Goal: Task Accomplishment & Management: Use online tool/utility

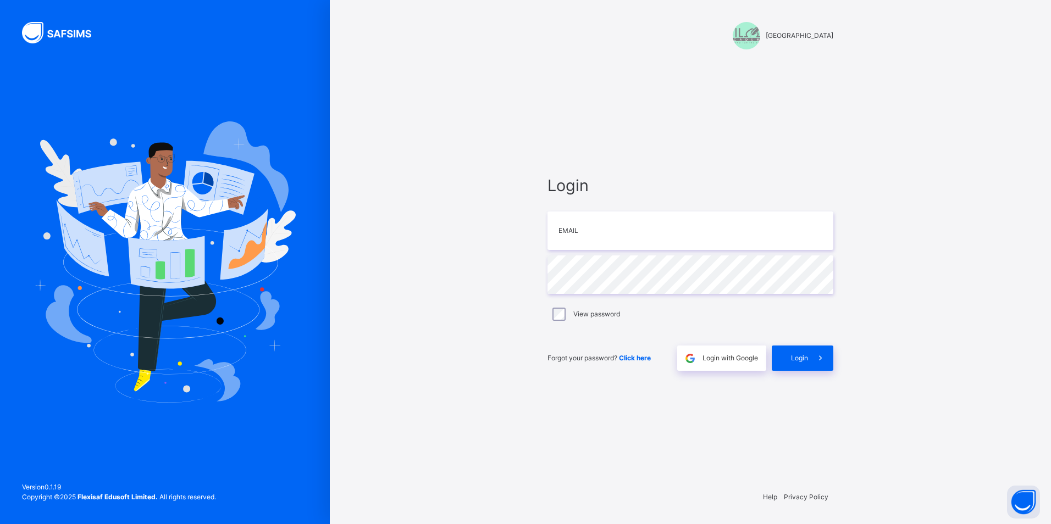
type input "**********"
click at [814, 352] on span at bounding box center [820, 358] width 25 height 25
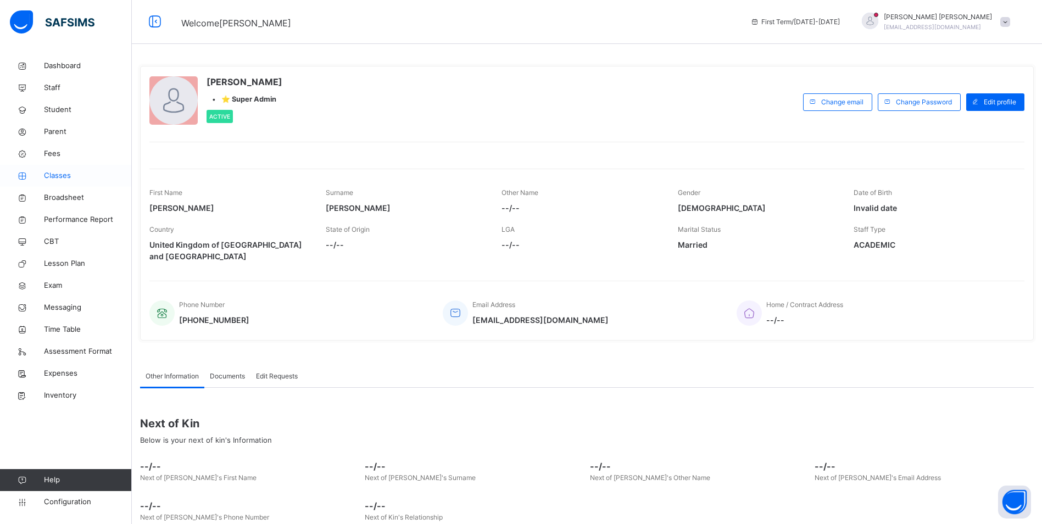
click at [58, 177] on span "Classes" at bounding box center [88, 175] width 88 height 11
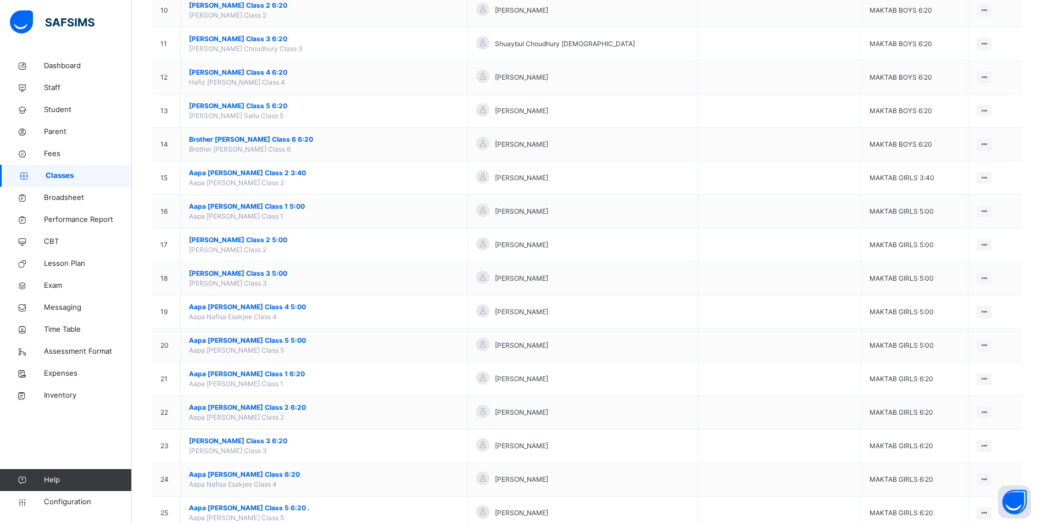
scroll to position [440, 0]
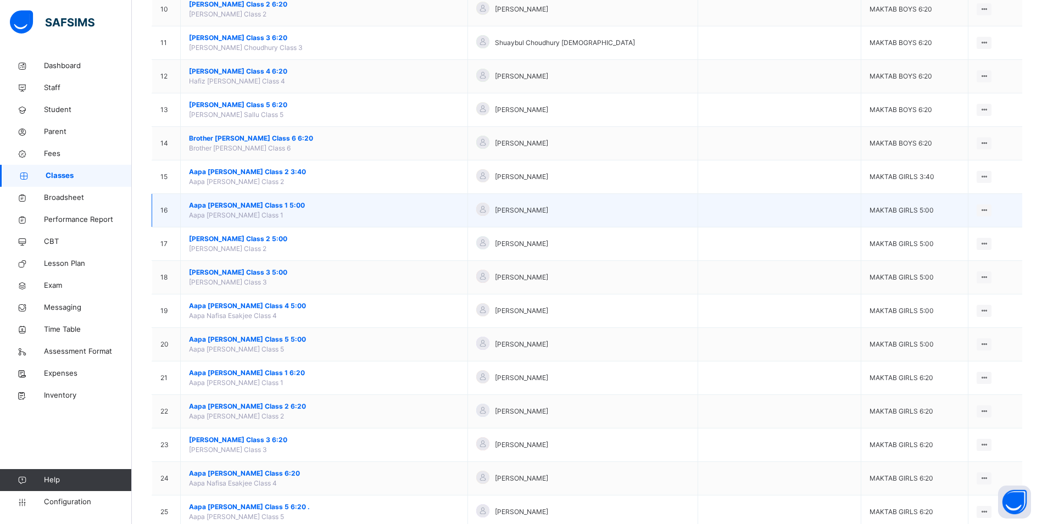
click at [247, 204] on span "Aapa [PERSON_NAME] Class 1 5:00" at bounding box center [324, 206] width 270 height 10
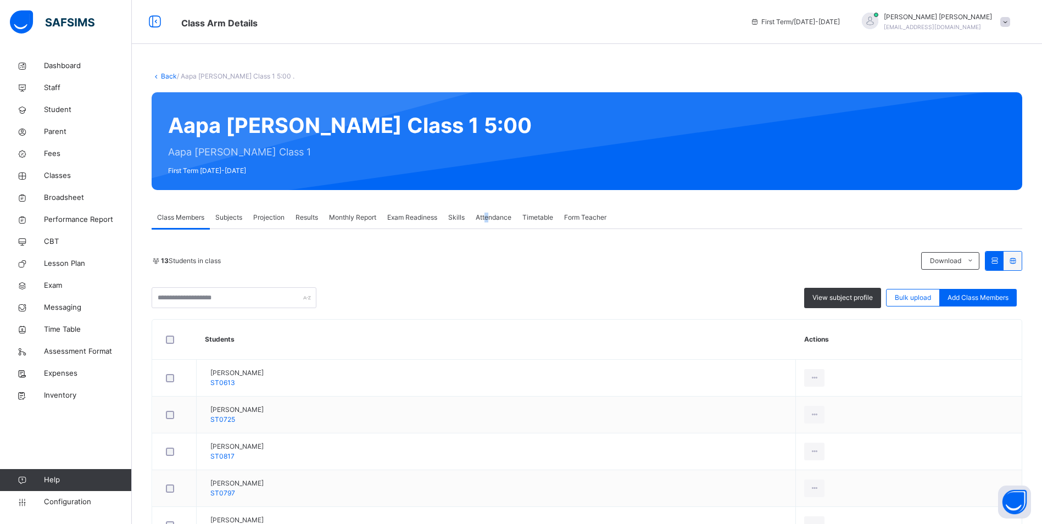
click at [489, 213] on div "Attendance" at bounding box center [493, 218] width 47 height 22
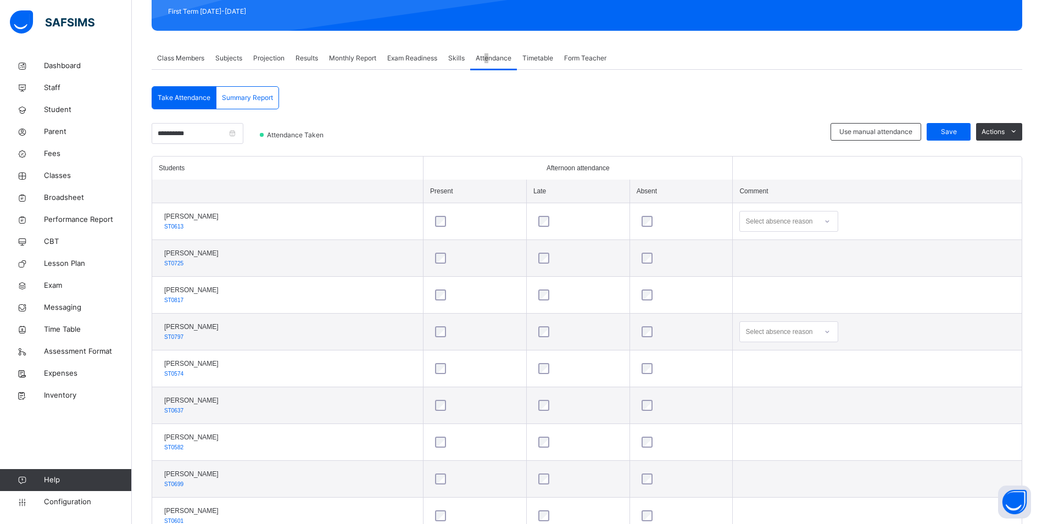
scroll to position [165, 0]
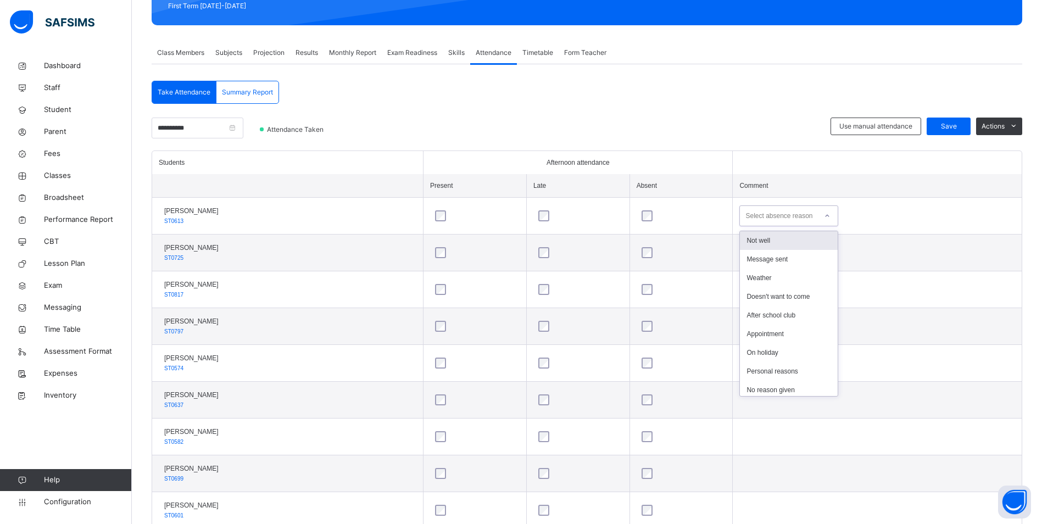
click at [831, 214] on icon at bounding box center [827, 215] width 7 height 11
click at [61, 497] on span "Configuration" at bounding box center [87, 502] width 87 height 11
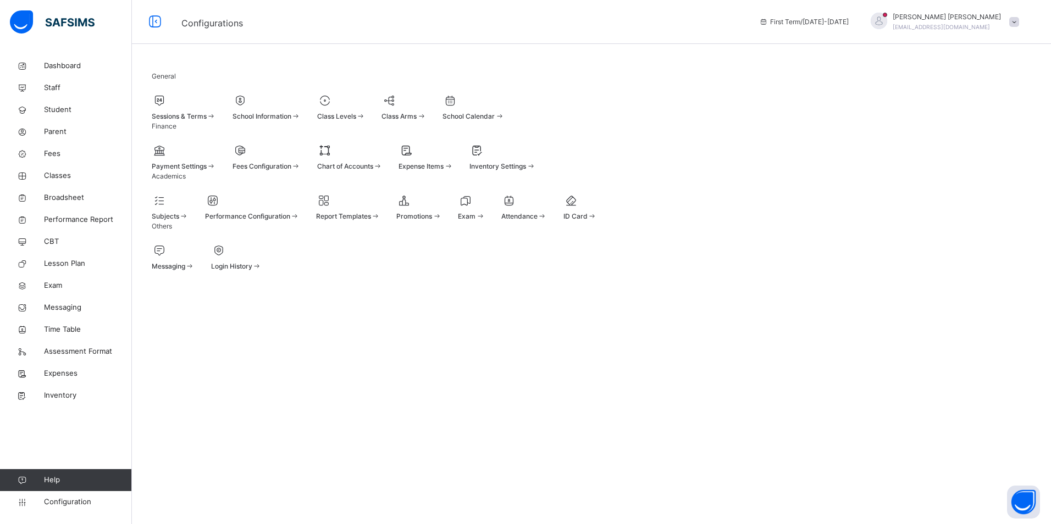
click at [537, 220] on span "Attendance" at bounding box center [519, 216] width 36 height 8
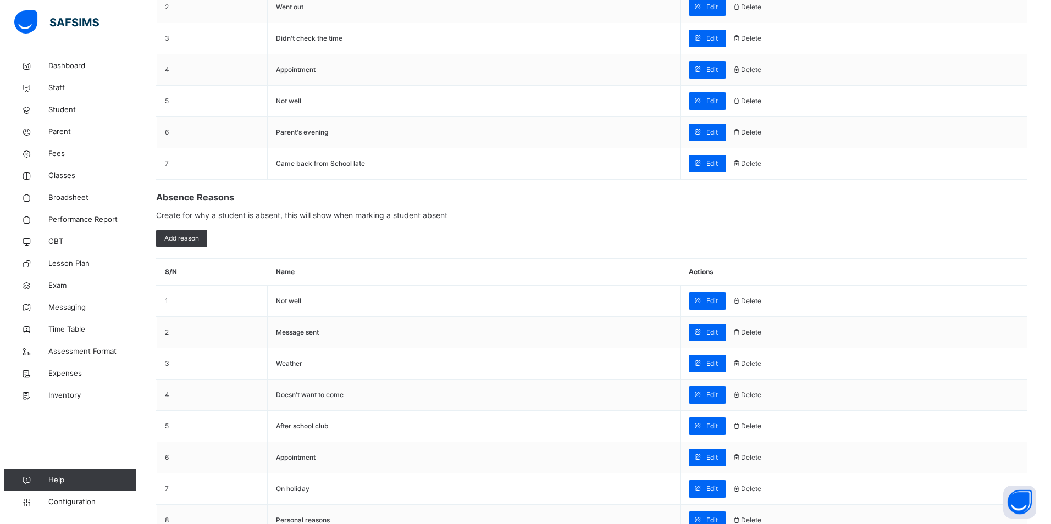
scroll to position [275, 0]
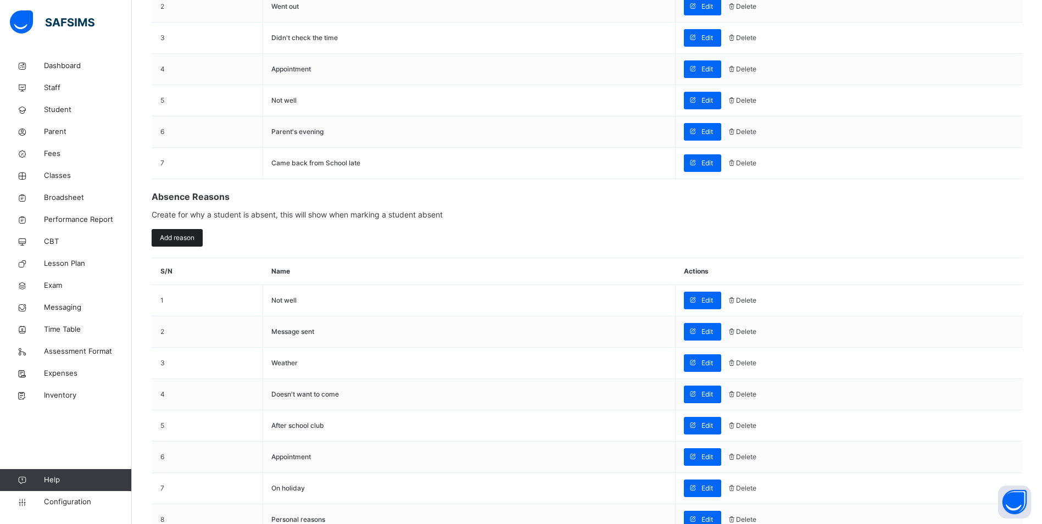
click at [192, 243] on span "Add reason" at bounding box center [177, 238] width 35 height 10
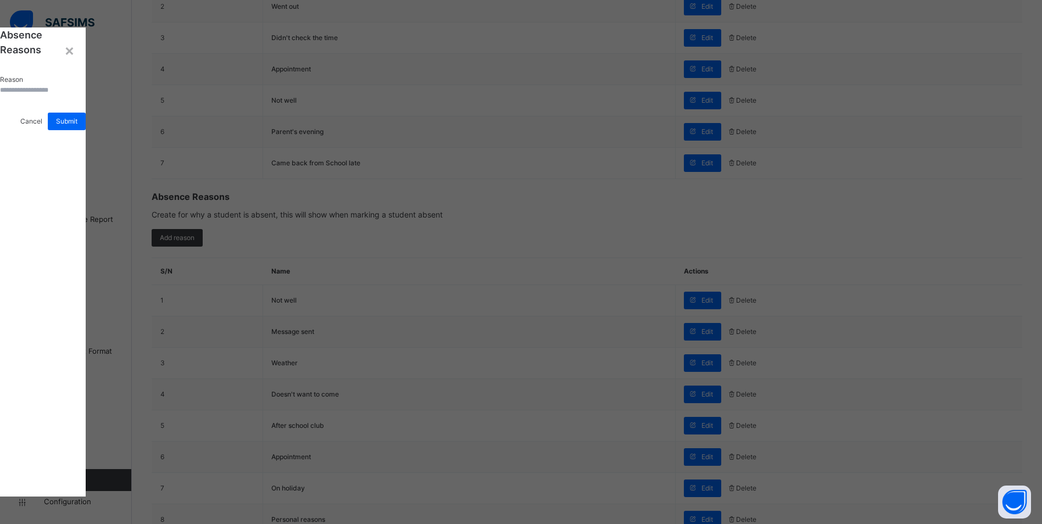
click at [66, 95] on input "text" at bounding box center [33, 90] width 66 height 10
type input "*******"
click at [77, 126] on span "Submit" at bounding box center [66, 121] width 21 height 10
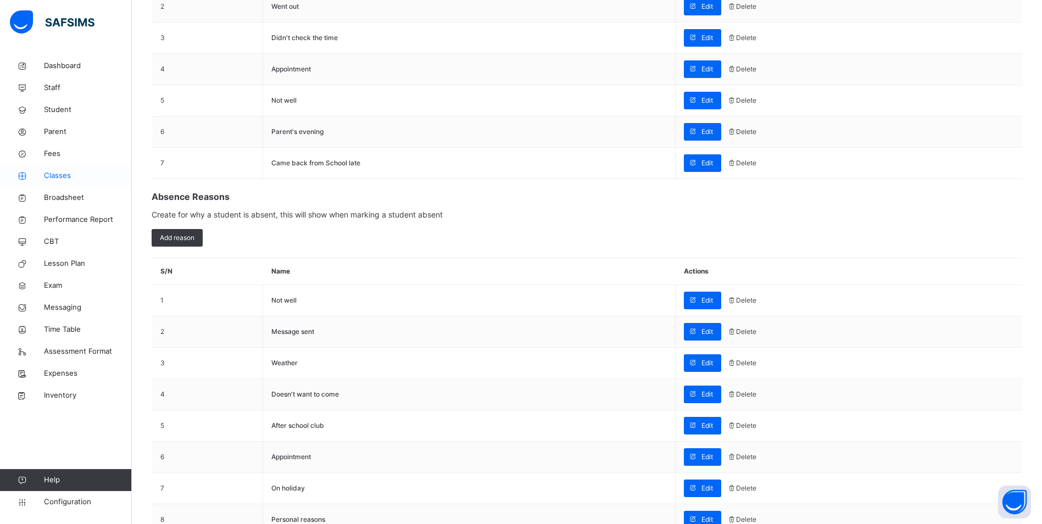
click at [59, 171] on span "Classes" at bounding box center [88, 175] width 88 height 11
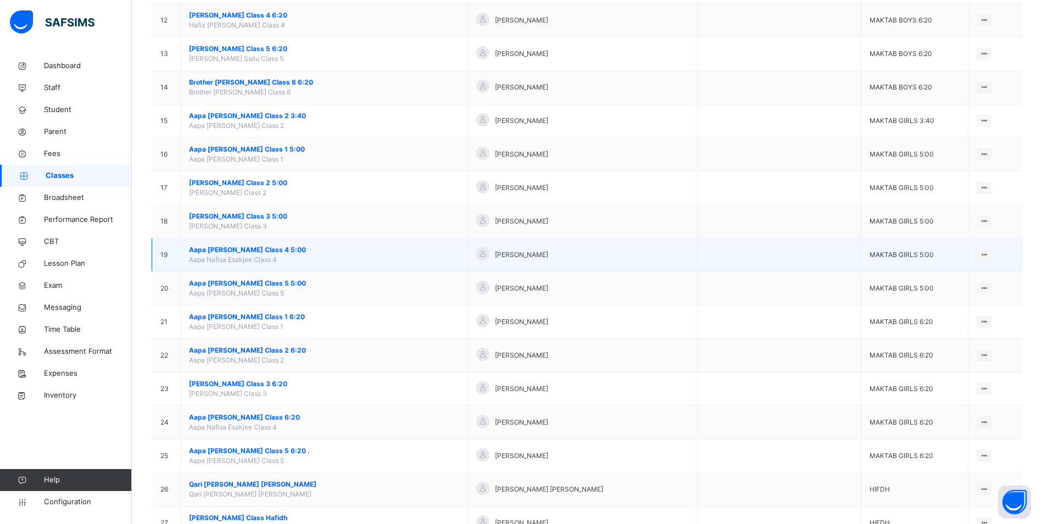
scroll to position [495, 0]
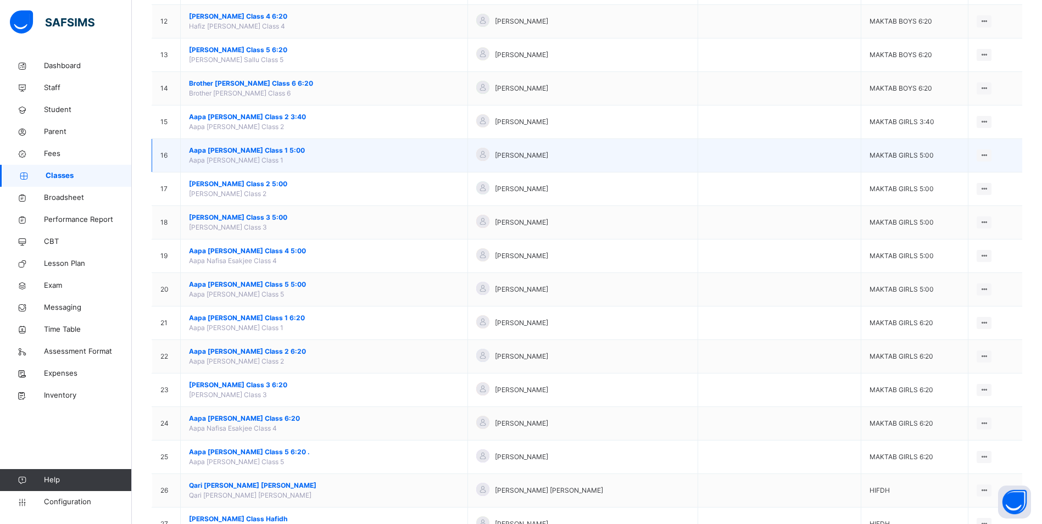
click at [246, 152] on span "Aapa [PERSON_NAME] Class 1 5:00" at bounding box center [324, 151] width 270 height 10
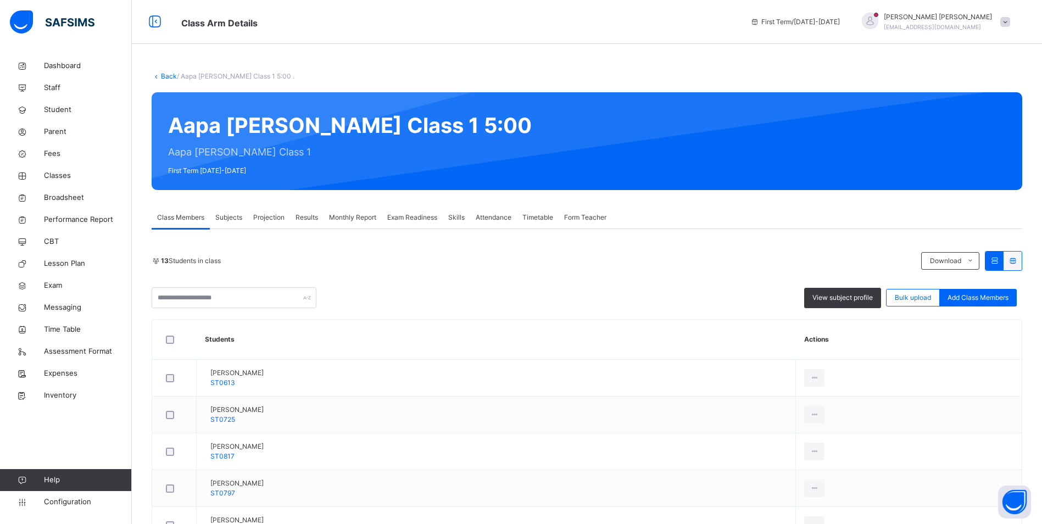
click at [493, 215] on span "Attendance" at bounding box center [494, 218] width 36 height 10
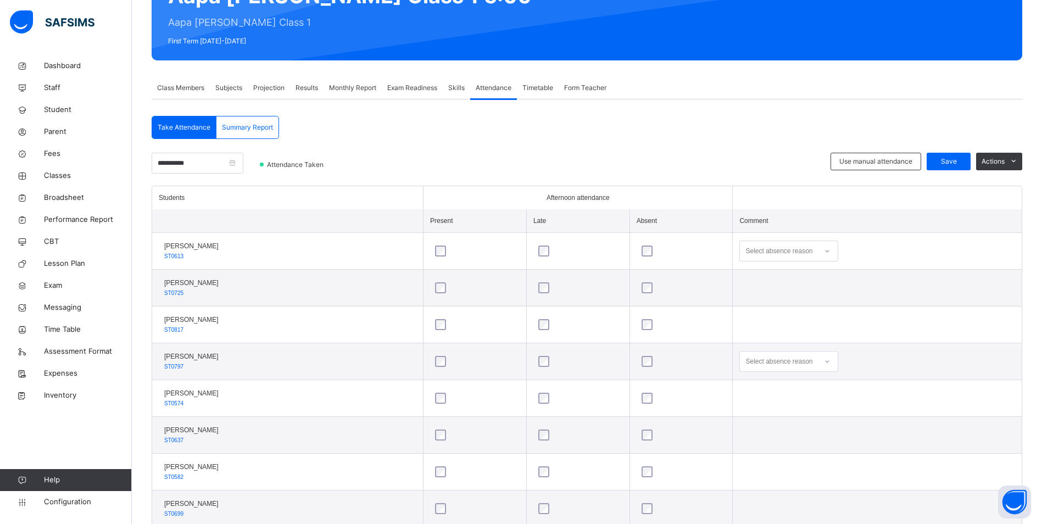
scroll to position [165, 0]
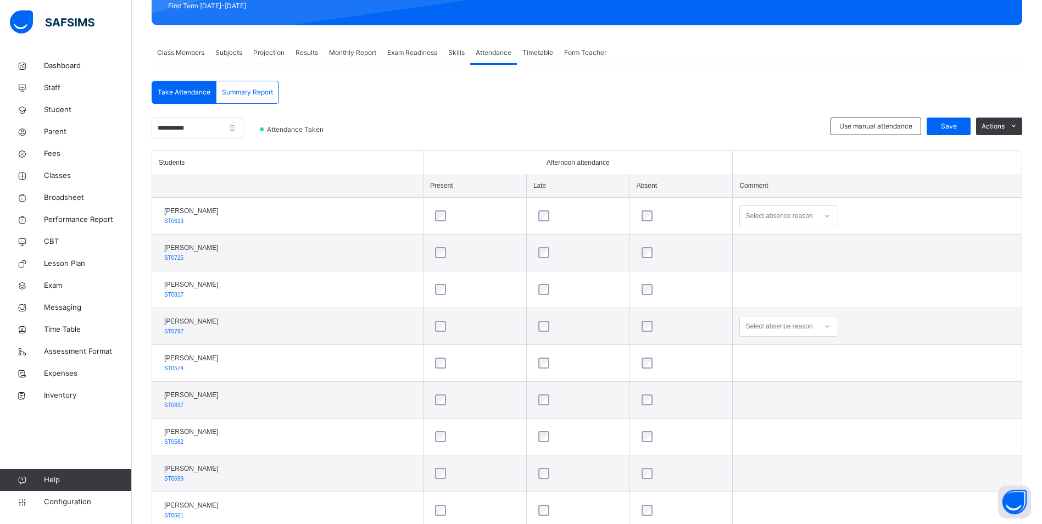
click at [829, 216] on icon at bounding box center [827, 215] width 7 height 11
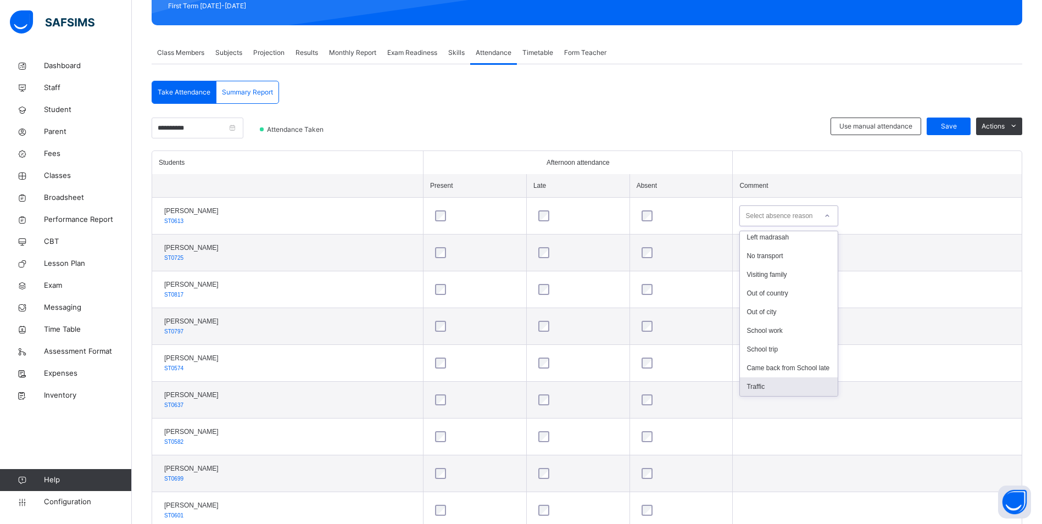
click at [778, 387] on div "Traffic" at bounding box center [789, 387] width 98 height 19
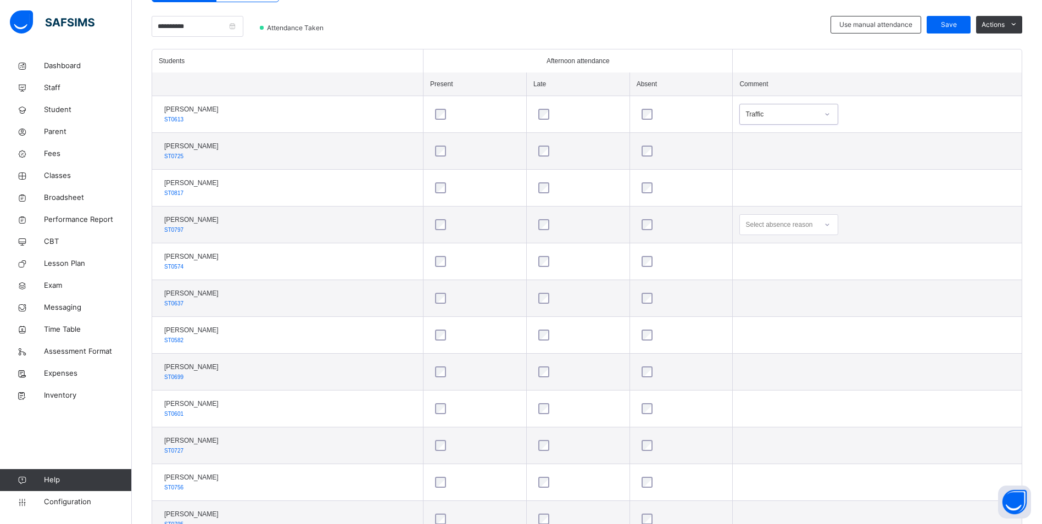
scroll to position [330, 0]
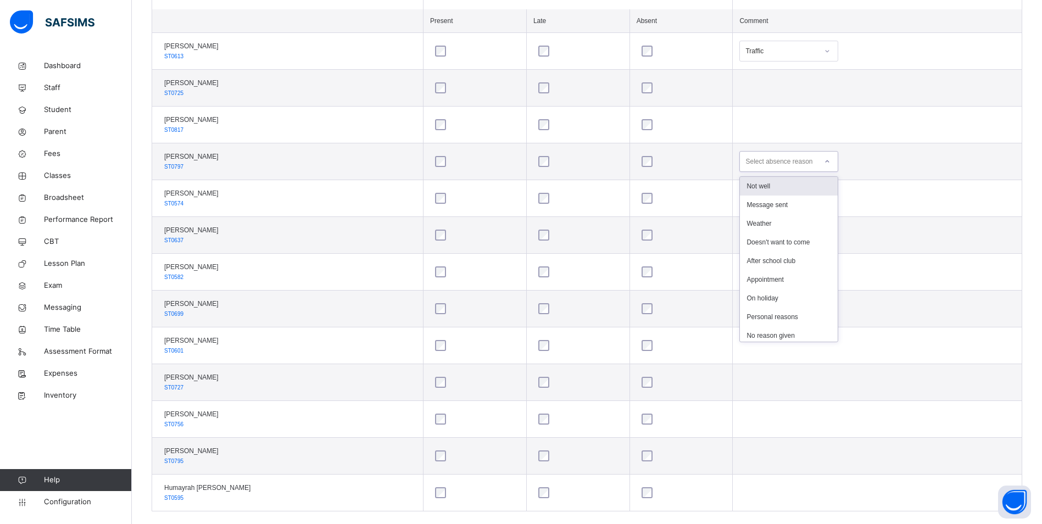
click at [837, 162] on div at bounding box center [827, 162] width 19 height 18
click at [794, 206] on div "Message sent" at bounding box center [789, 205] width 98 height 19
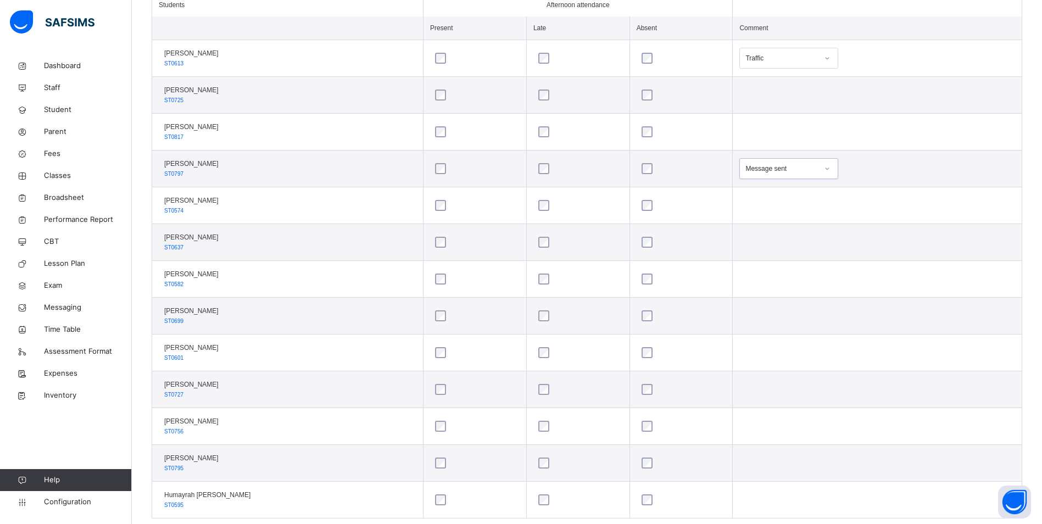
scroll to position [220, 0]
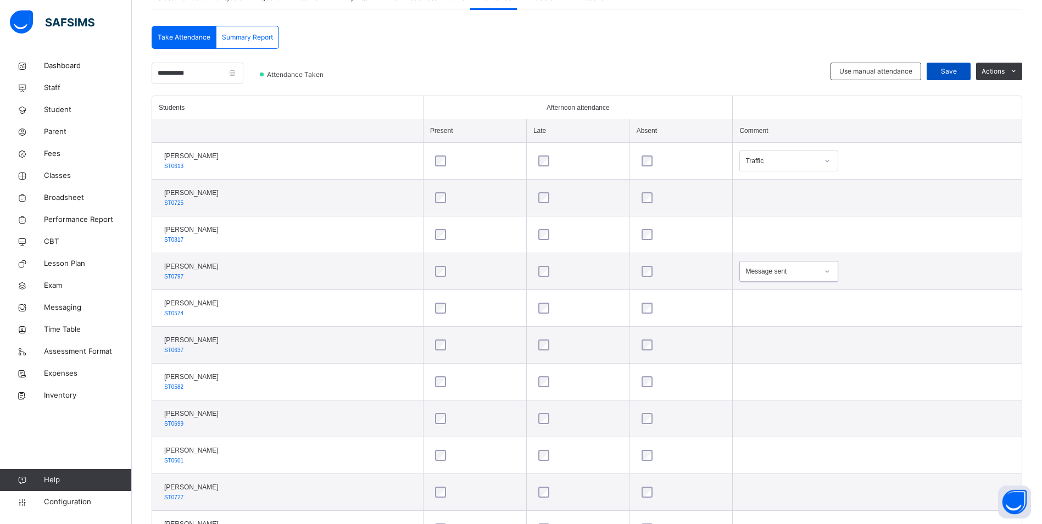
click at [958, 70] on span "Save" at bounding box center [948, 71] width 27 height 10
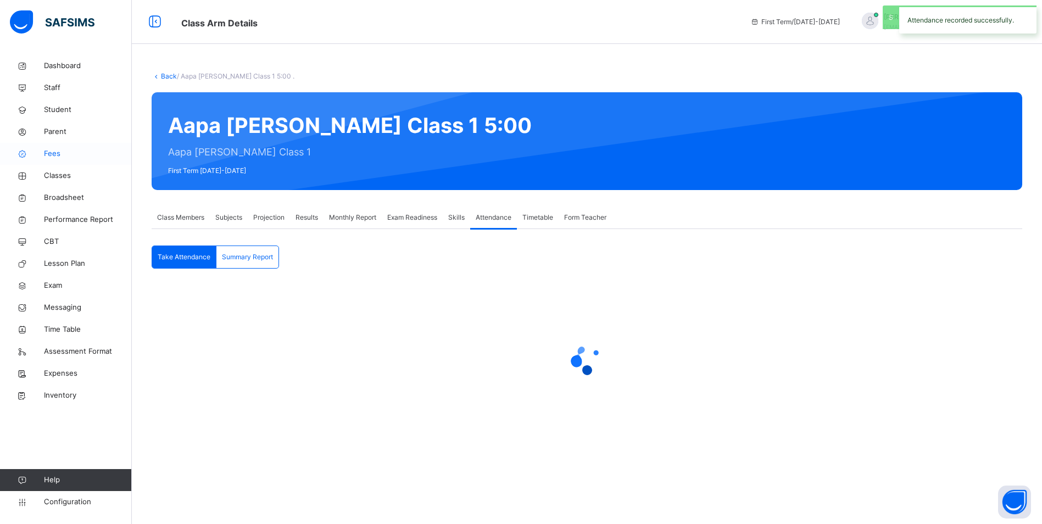
scroll to position [0, 0]
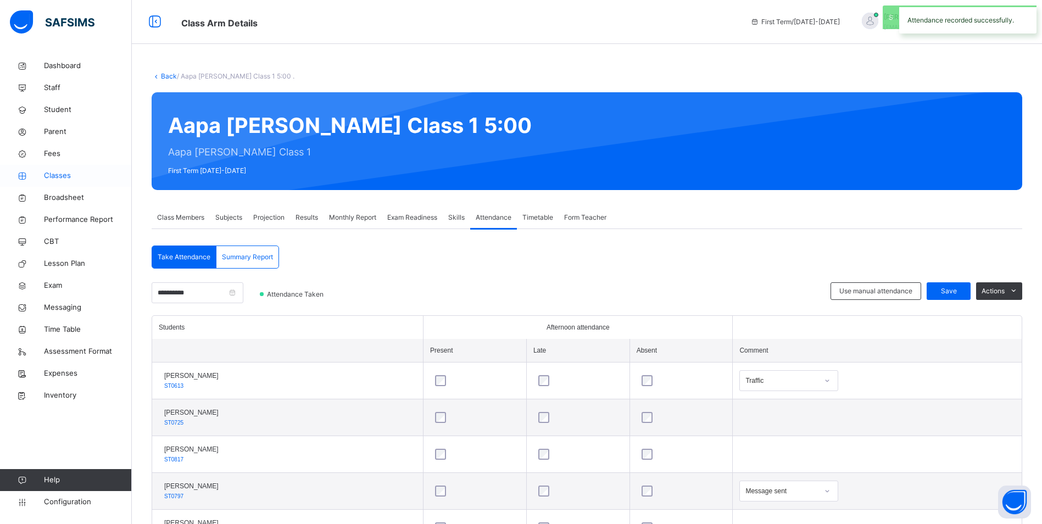
click at [62, 178] on span "Classes" at bounding box center [88, 175] width 88 height 11
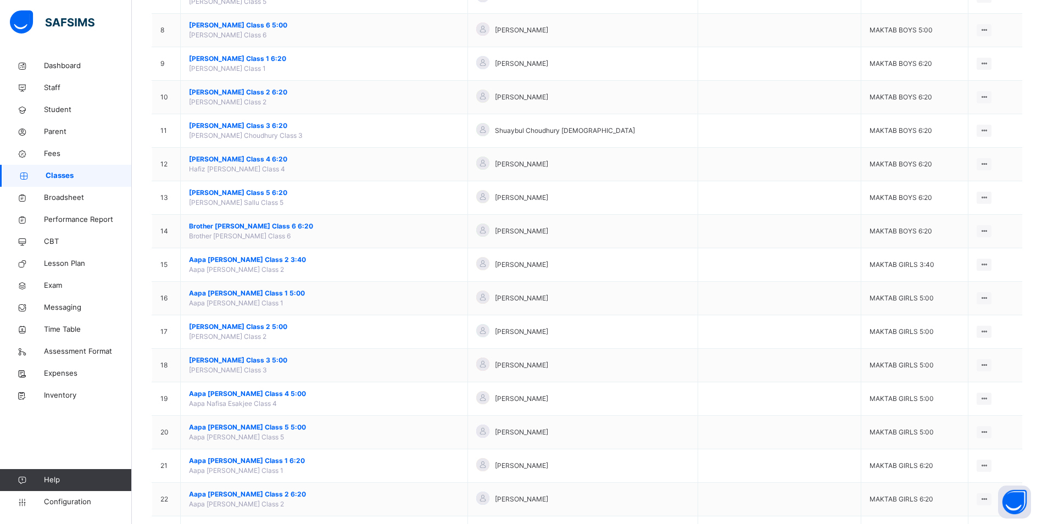
scroll to position [385, 0]
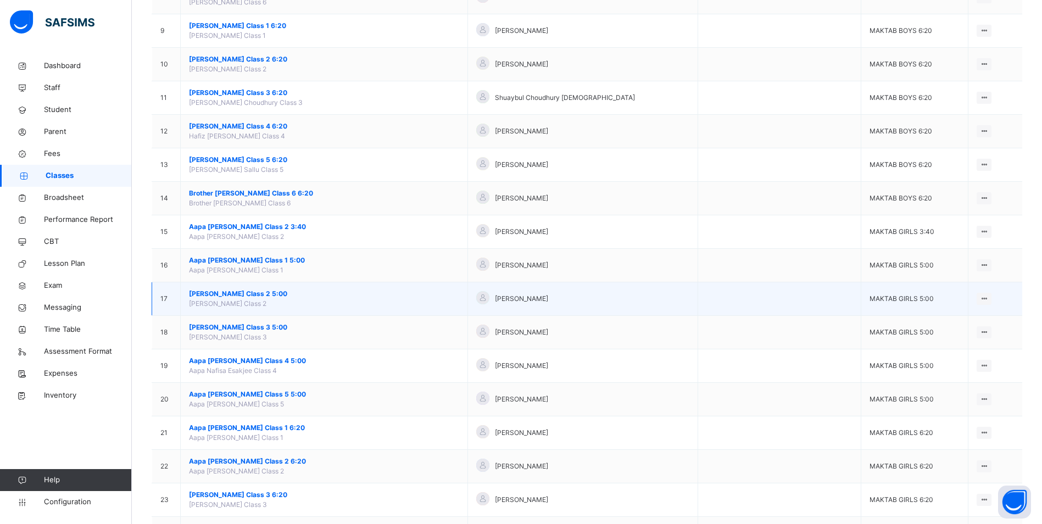
click at [261, 292] on span "[PERSON_NAME] Class 2 5:00" at bounding box center [324, 294] width 270 height 10
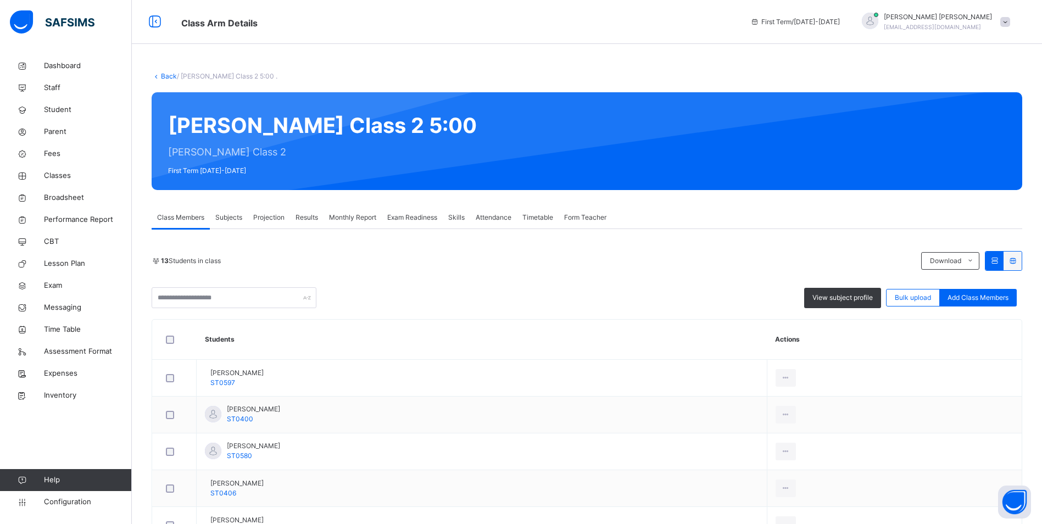
click at [491, 211] on div "Attendance" at bounding box center [493, 218] width 47 height 22
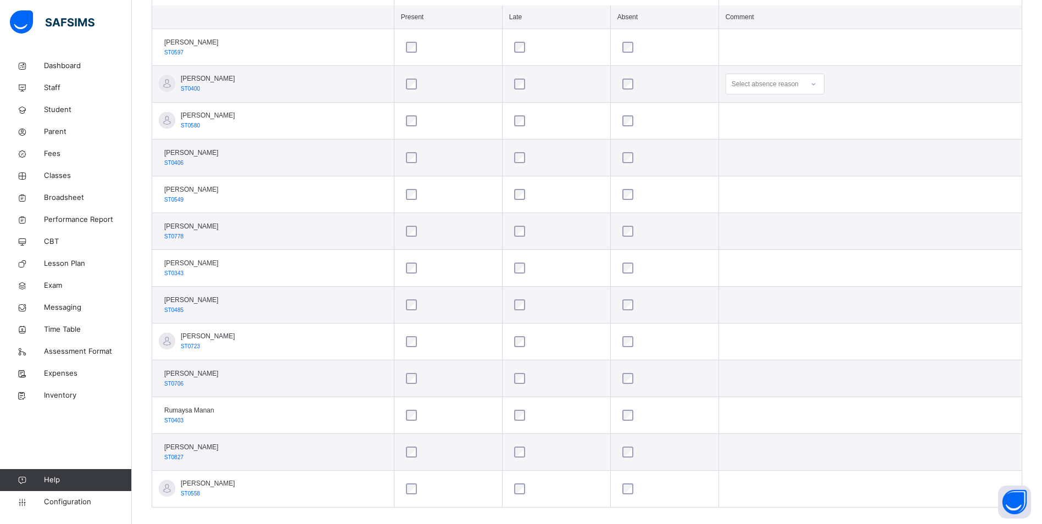
scroll to position [347, 0]
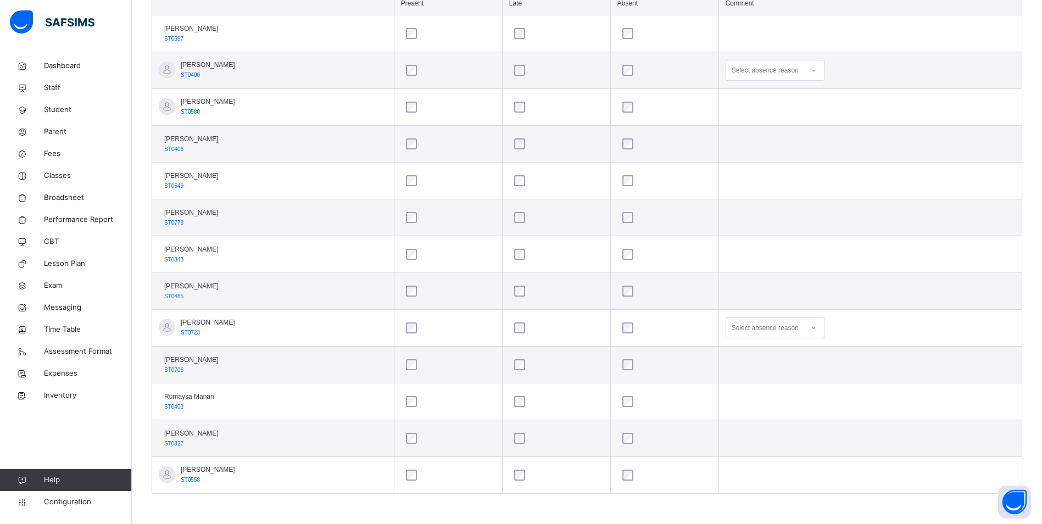
click at [817, 328] on icon at bounding box center [814, 328] width 7 height 11
click at [772, 367] on div "Message sent" at bounding box center [775, 371] width 98 height 19
click at [823, 76] on div at bounding box center [814, 71] width 19 height 18
click at [786, 165] on div "After school club" at bounding box center [775, 169] width 98 height 19
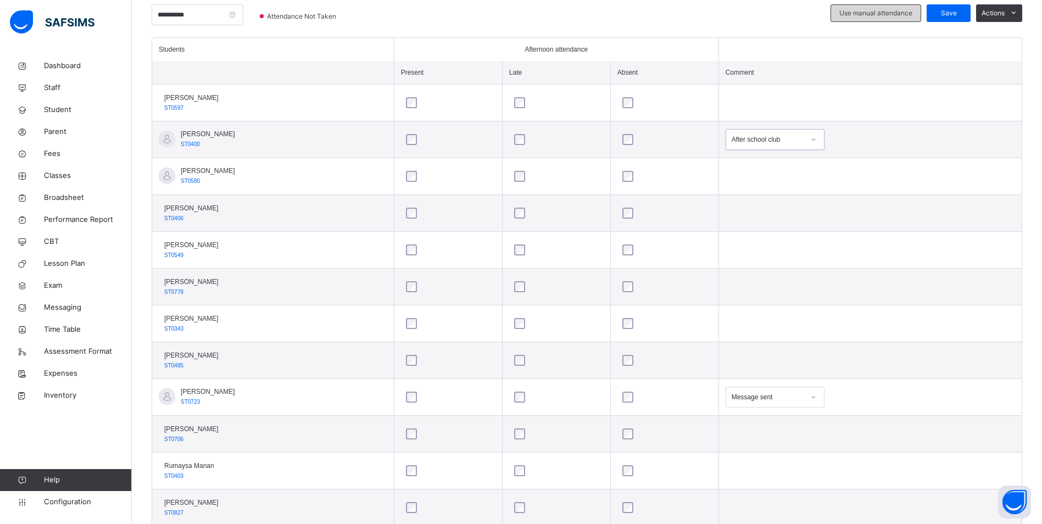
scroll to position [182, 0]
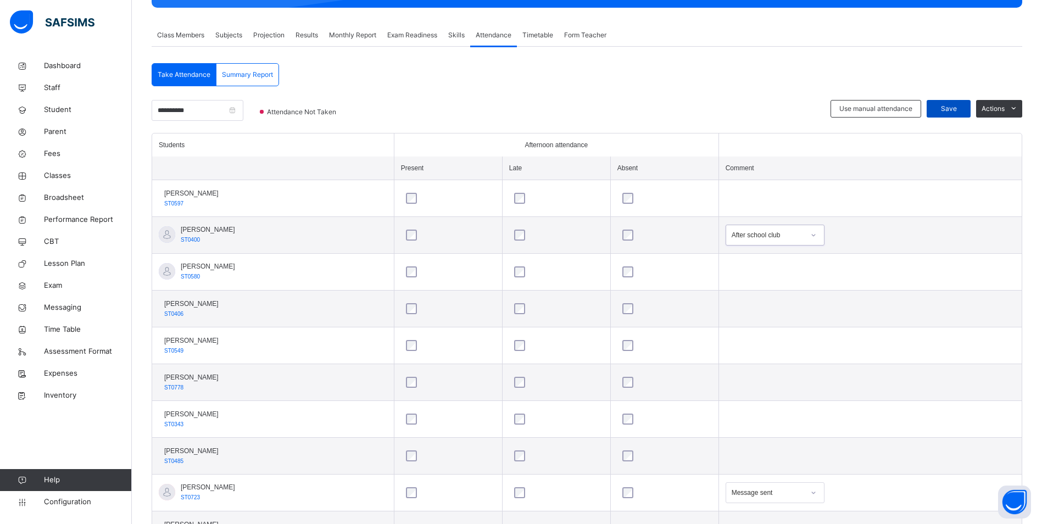
click at [949, 106] on span "Save" at bounding box center [948, 109] width 27 height 10
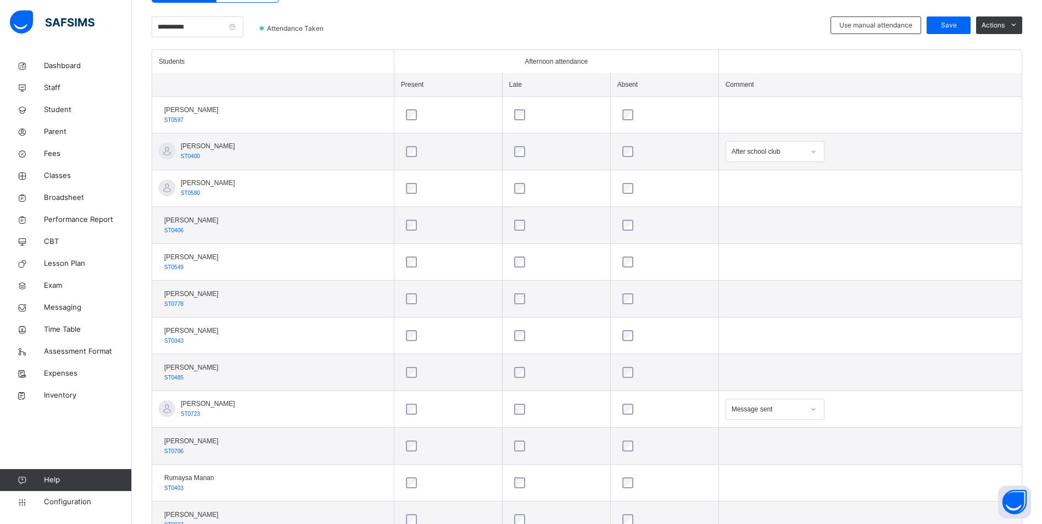
scroll to position [165, 0]
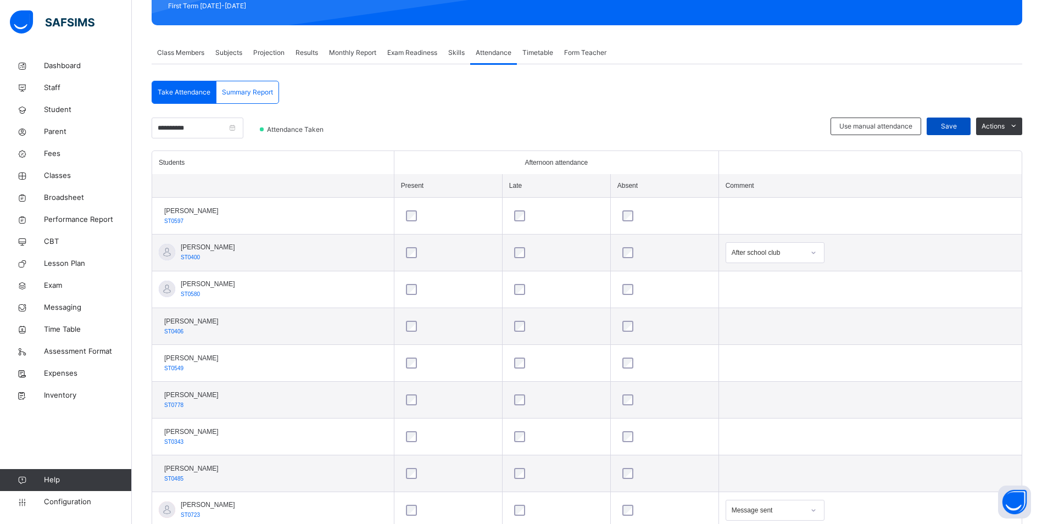
click at [962, 129] on span "Save" at bounding box center [948, 126] width 27 height 10
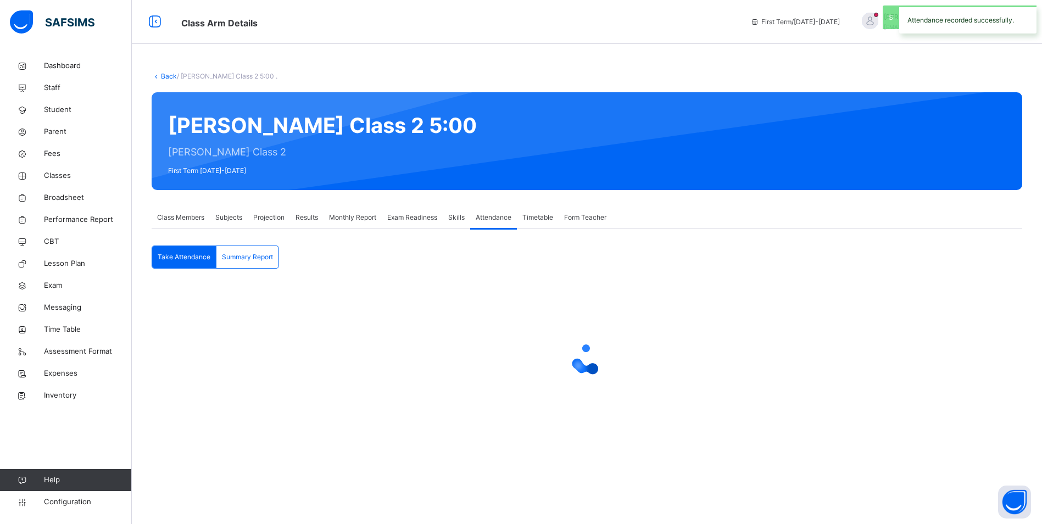
scroll to position [0, 0]
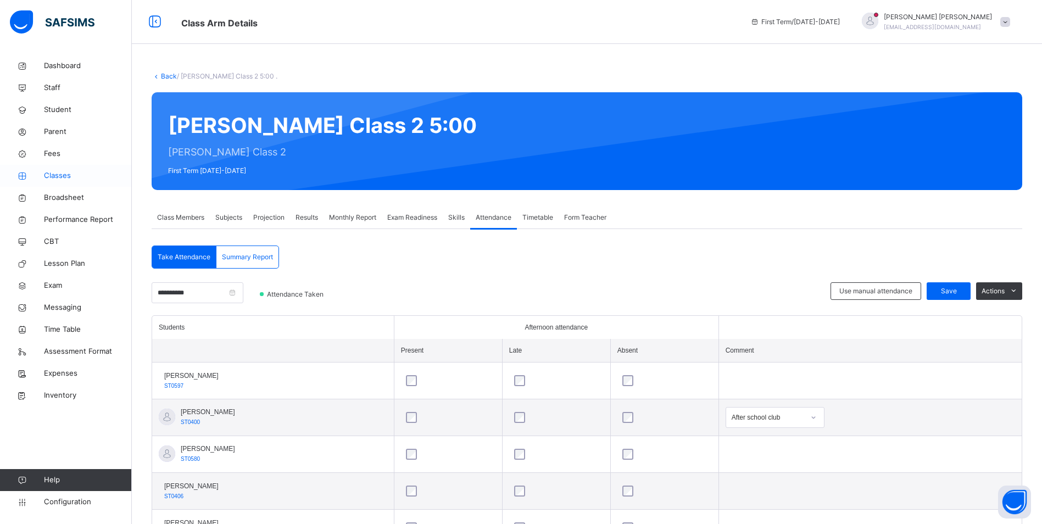
click at [68, 169] on link "Classes" at bounding box center [66, 176] width 132 height 22
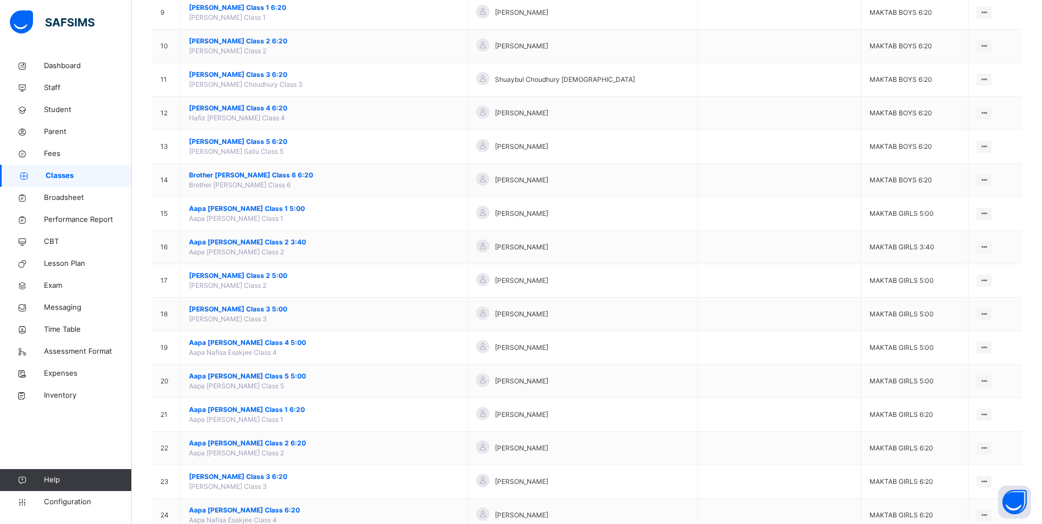
scroll to position [440, 0]
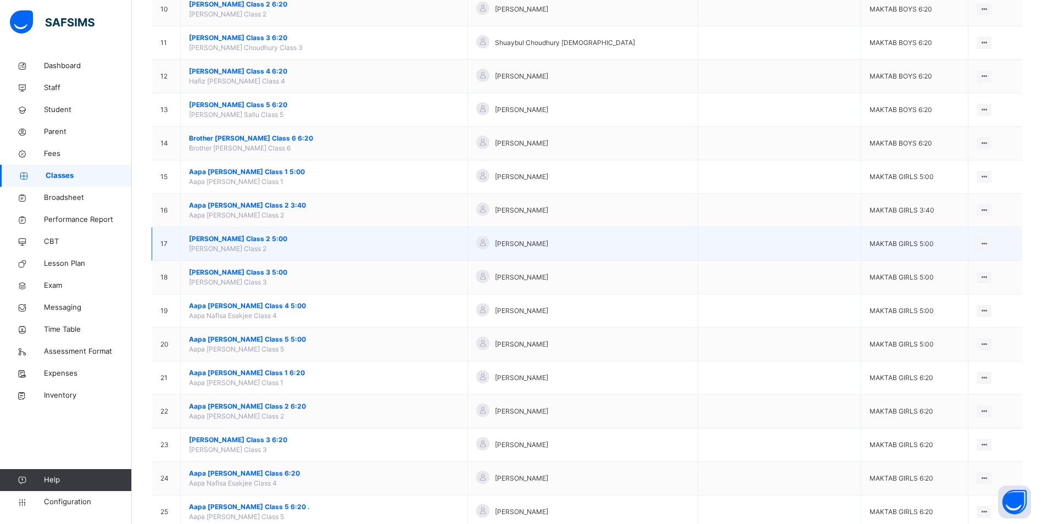
click at [256, 236] on span "[PERSON_NAME] Class 2 5:00" at bounding box center [324, 239] width 270 height 10
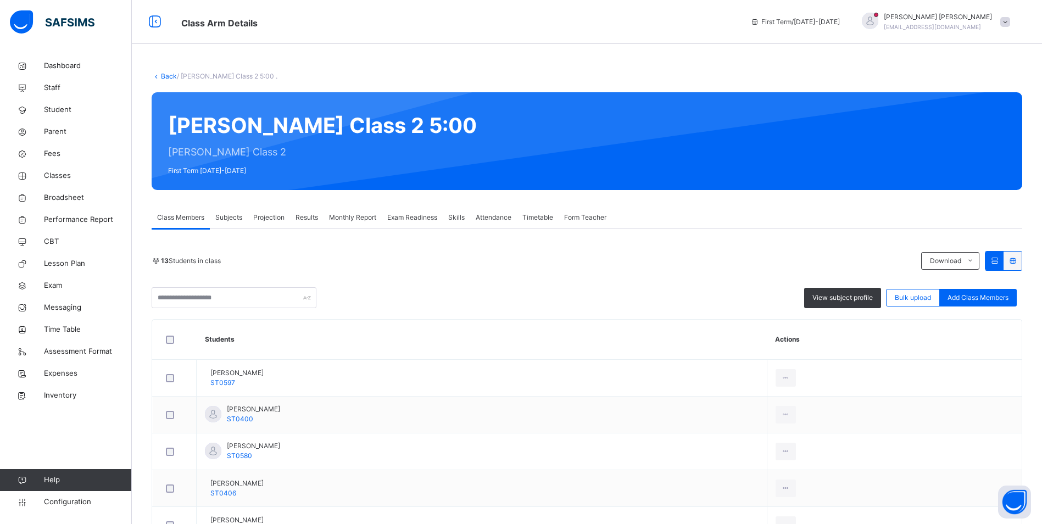
click at [504, 214] on span "Attendance" at bounding box center [494, 218] width 36 height 10
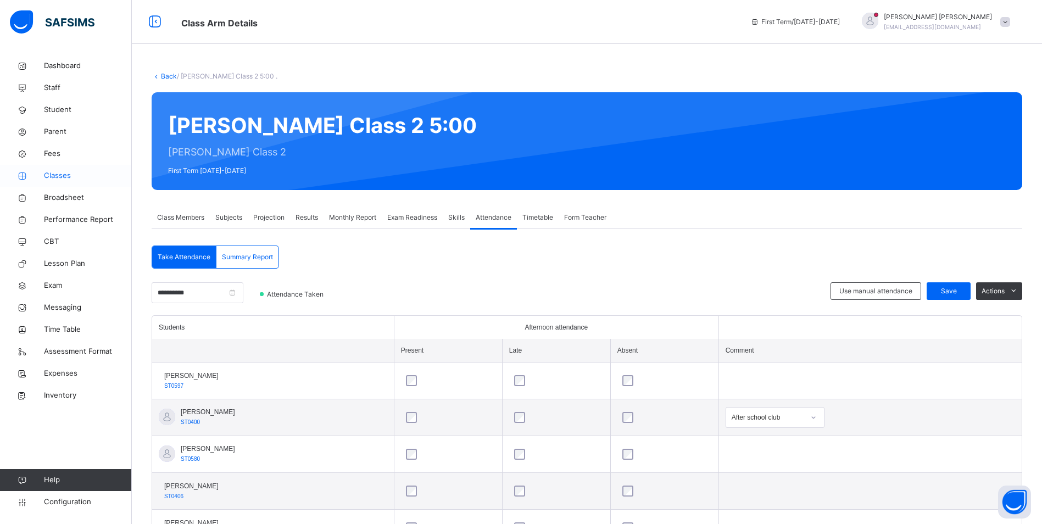
click at [50, 175] on span "Classes" at bounding box center [88, 175] width 88 height 11
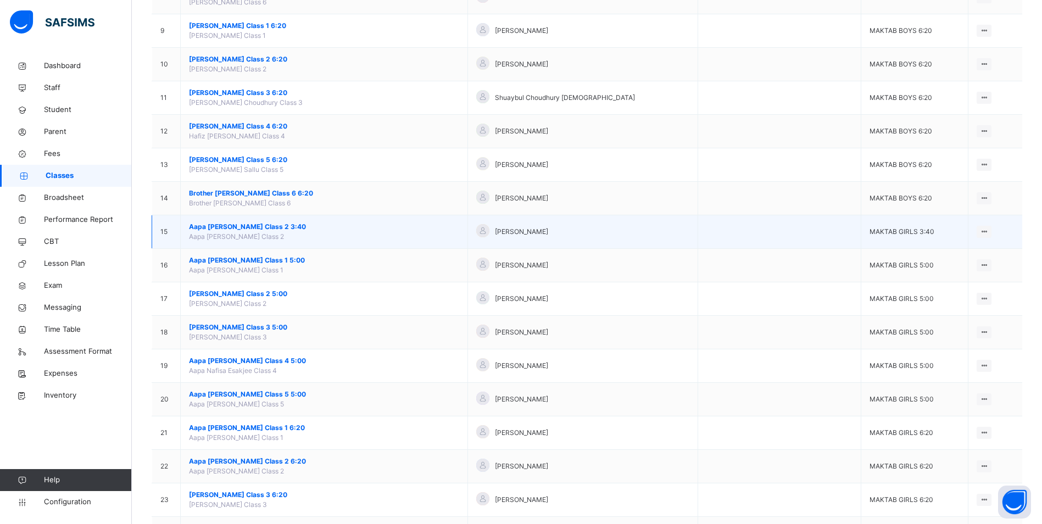
scroll to position [440, 0]
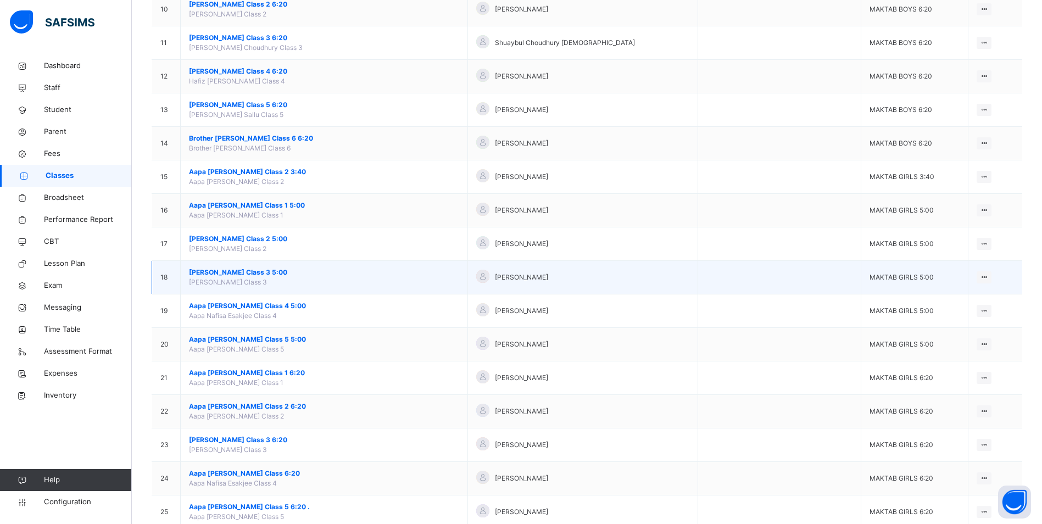
click at [261, 269] on span "[PERSON_NAME] Class 3 5:00" at bounding box center [324, 273] width 270 height 10
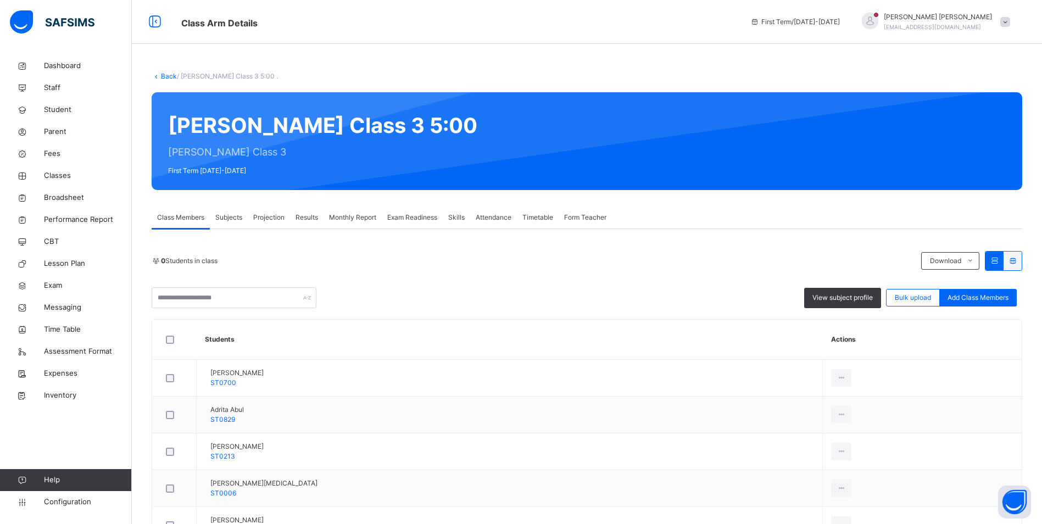
click at [508, 218] on span "Attendance" at bounding box center [494, 218] width 36 height 10
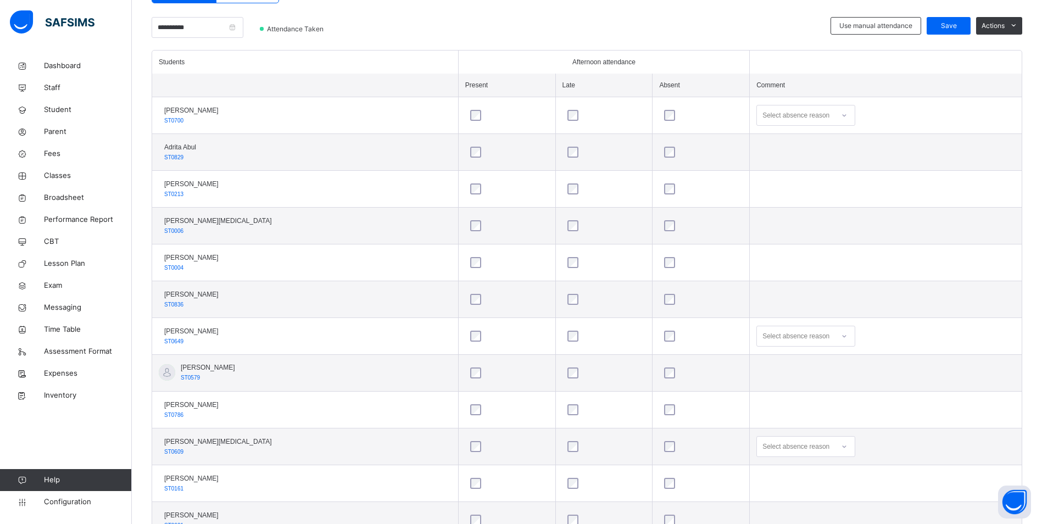
scroll to position [310, 0]
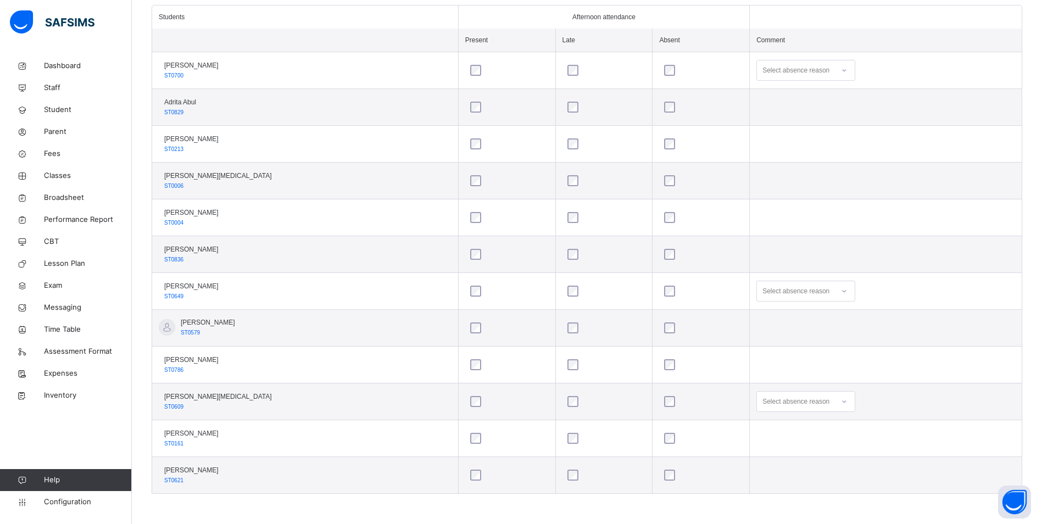
click at [835, 294] on div at bounding box center [844, 291] width 19 height 18
click at [792, 398] on div "School work" at bounding box center [806, 406] width 98 height 19
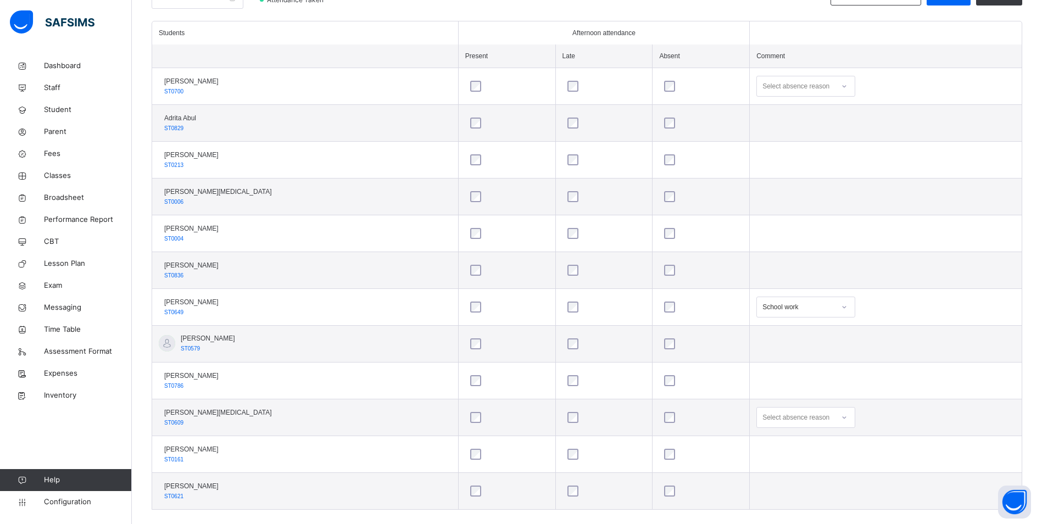
scroll to position [310, 0]
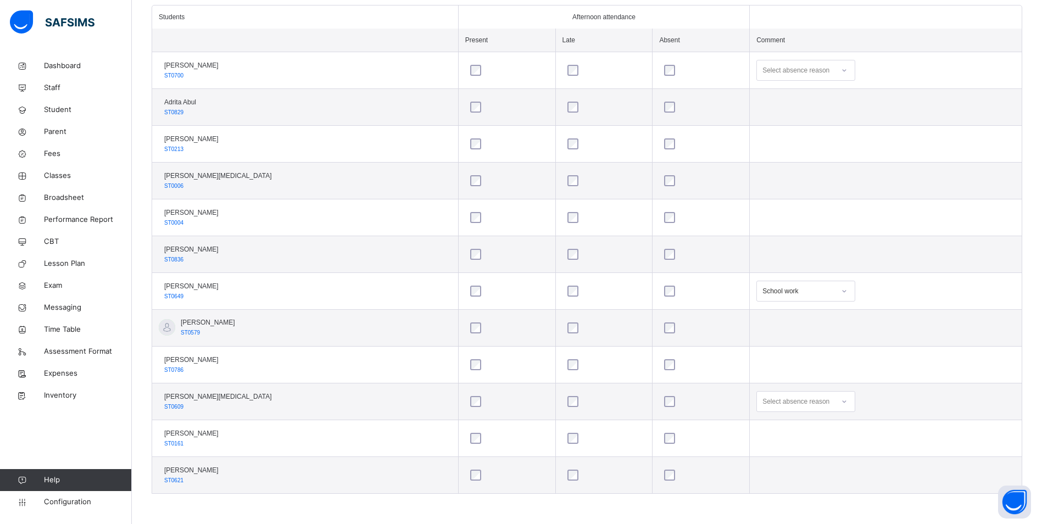
click at [841, 403] on icon at bounding box center [844, 401] width 7 height 11
click at [779, 443] on div "Message sent" at bounding box center [806, 445] width 98 height 19
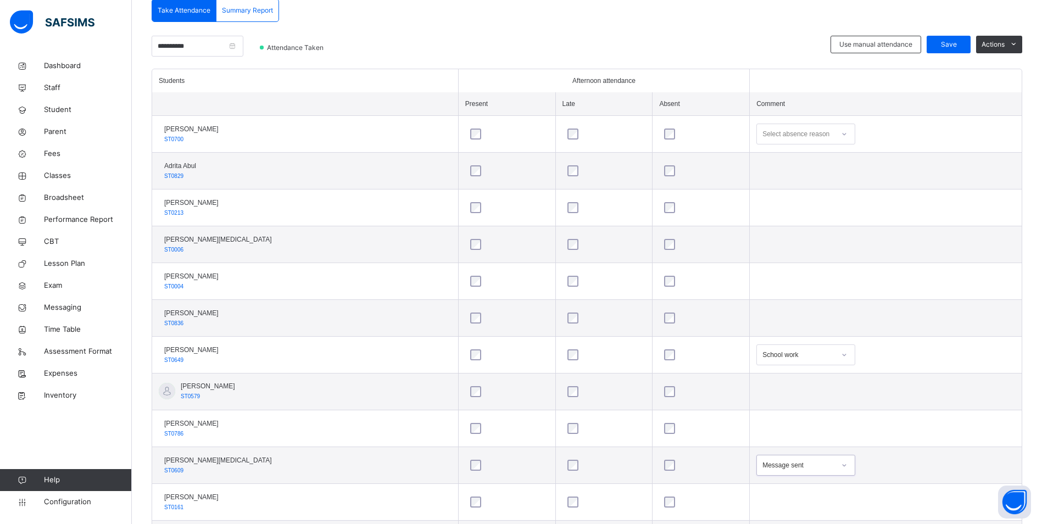
scroll to position [146, 0]
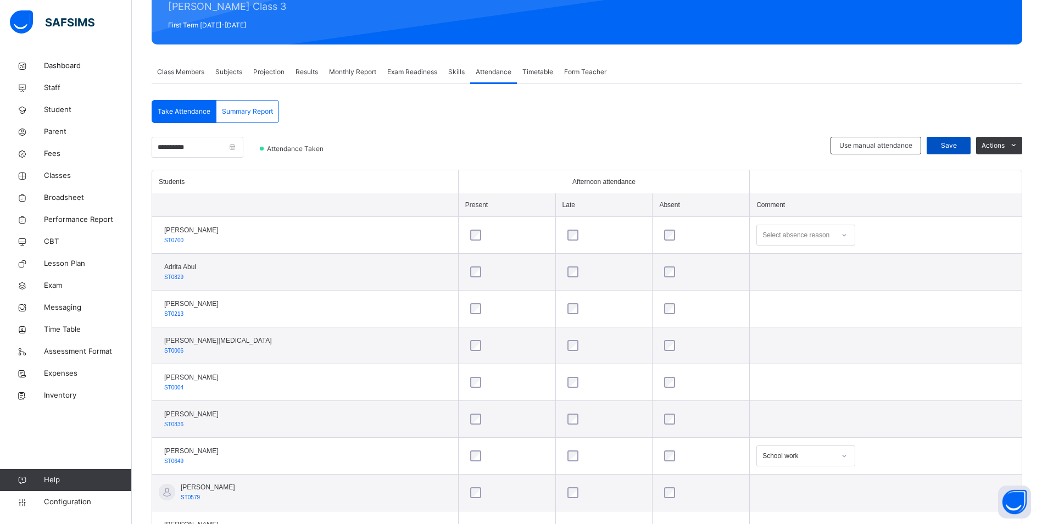
click at [959, 139] on div "Save" at bounding box center [949, 146] width 44 height 18
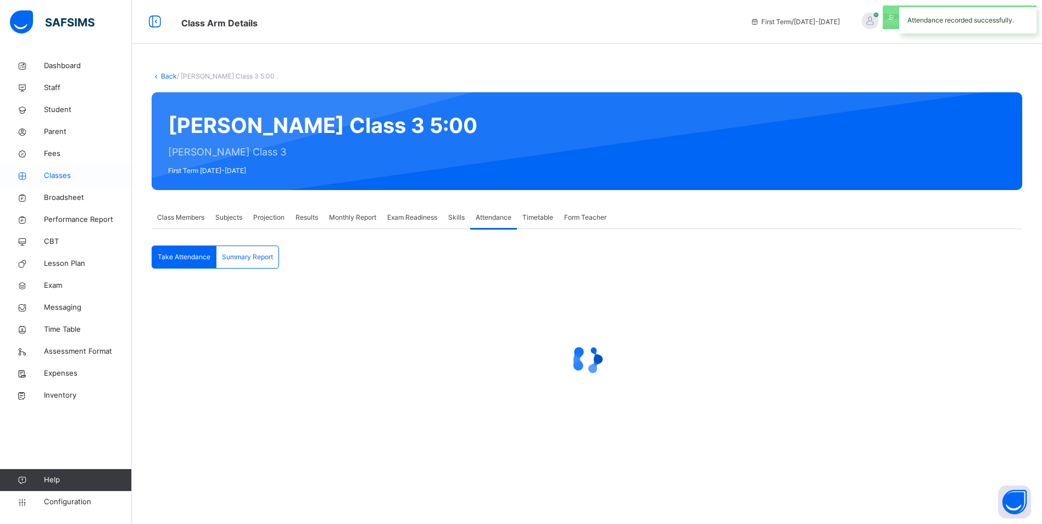
scroll to position [0, 0]
click at [51, 179] on span "Classes" at bounding box center [88, 175] width 88 height 11
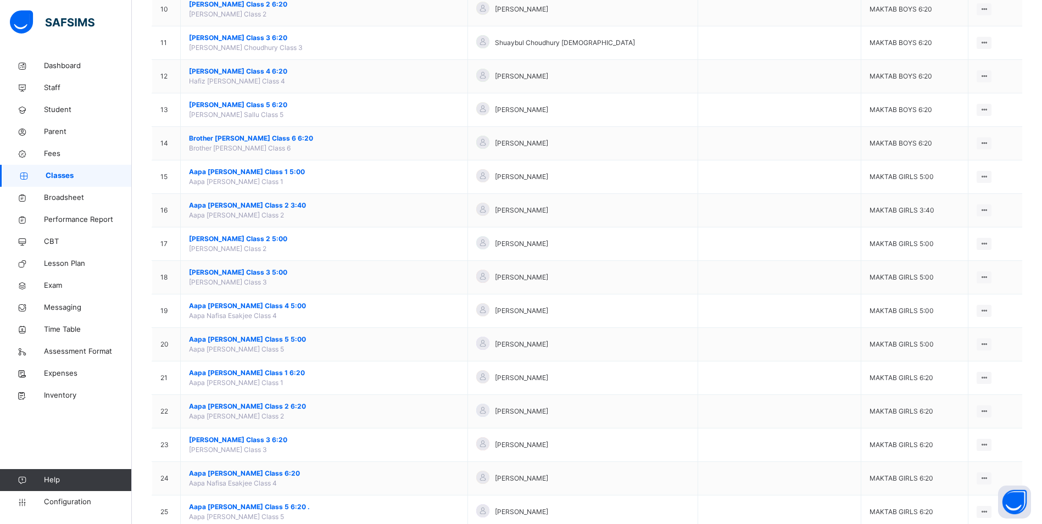
scroll to position [495, 0]
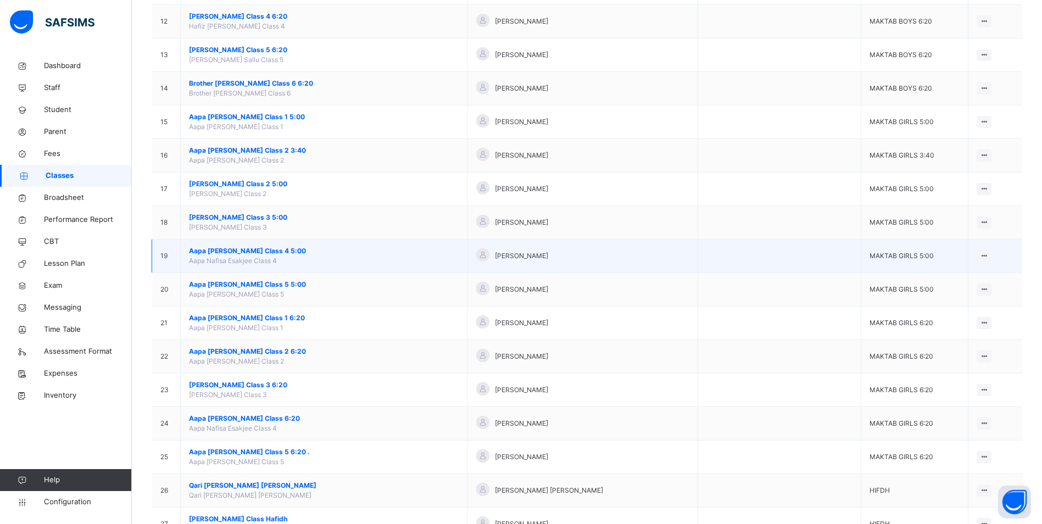
click at [276, 251] on span "Aapa [PERSON_NAME] Class 4 5:00" at bounding box center [324, 251] width 270 height 10
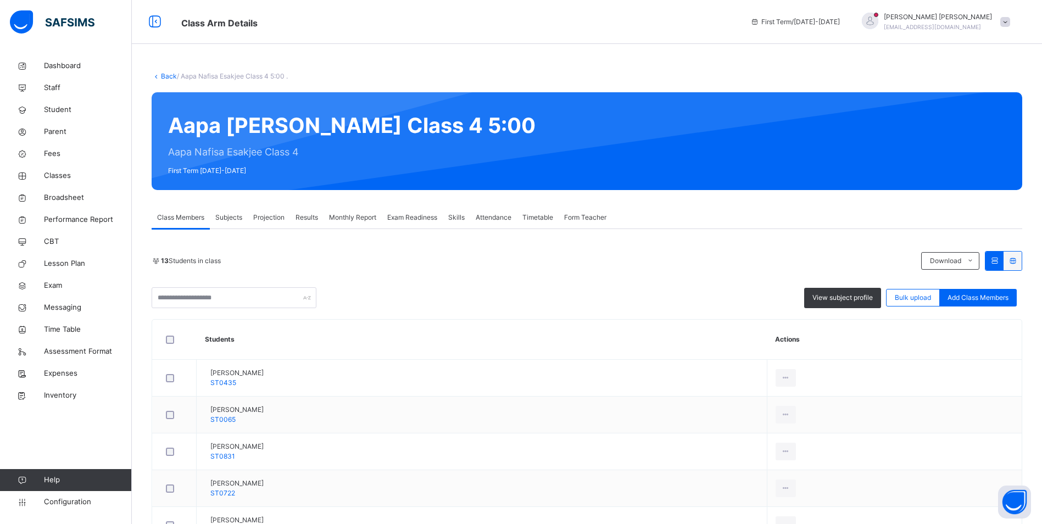
click at [497, 223] on div "Attendance" at bounding box center [493, 218] width 47 height 22
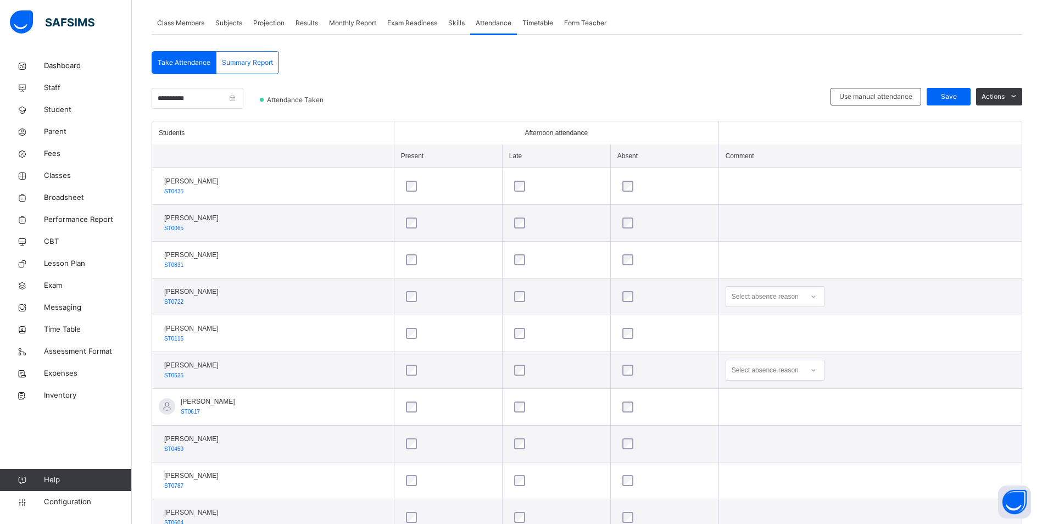
scroll to position [220, 0]
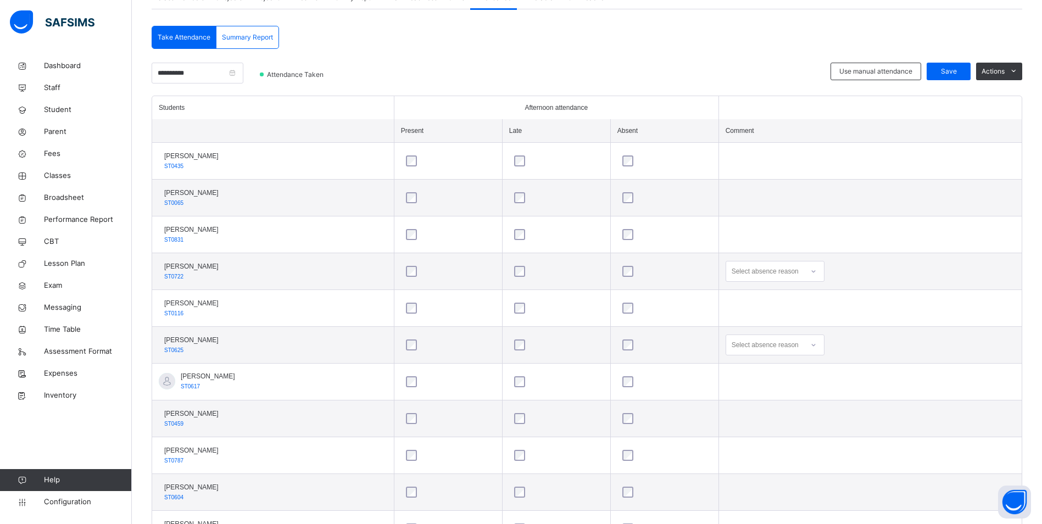
click at [823, 272] on div at bounding box center [814, 272] width 19 height 18
click at [794, 313] on div "Message sent" at bounding box center [775, 315] width 98 height 19
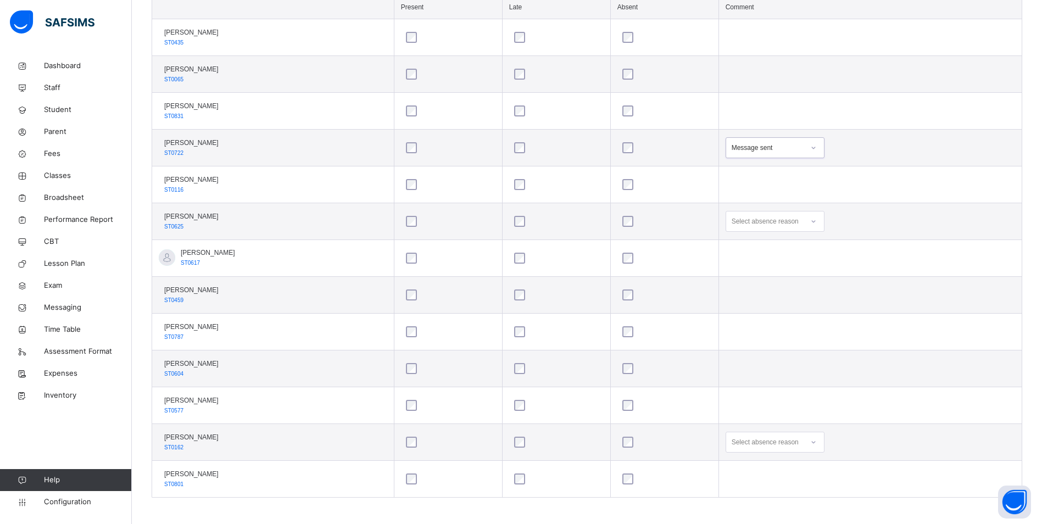
scroll to position [347, 0]
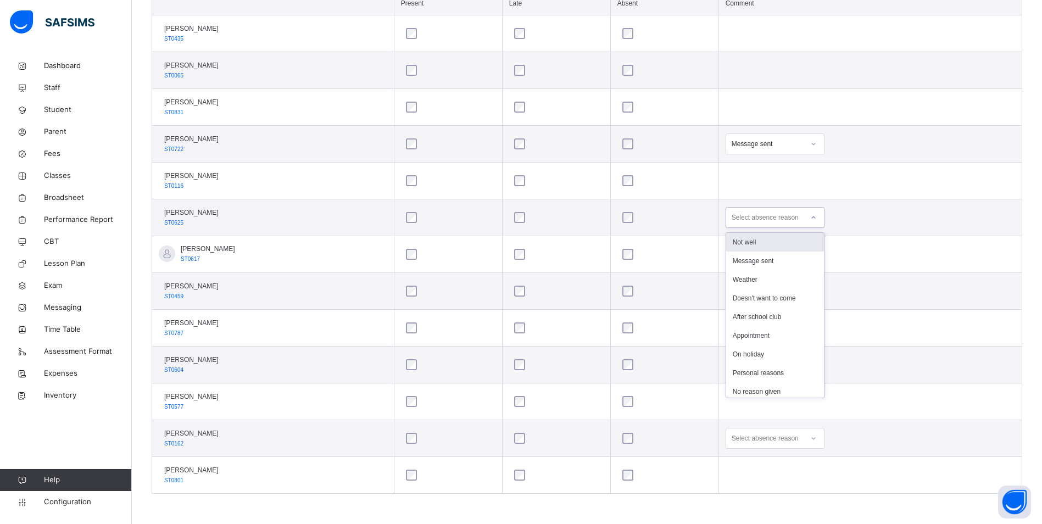
click at [817, 217] on icon at bounding box center [814, 217] width 7 height 11
click at [807, 258] on div "Message sent" at bounding box center [775, 261] width 98 height 19
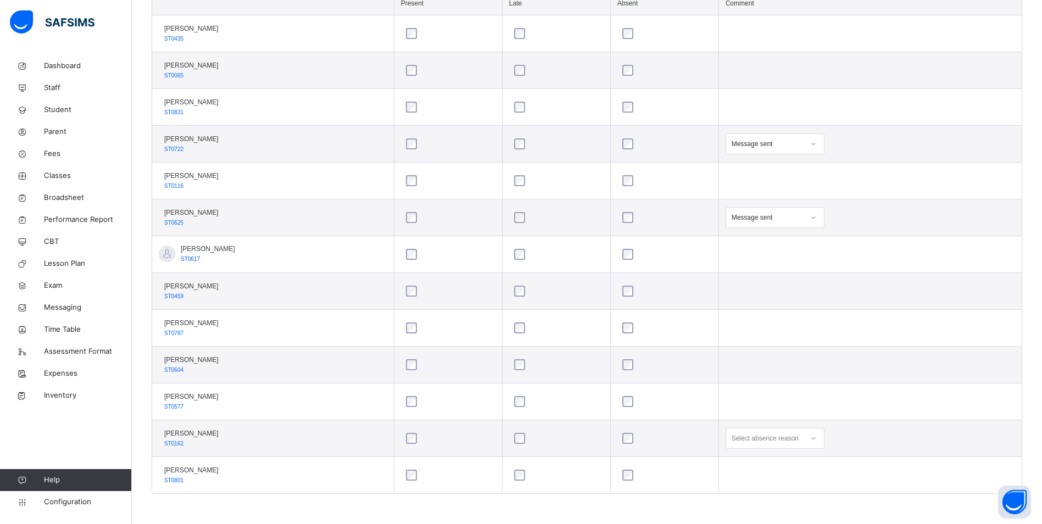
scroll to position [442, 0]
click at [825, 435] on div "Select absence reason" at bounding box center [775, 438] width 99 height 21
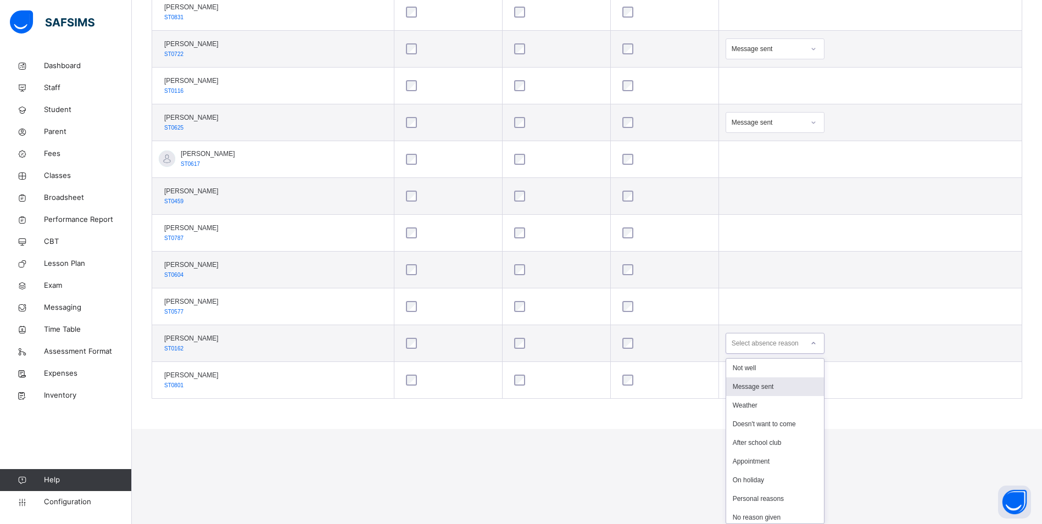
click at [797, 392] on div "Message sent" at bounding box center [775, 387] width 98 height 19
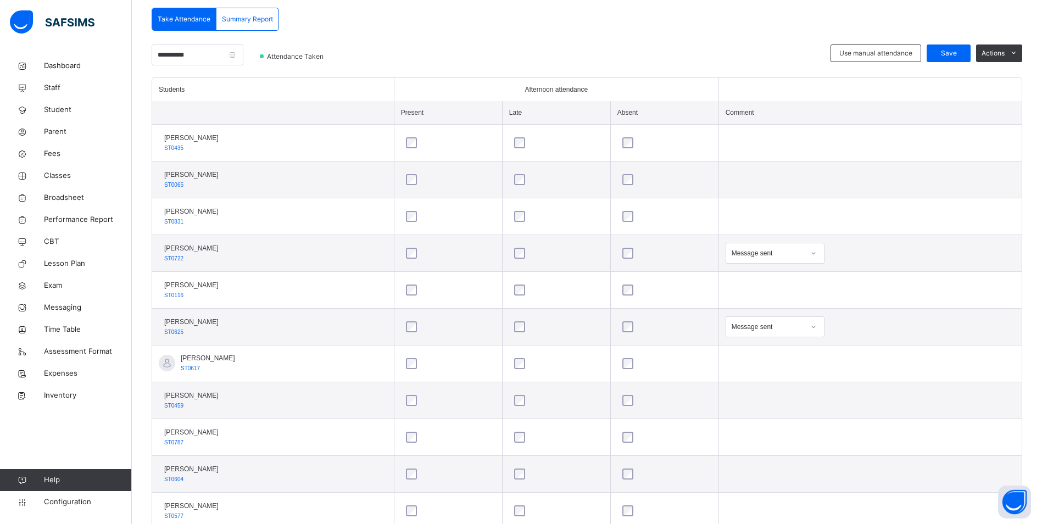
scroll to position [237, 0]
click at [955, 51] on span "Save" at bounding box center [948, 54] width 27 height 10
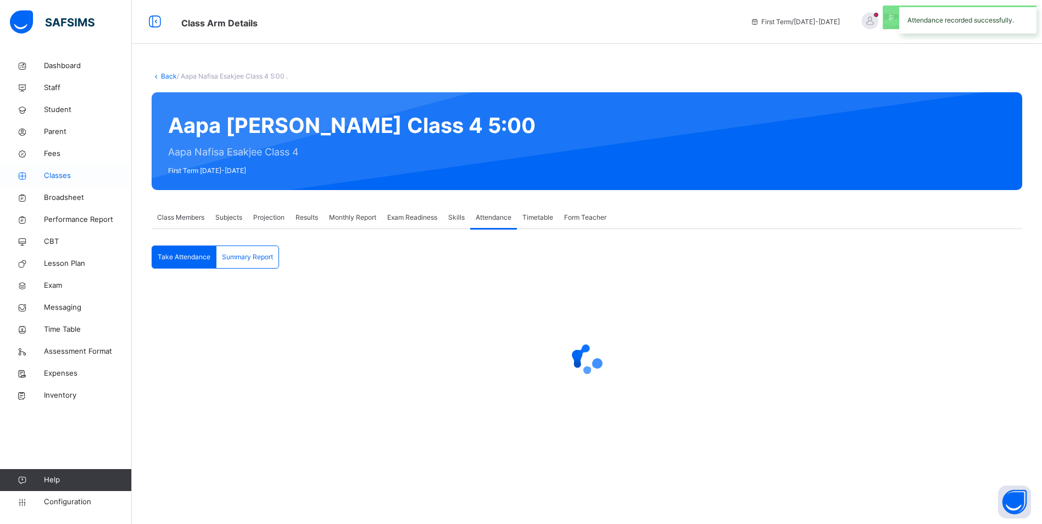
scroll to position [0, 0]
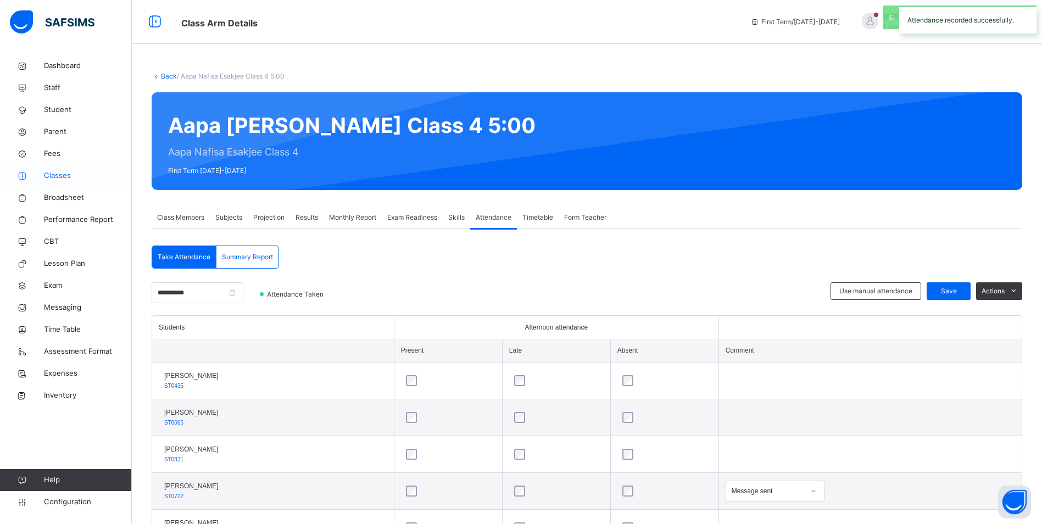
click at [64, 171] on span "Classes" at bounding box center [88, 175] width 88 height 11
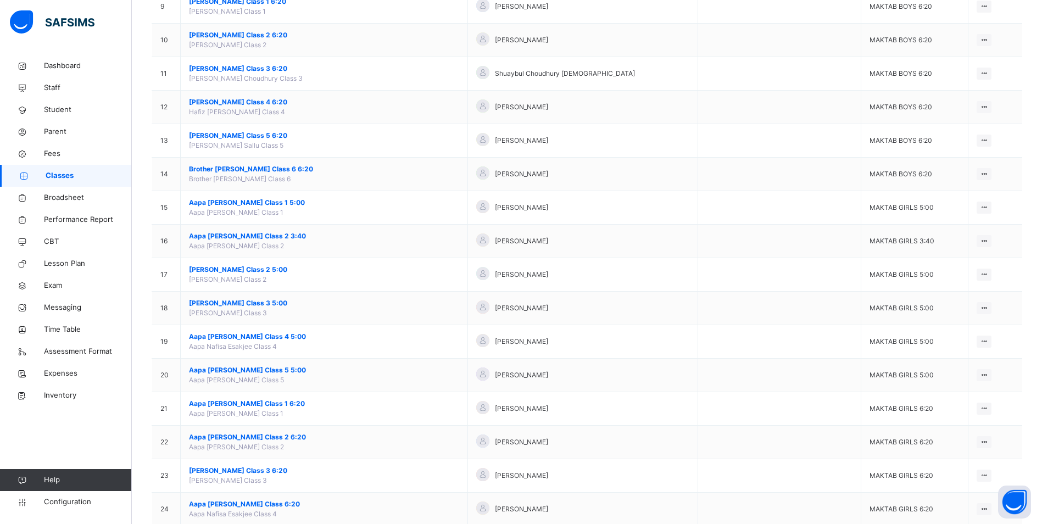
scroll to position [440, 0]
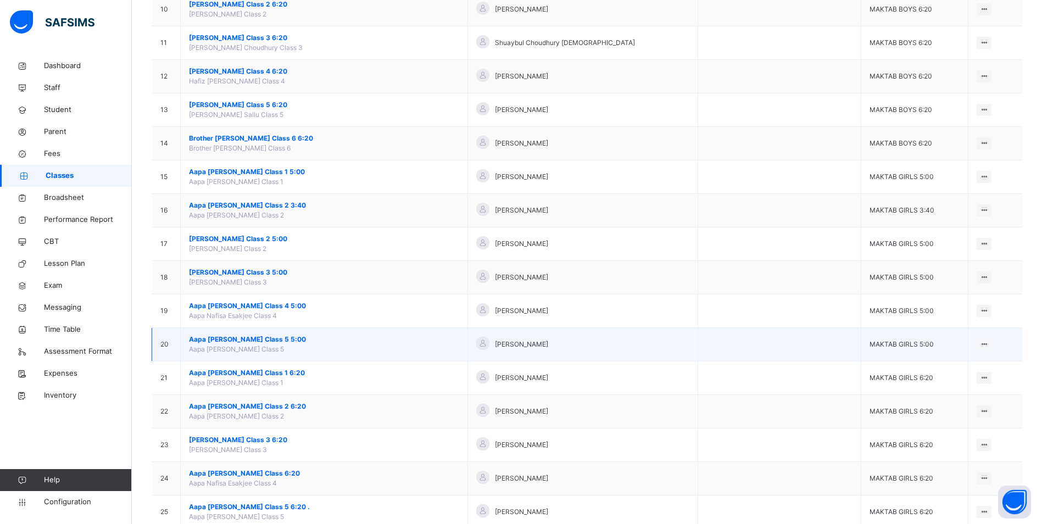
click at [275, 341] on span "Aapa [PERSON_NAME] Class 5 5:00" at bounding box center [324, 340] width 270 height 10
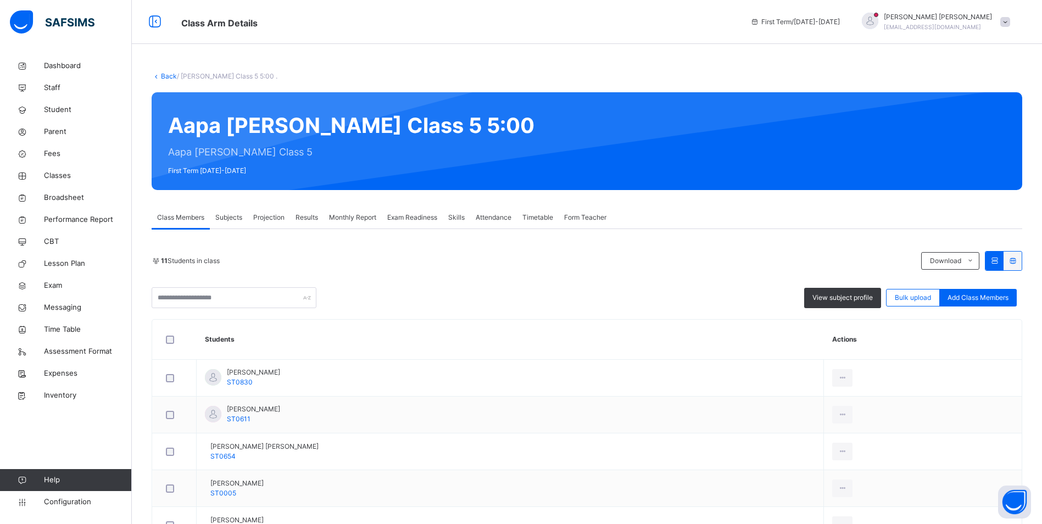
click at [481, 212] on div "Attendance" at bounding box center [493, 218] width 47 height 22
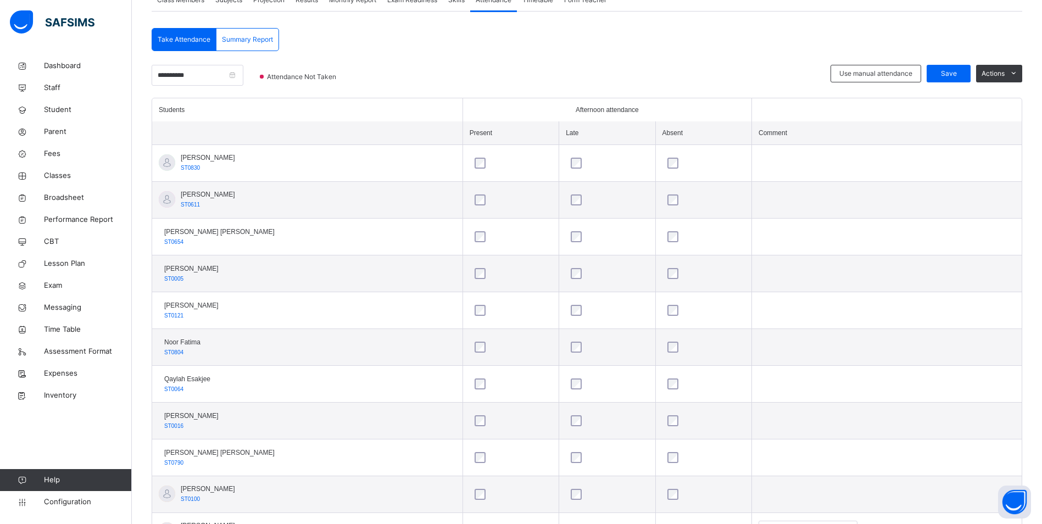
scroll to position [164, 0]
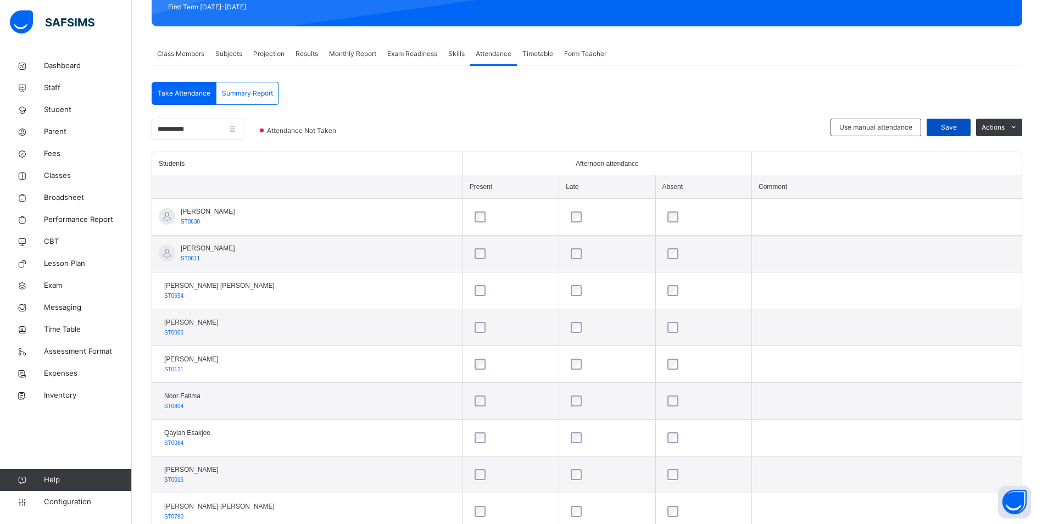
click at [959, 126] on span "Save" at bounding box center [948, 128] width 27 height 10
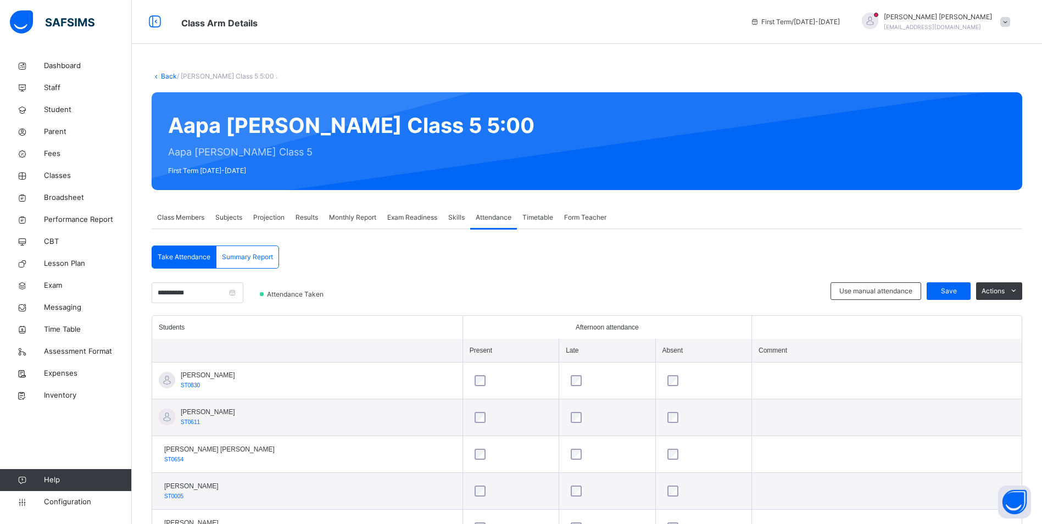
scroll to position [274, 0]
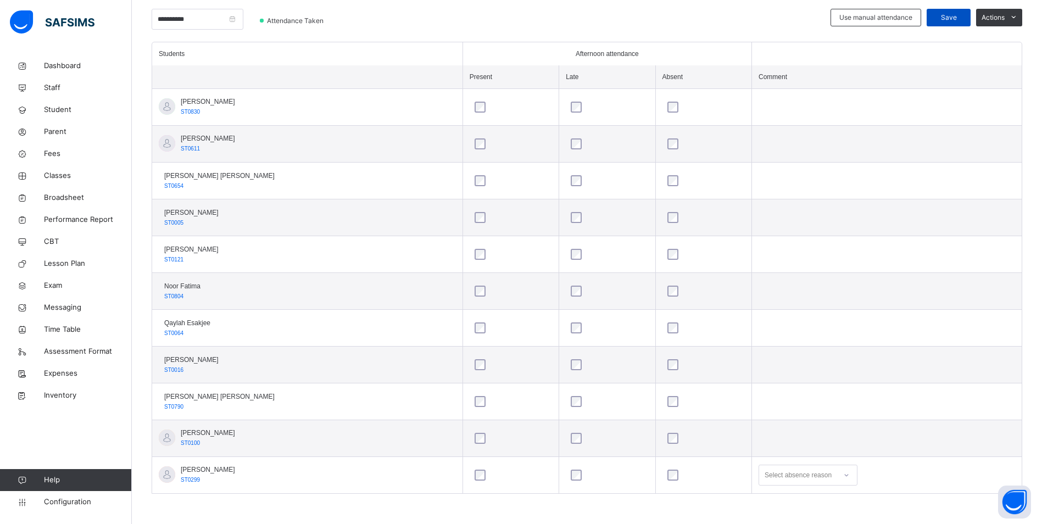
click at [963, 12] on div "Save" at bounding box center [949, 18] width 44 height 18
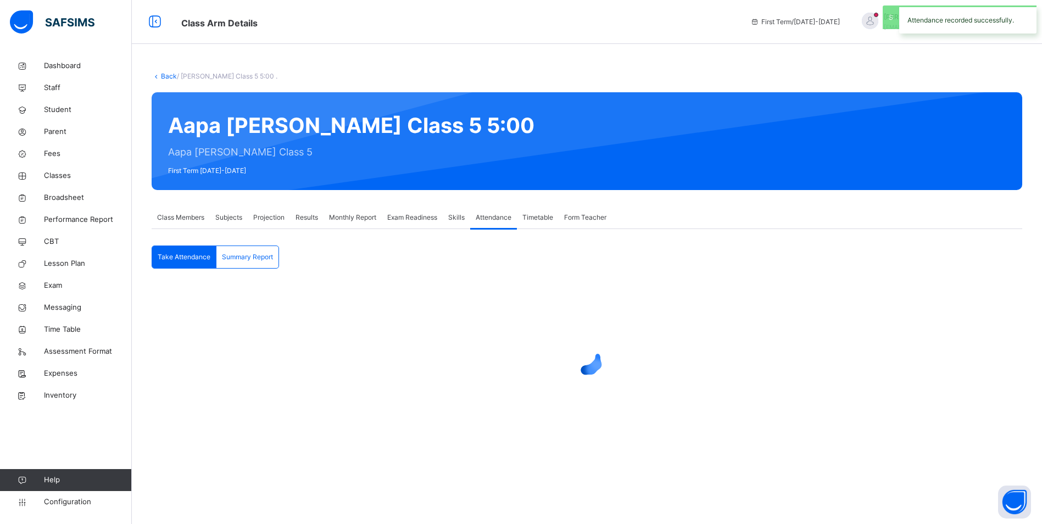
scroll to position [0, 0]
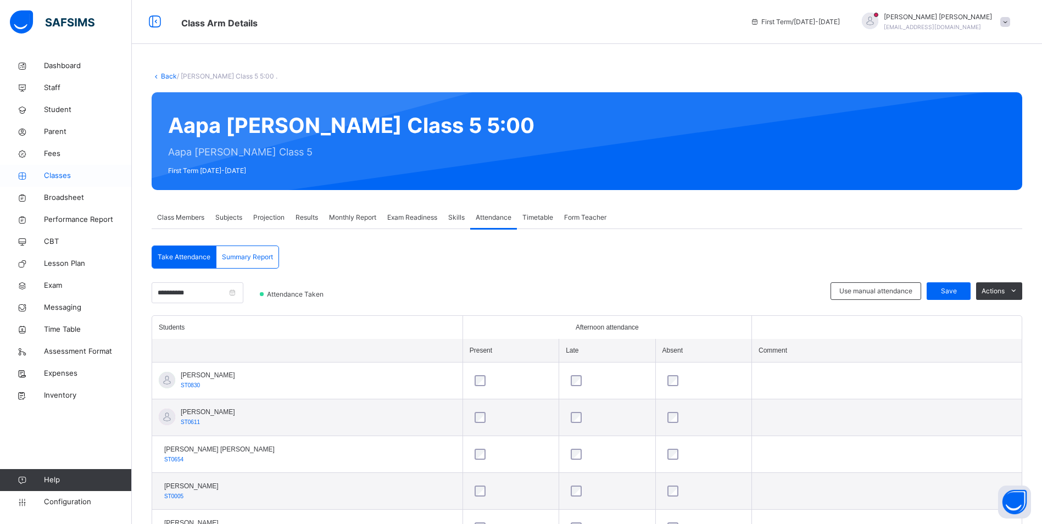
click at [65, 177] on span "Classes" at bounding box center [88, 175] width 88 height 11
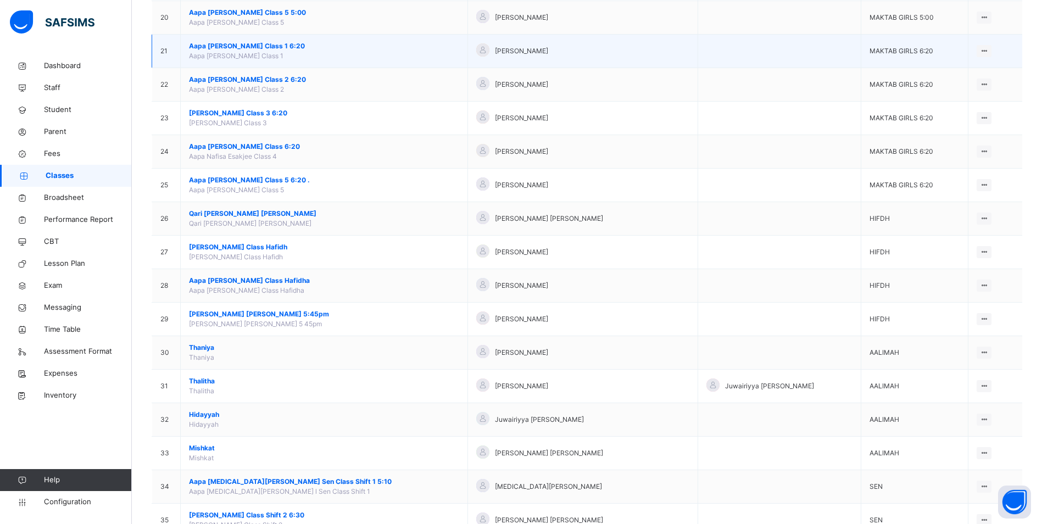
scroll to position [769, 0]
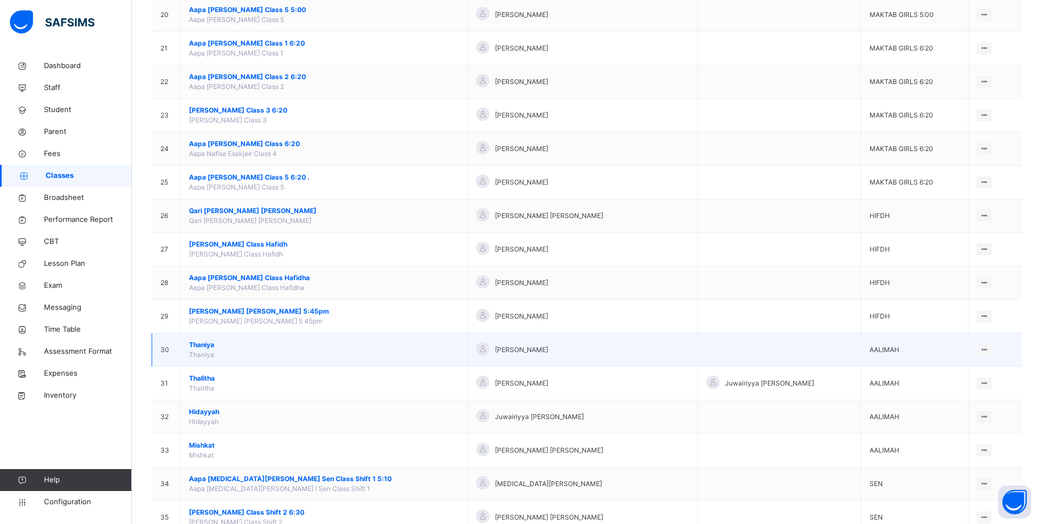
click at [206, 347] on span "Thaniya" at bounding box center [324, 345] width 270 height 10
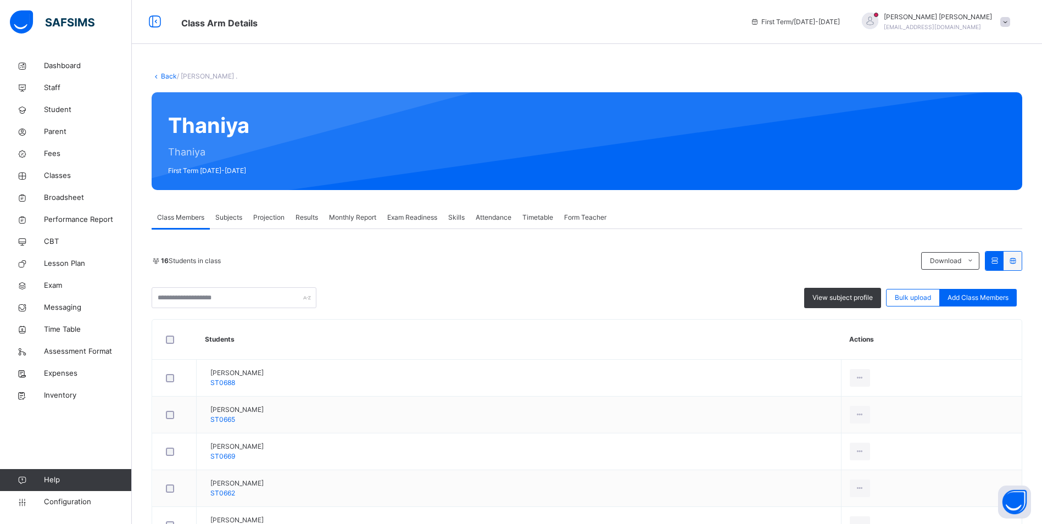
click at [486, 219] on span "Attendance" at bounding box center [494, 218] width 36 height 10
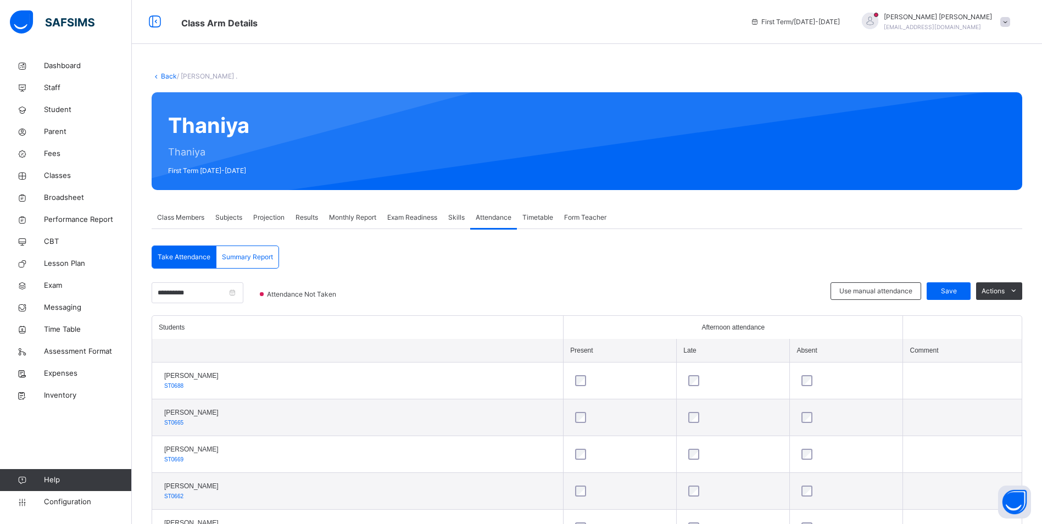
click at [486, 219] on span "Attendance" at bounding box center [494, 218] width 36 height 10
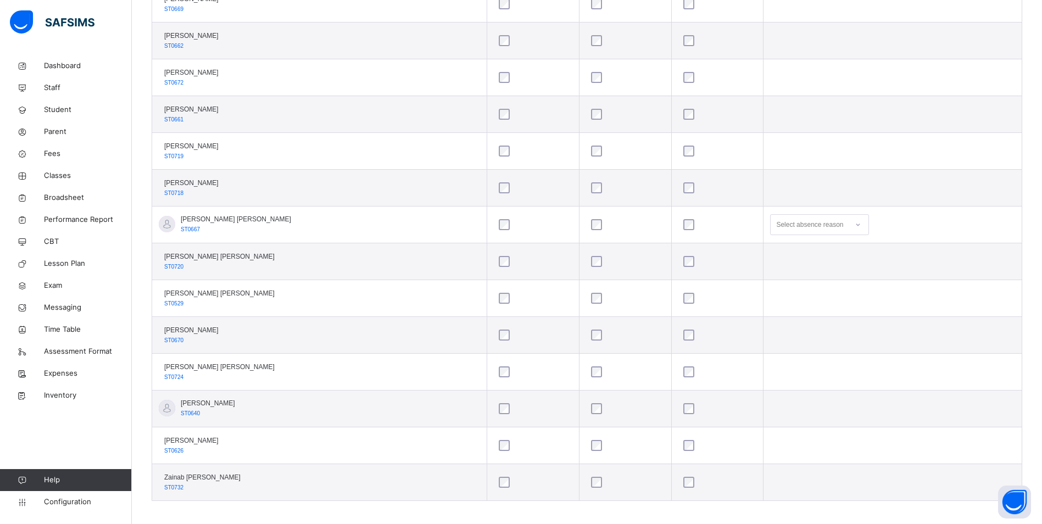
scroll to position [458, 0]
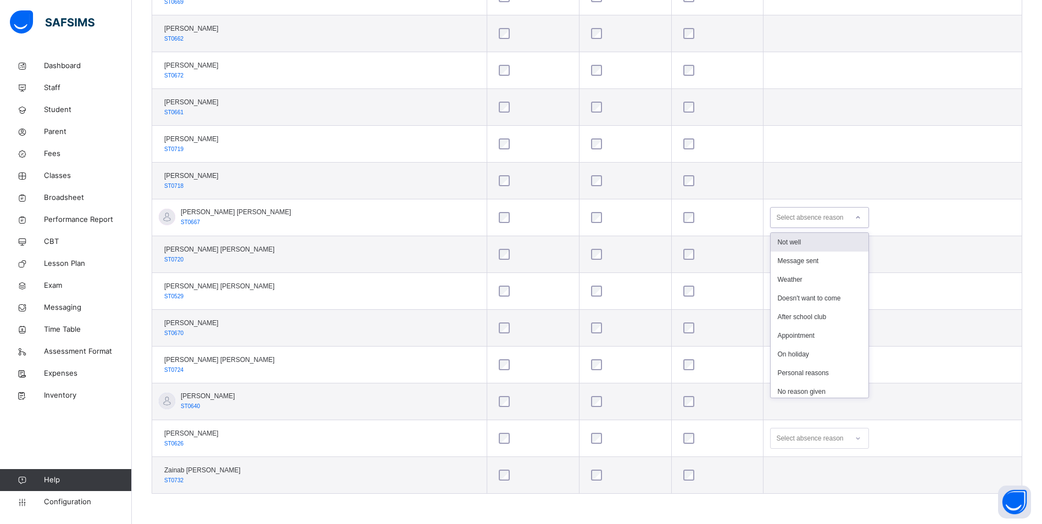
click at [855, 219] on icon at bounding box center [858, 217] width 7 height 11
click at [808, 259] on div "Message sent" at bounding box center [820, 261] width 98 height 19
click at [845, 444] on div "Select absence reason" at bounding box center [819, 438] width 99 height 21
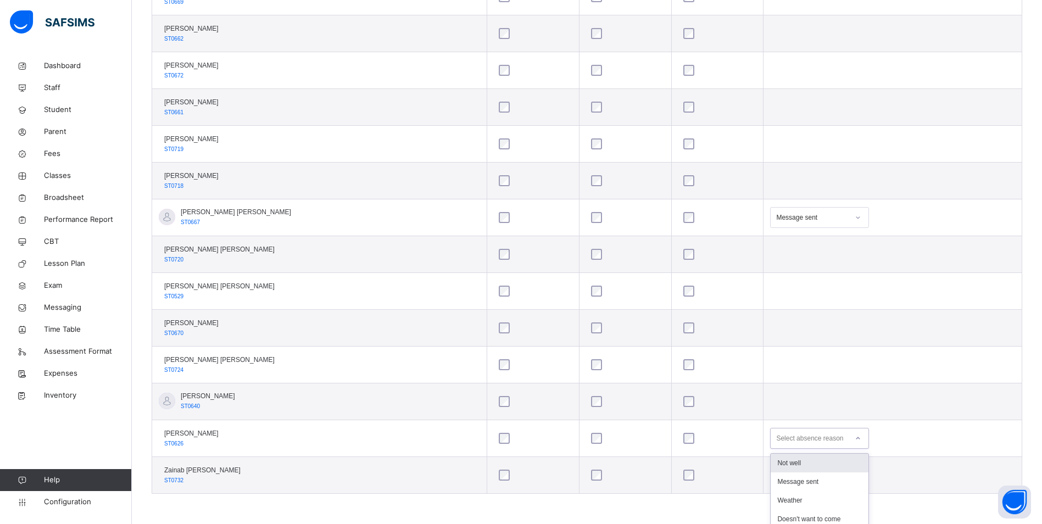
scroll to position [553, 0]
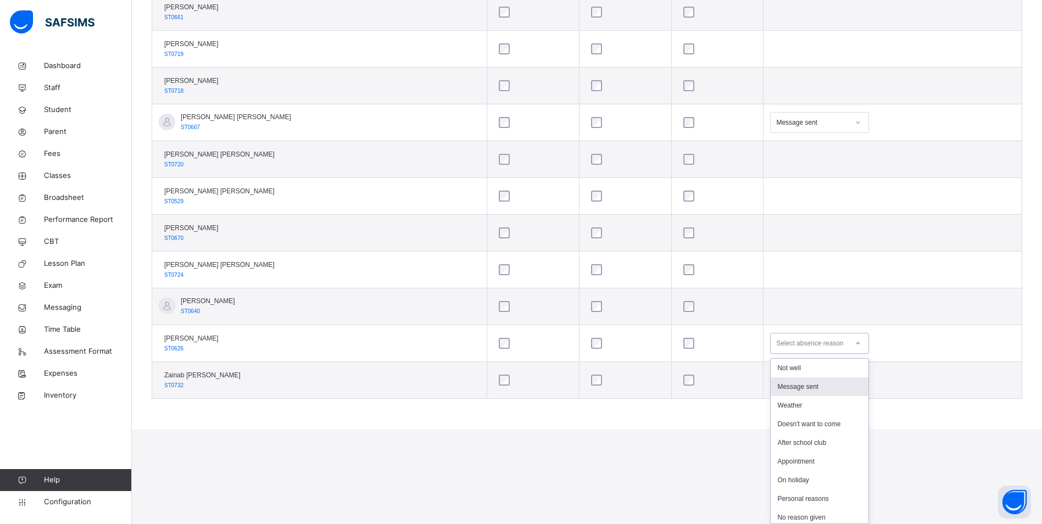
click at [798, 382] on div "Message sent" at bounding box center [820, 387] width 98 height 19
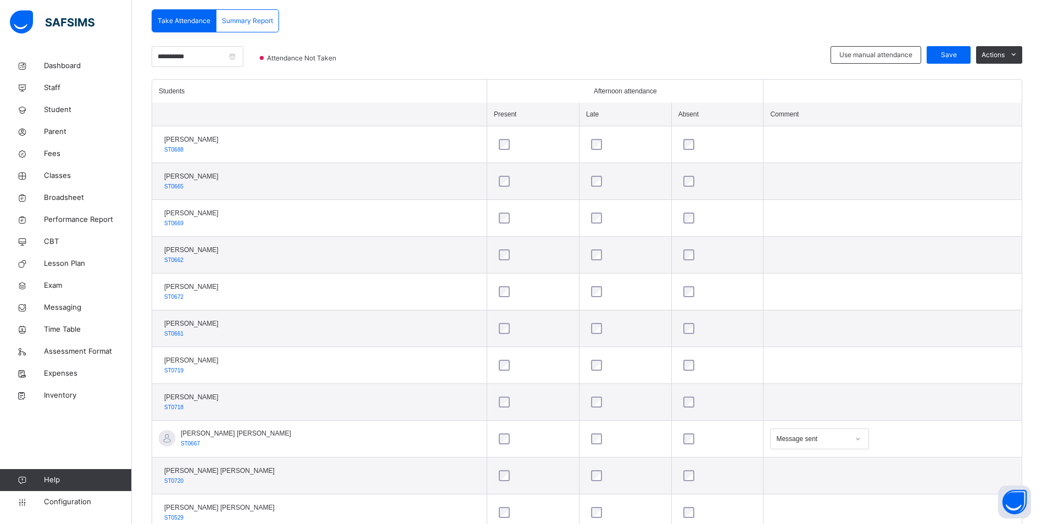
scroll to position [183, 0]
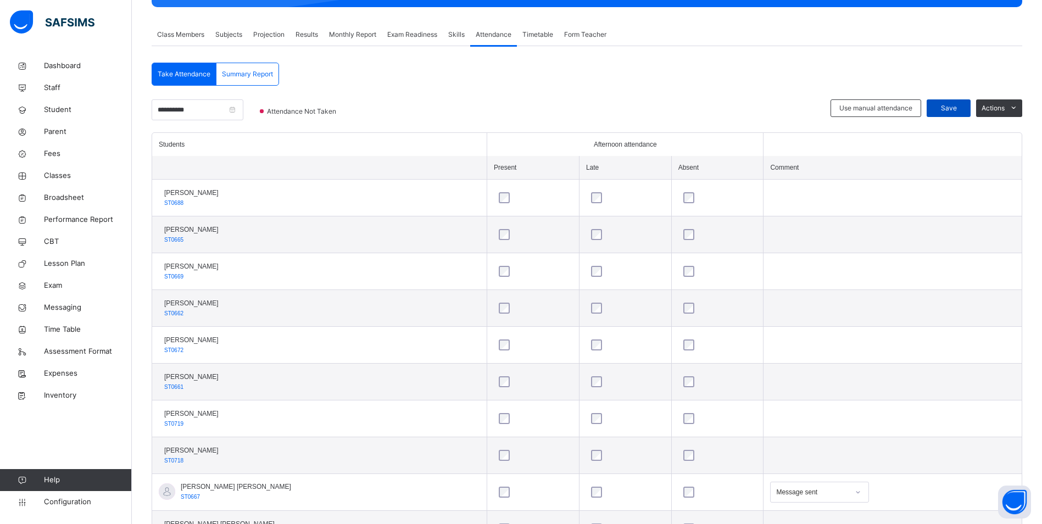
click at [949, 102] on div "Save" at bounding box center [949, 108] width 44 height 18
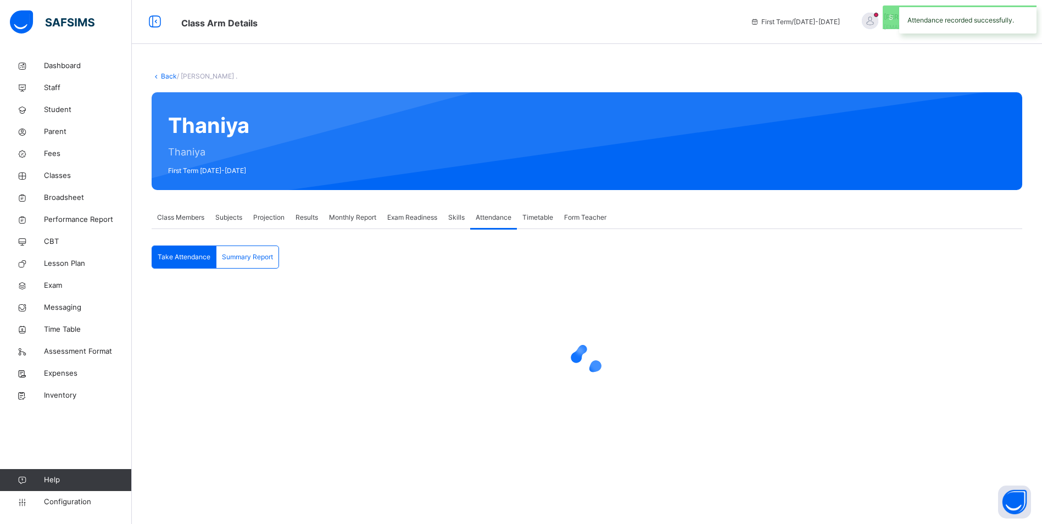
scroll to position [0, 0]
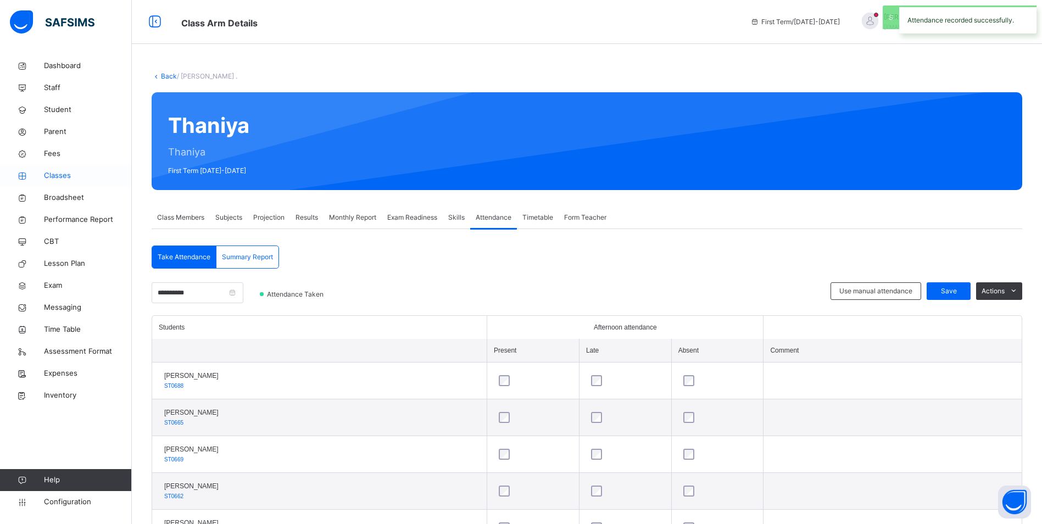
click at [56, 177] on span "Classes" at bounding box center [88, 175] width 88 height 11
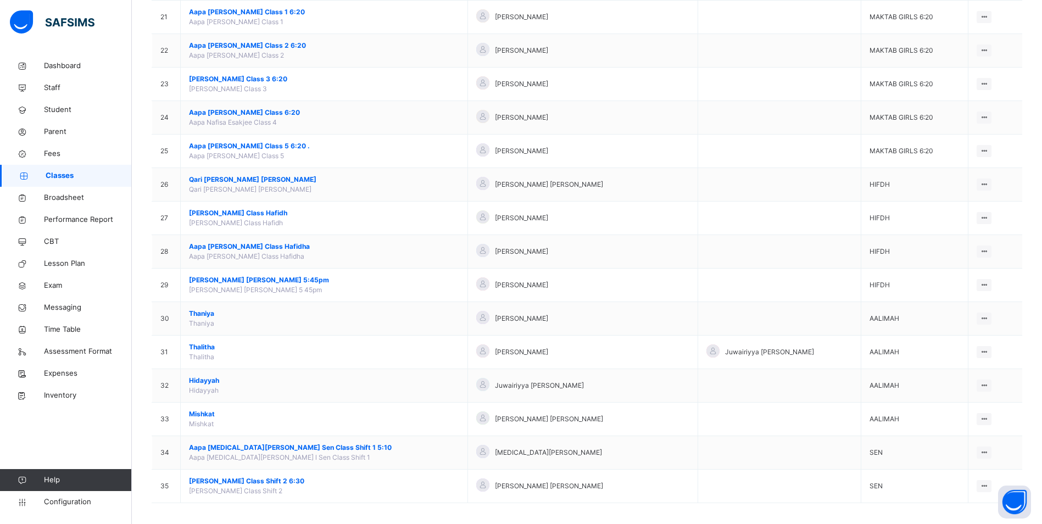
scroll to position [807, 0]
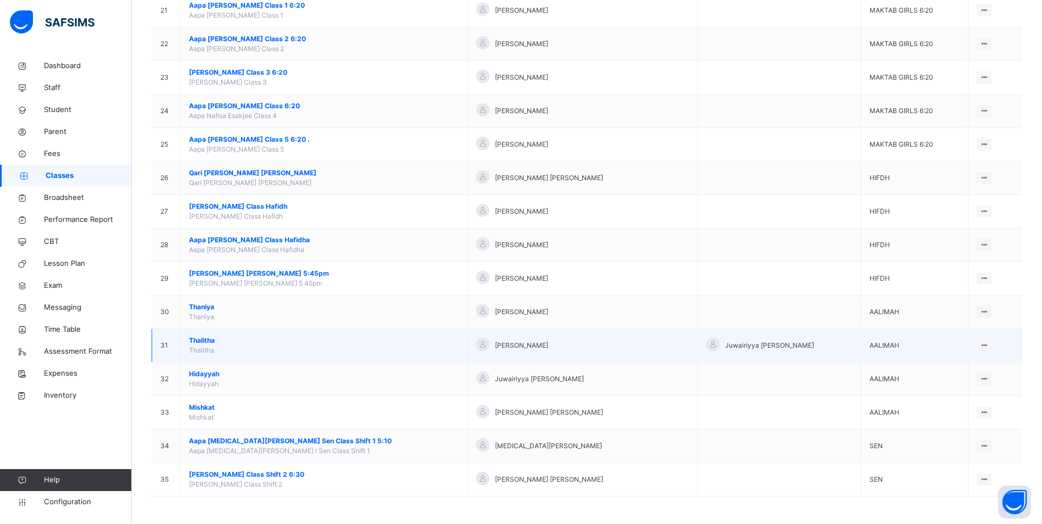
click at [194, 337] on span "Thalitha" at bounding box center [324, 341] width 270 height 10
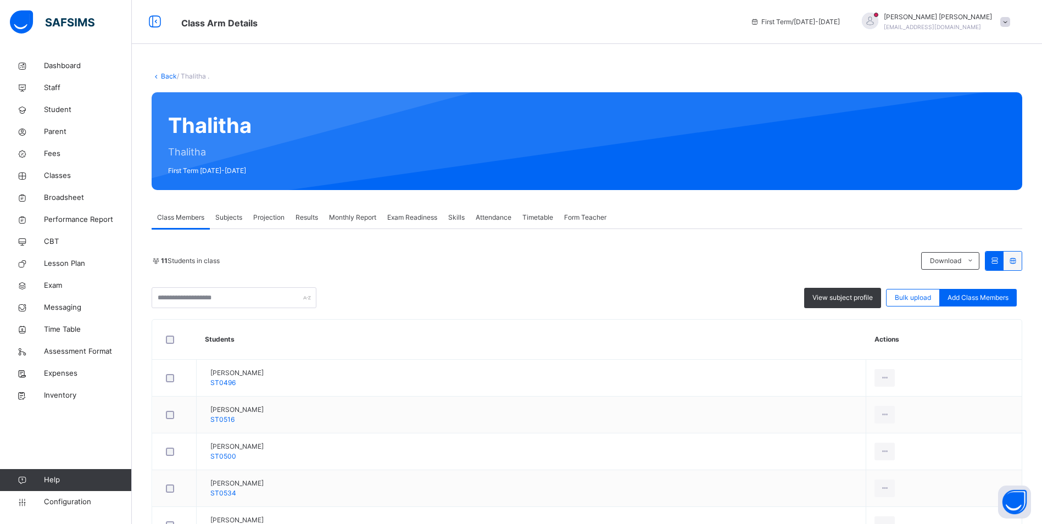
click at [504, 218] on span "Attendance" at bounding box center [494, 218] width 36 height 10
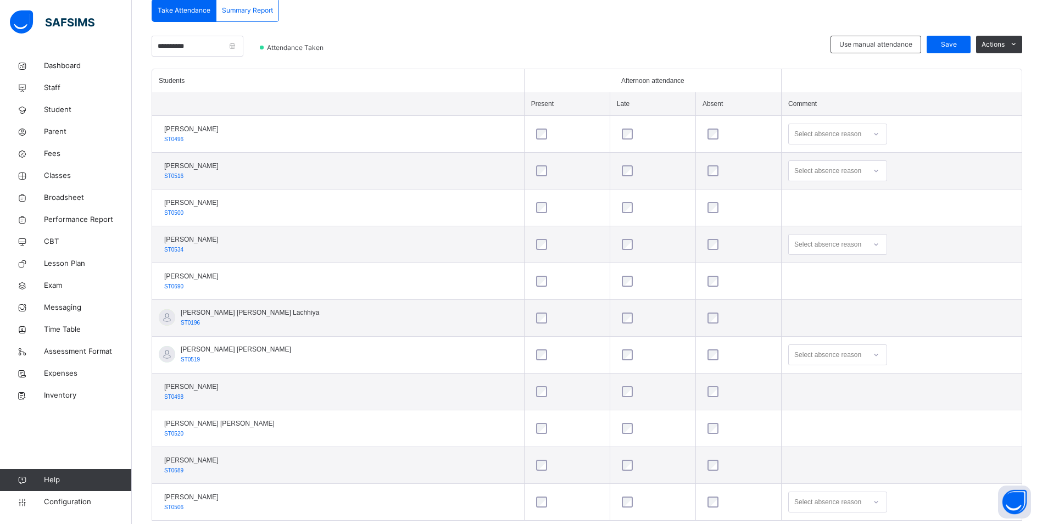
scroll to position [274, 0]
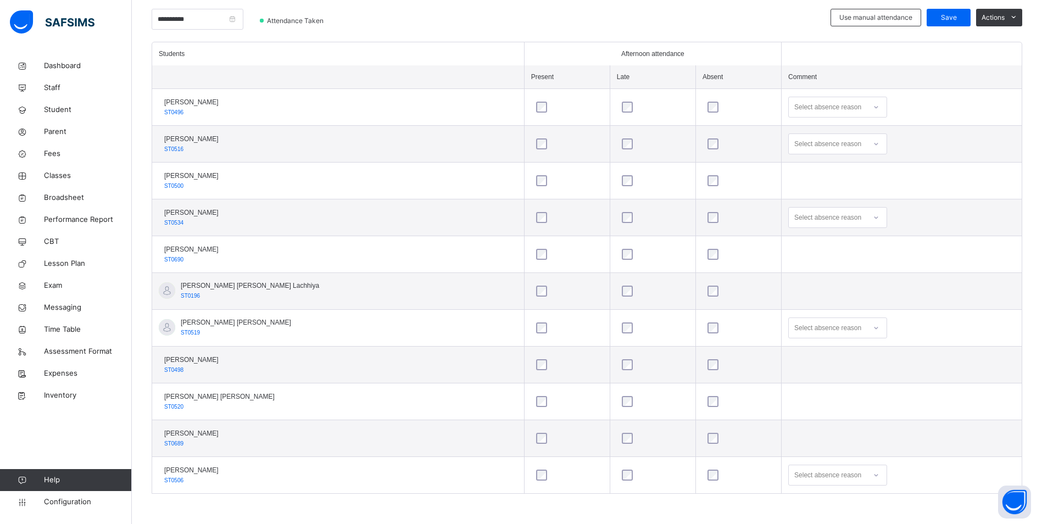
click at [867, 103] on div at bounding box center [876, 107] width 19 height 18
click at [794, 127] on div "Not well" at bounding box center [838, 132] width 98 height 19
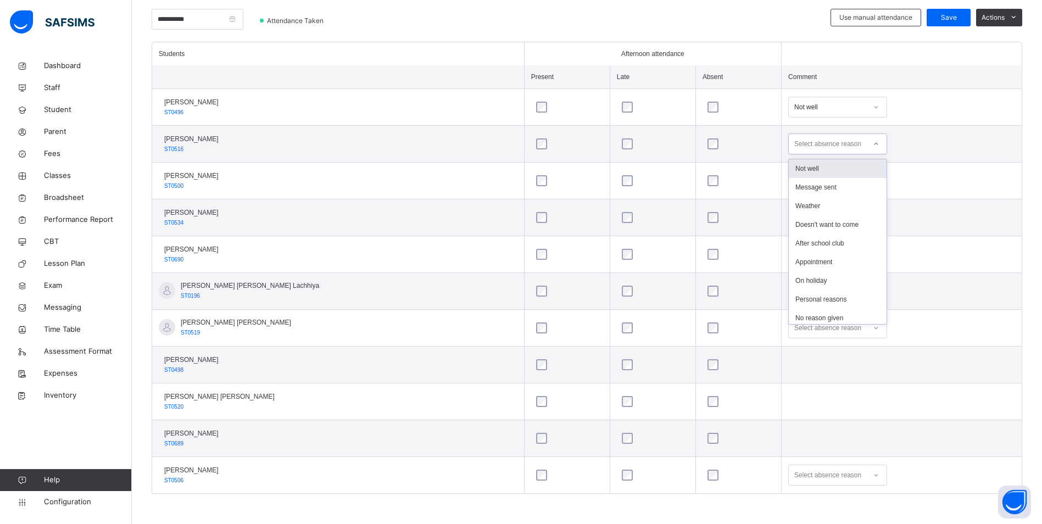
click at [873, 144] on icon at bounding box center [876, 143] width 7 height 11
click at [817, 183] on div "Message sent" at bounding box center [838, 187] width 98 height 19
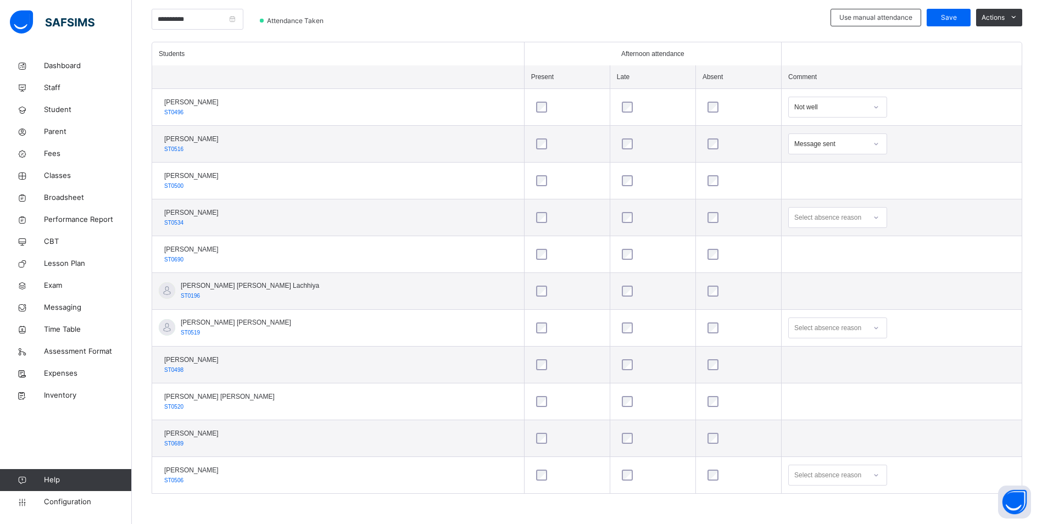
click at [873, 221] on icon at bounding box center [876, 217] width 7 height 11
click at [796, 241] on div "Not well" at bounding box center [838, 242] width 98 height 19
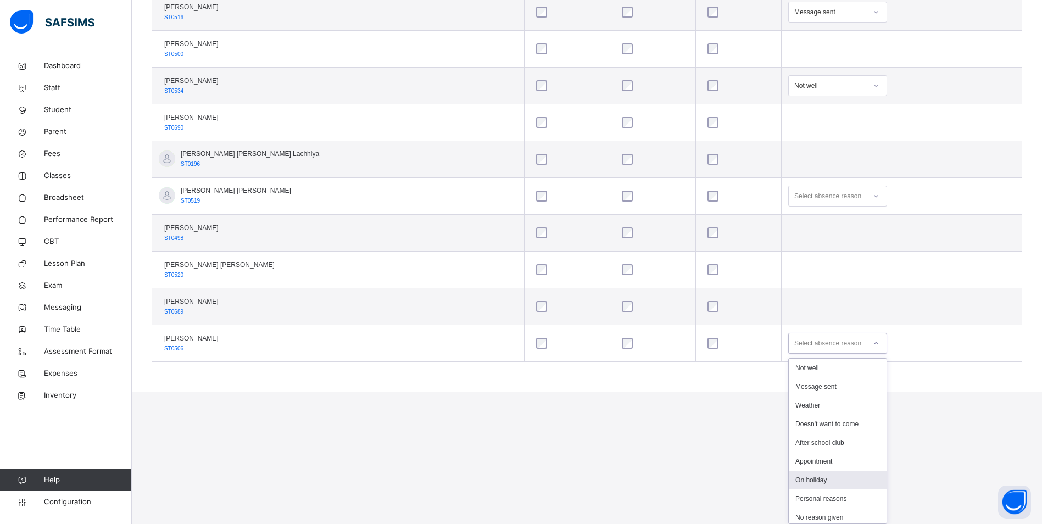
click at [836, 354] on div "option On holiday focused, 7 of 19. 19 results available. Use Up and Down to ch…" at bounding box center [838, 343] width 99 height 21
click at [792, 369] on div "Not well" at bounding box center [838, 368] width 98 height 19
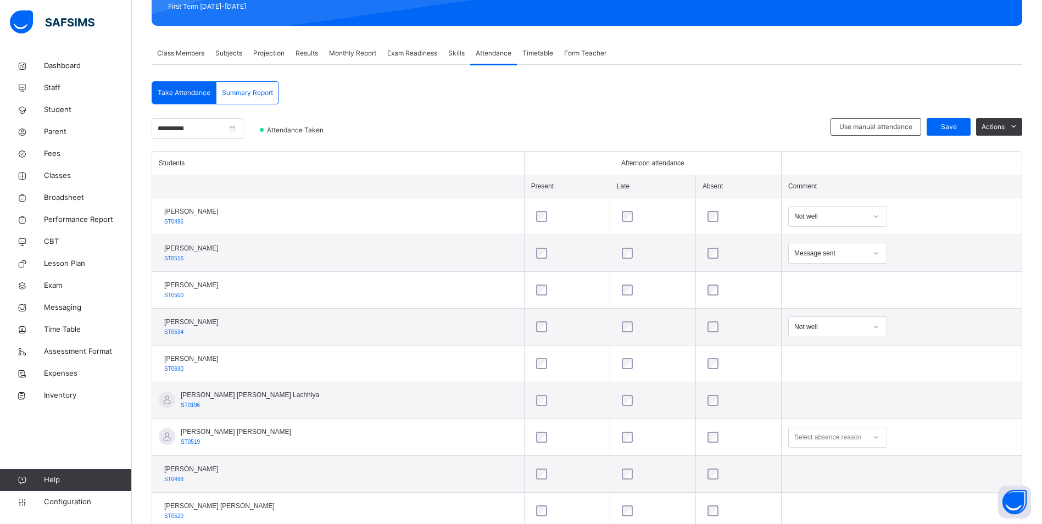
scroll to position [164, 0]
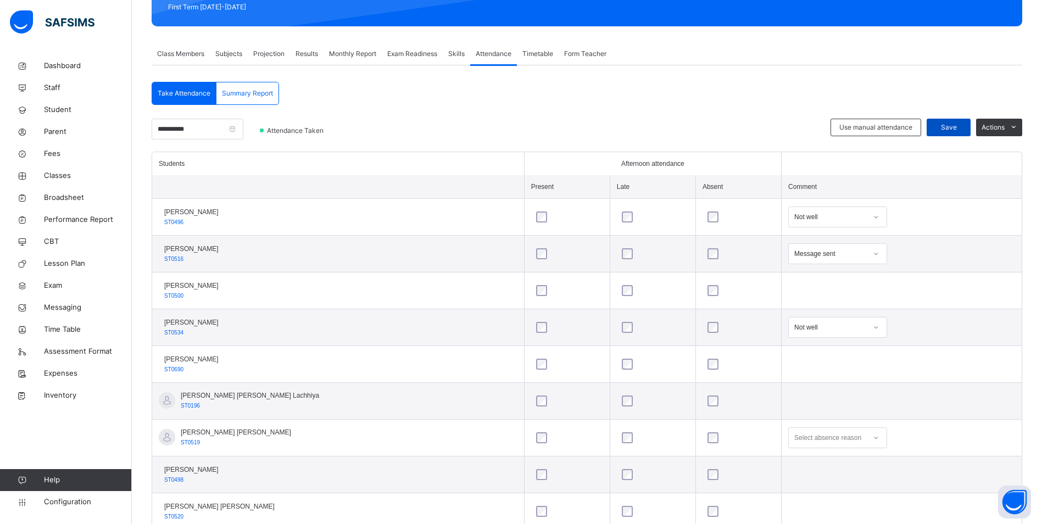
click at [959, 127] on span "Save" at bounding box center [948, 128] width 27 height 10
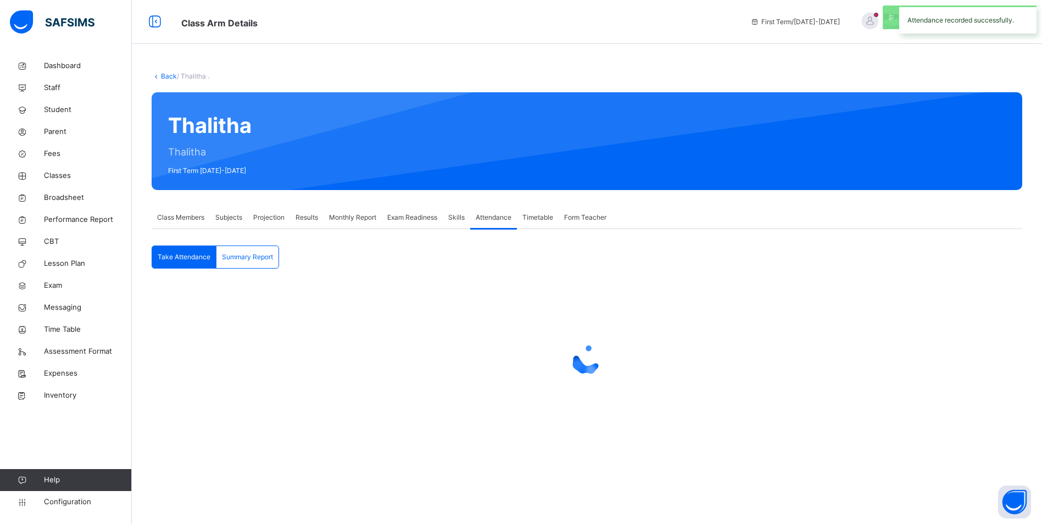
scroll to position [0, 0]
click at [57, 172] on span "Classes" at bounding box center [88, 175] width 88 height 11
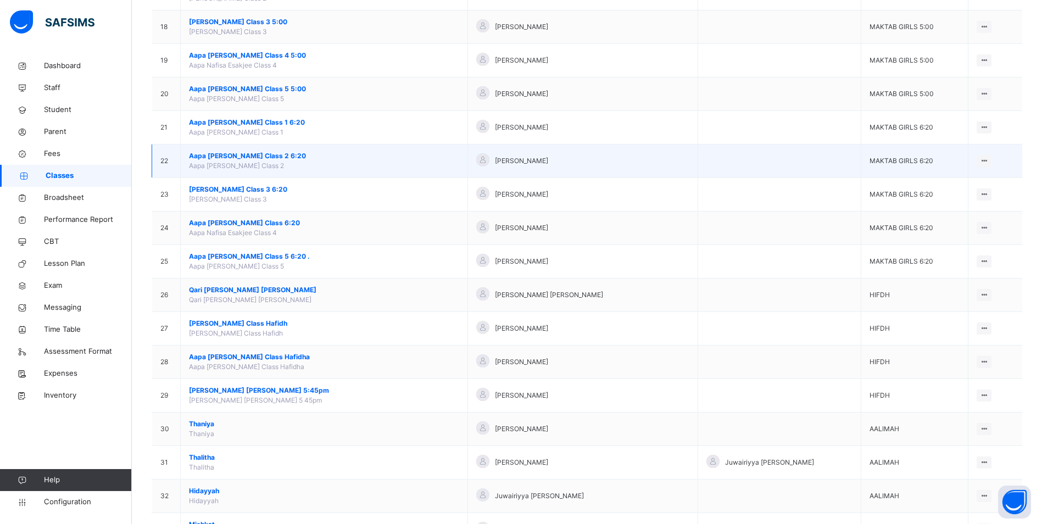
scroll to position [807, 0]
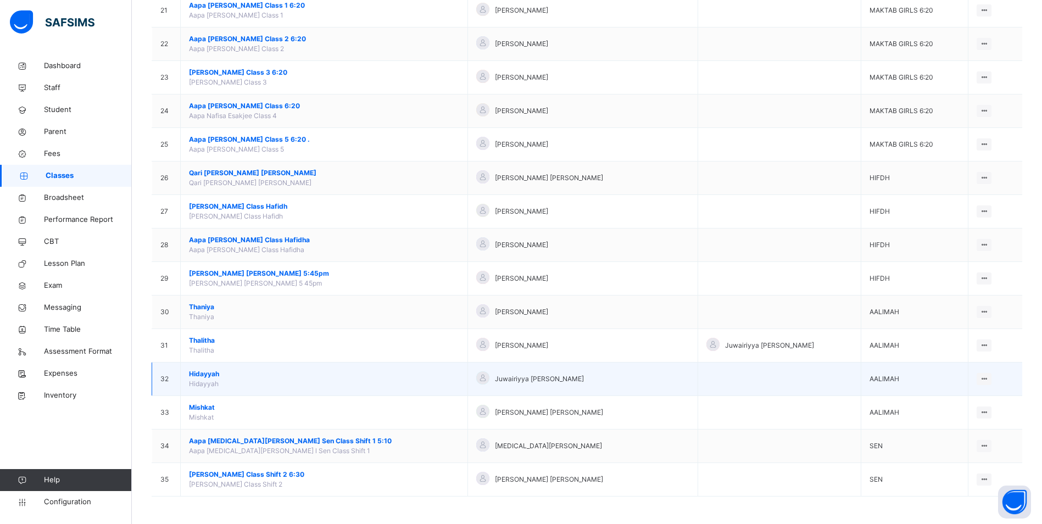
click at [198, 373] on span "Hidayyah" at bounding box center [324, 374] width 270 height 10
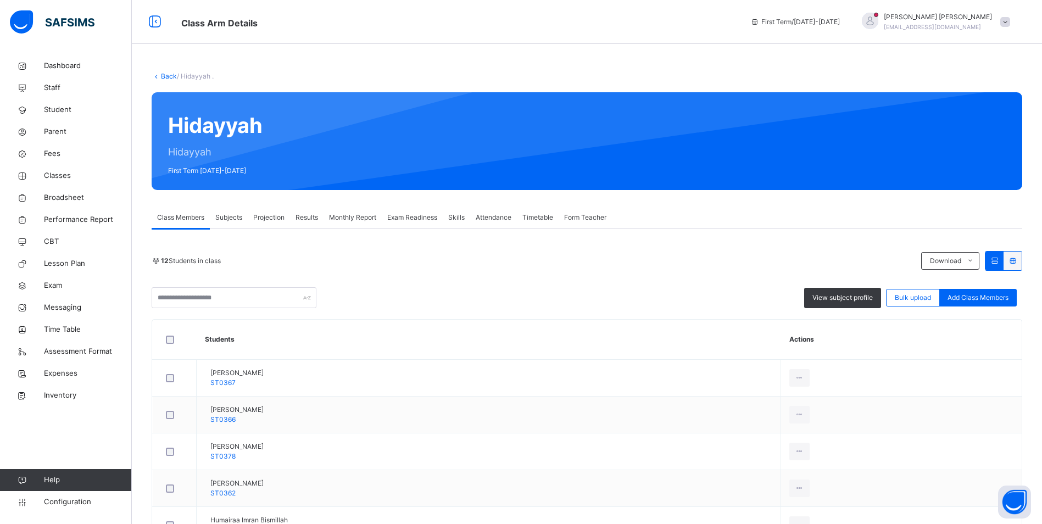
click at [506, 221] on span "Attendance" at bounding box center [494, 218] width 36 height 10
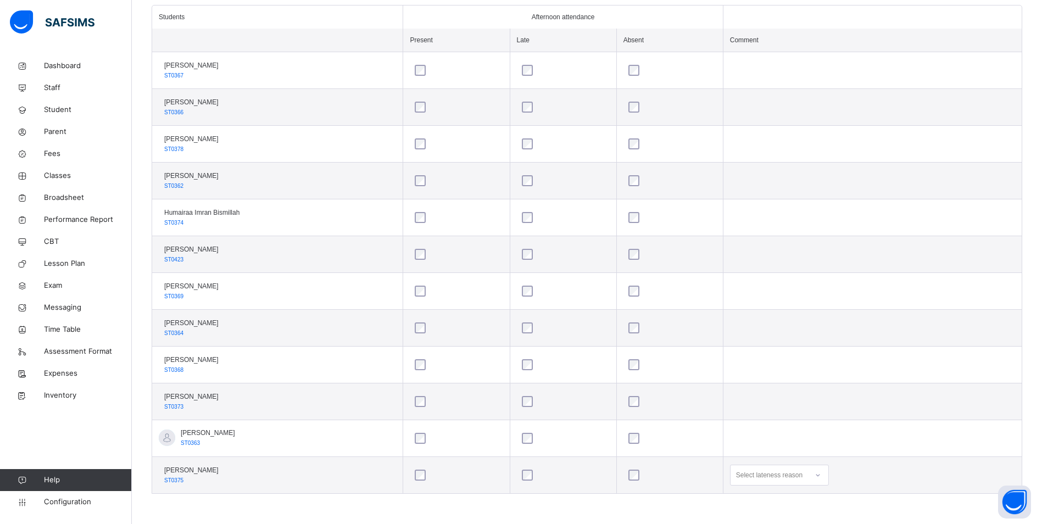
scroll to position [408, 0]
click at [829, 476] on div "Select lateness reason" at bounding box center [779, 475] width 99 height 21
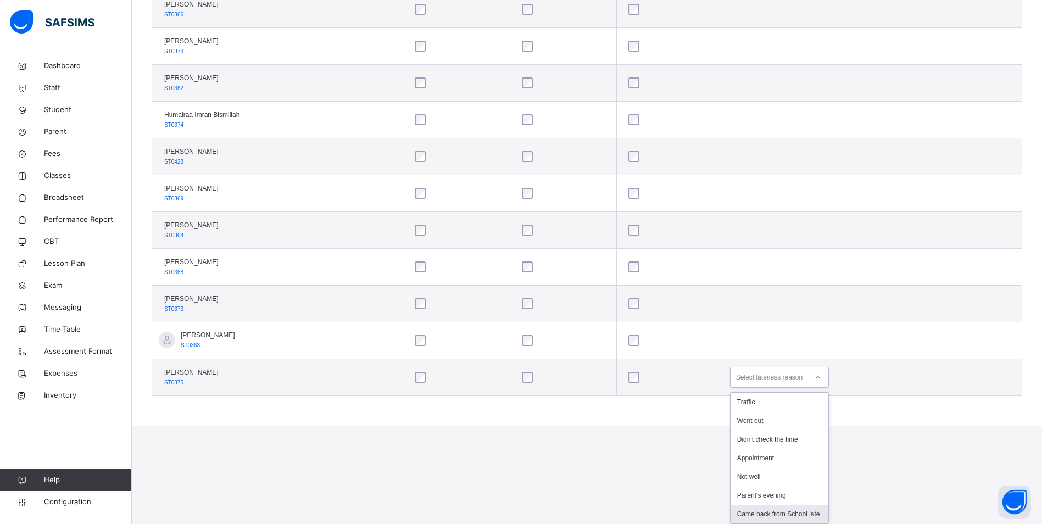
click at [800, 514] on div "Came back from School late" at bounding box center [780, 514] width 98 height 19
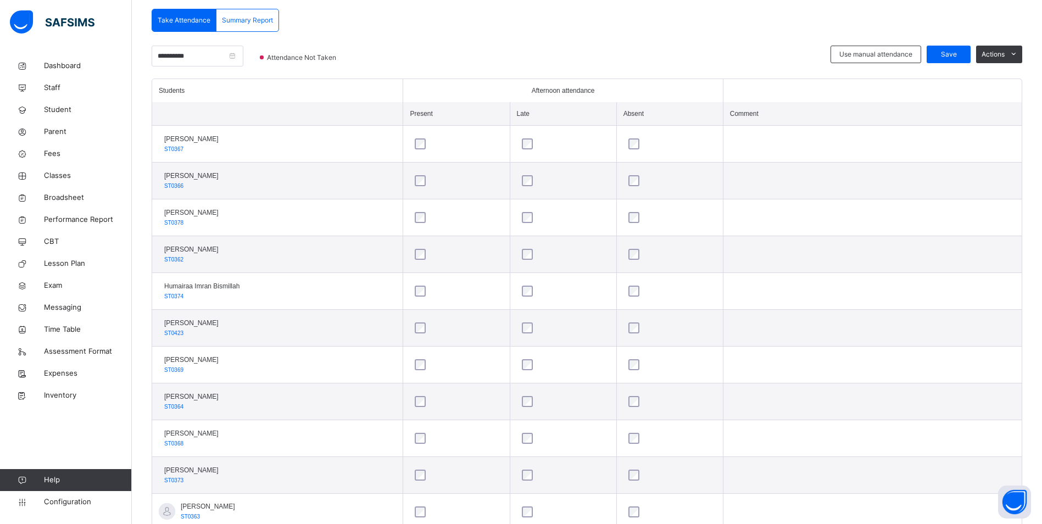
scroll to position [146, 0]
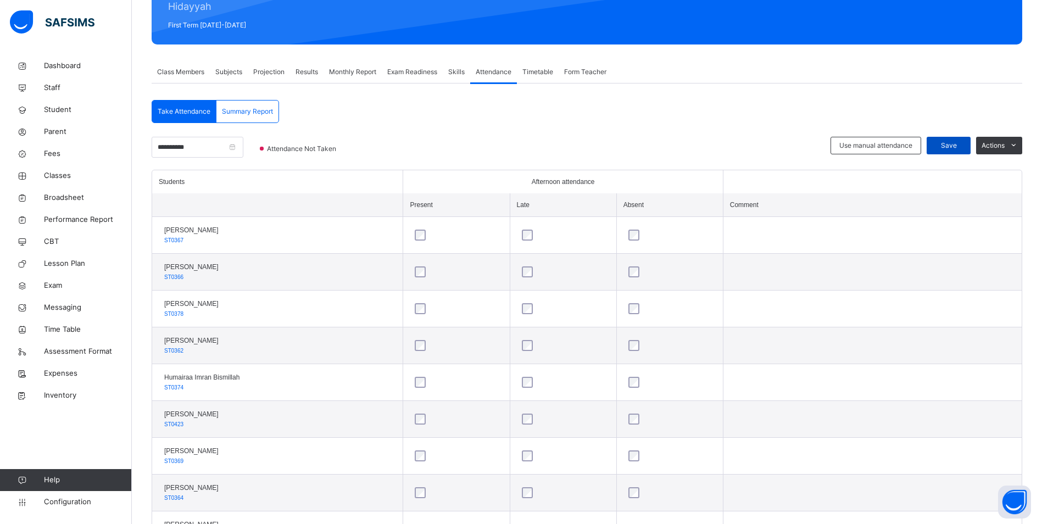
click at [958, 140] on div "Save" at bounding box center [949, 146] width 44 height 18
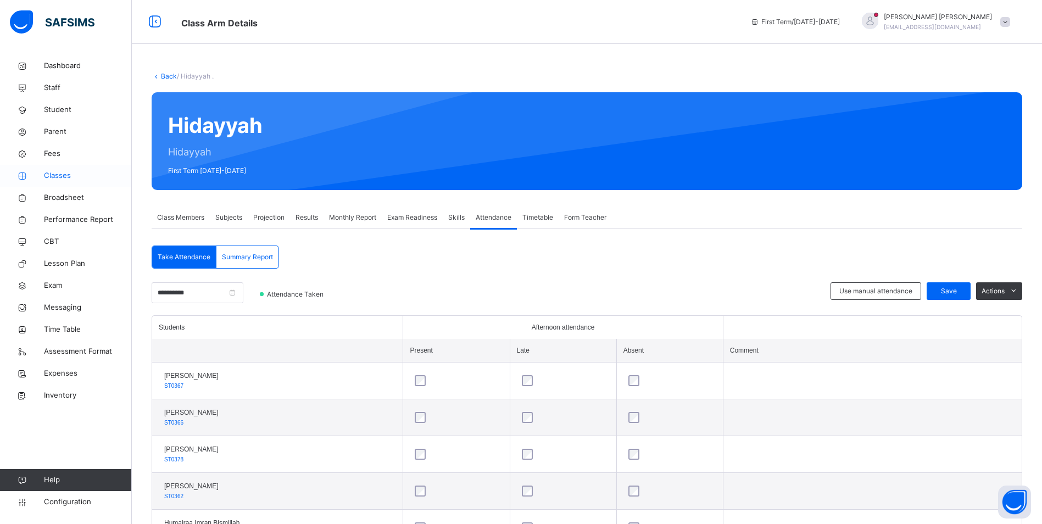
click at [49, 174] on span "Classes" at bounding box center [88, 175] width 88 height 11
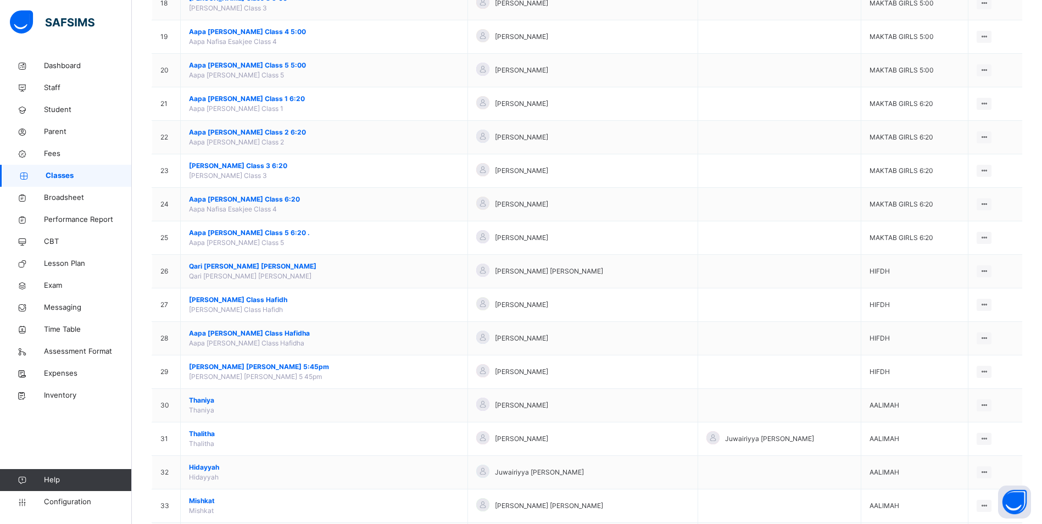
scroll to position [807, 0]
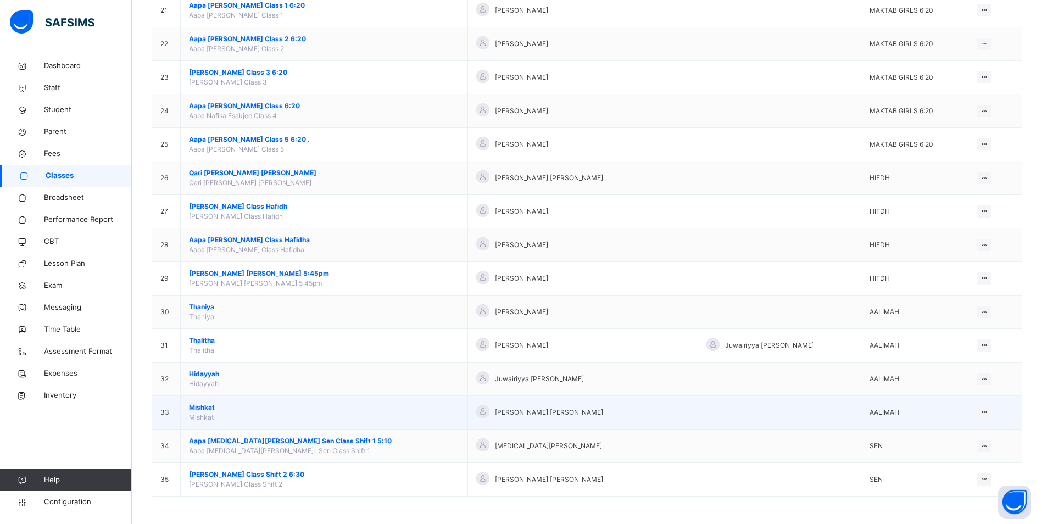
click at [210, 410] on span "Mishkat" at bounding box center [324, 408] width 270 height 10
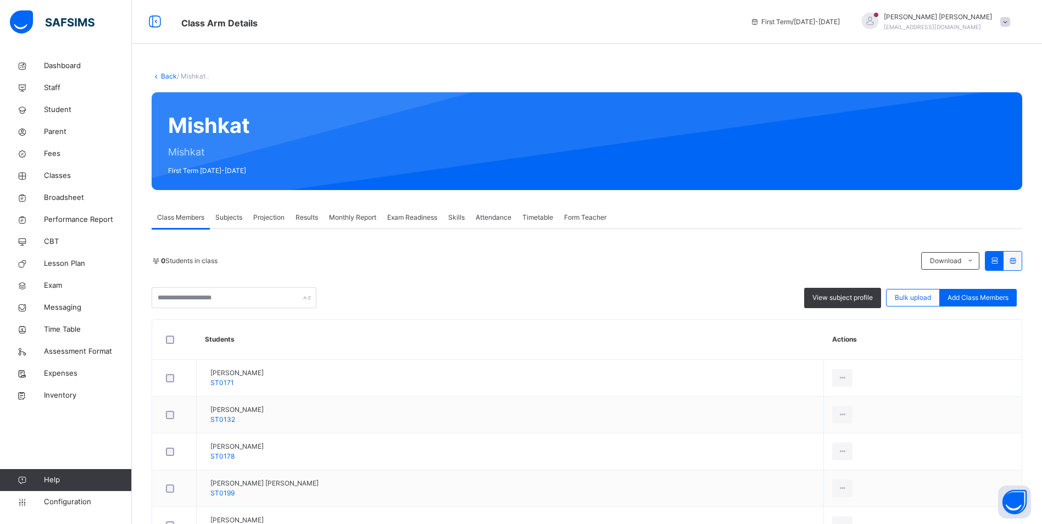
click at [512, 221] on span "Attendance" at bounding box center [494, 218] width 36 height 10
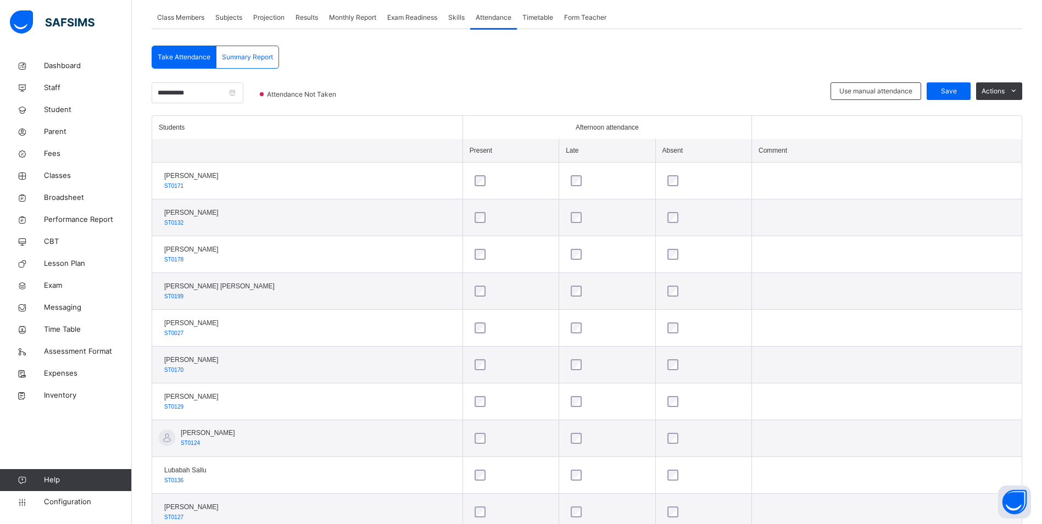
scroll to position [165, 0]
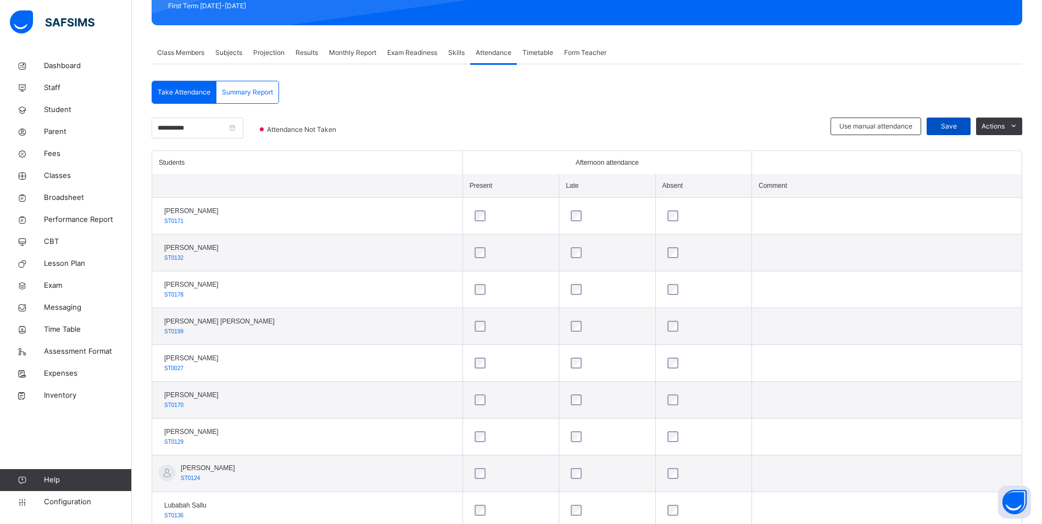
click at [954, 129] on span "Save" at bounding box center [948, 126] width 27 height 10
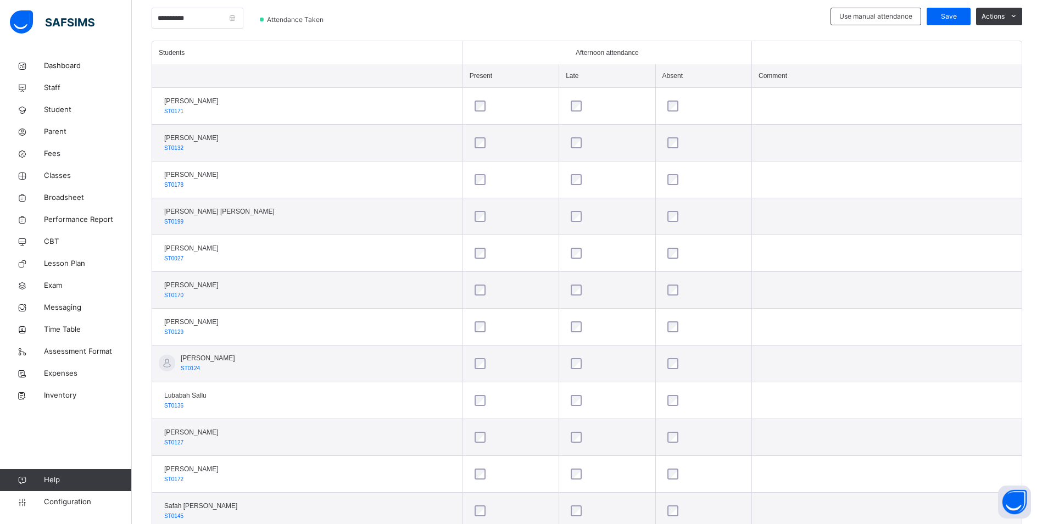
scroll to position [495, 0]
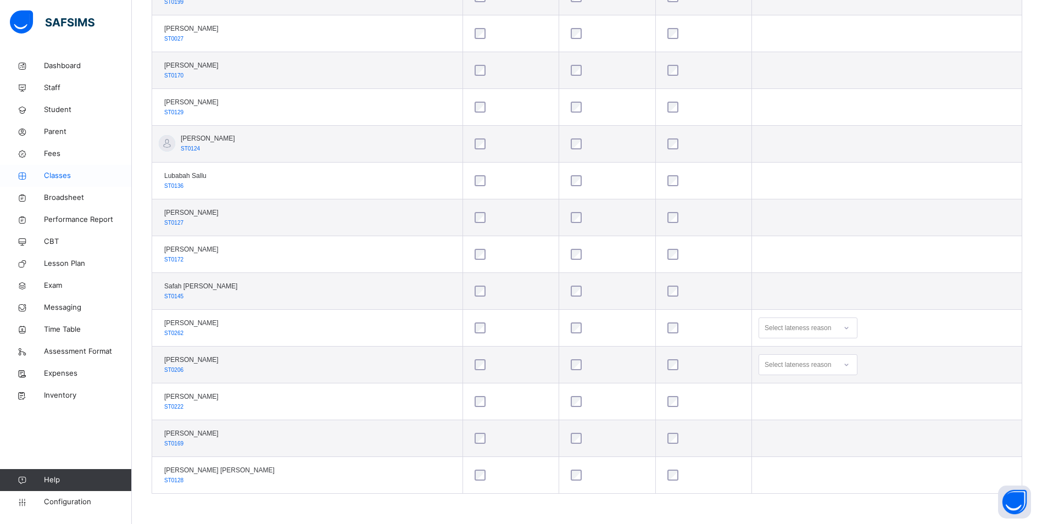
drag, startPoint x: 59, startPoint y: 173, endPoint x: 118, endPoint y: 172, distance: 58.3
click at [59, 173] on span "Classes" at bounding box center [88, 175] width 88 height 11
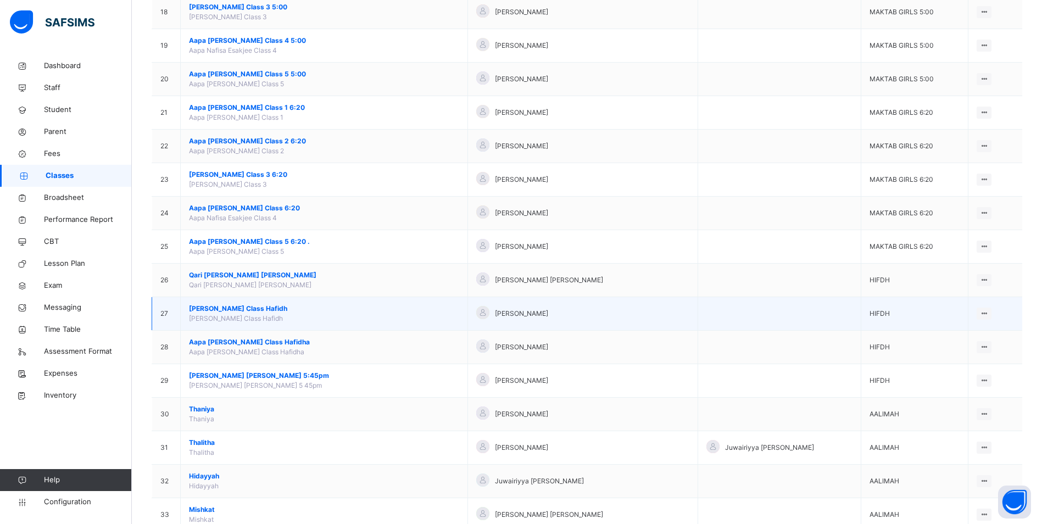
scroll to position [714, 0]
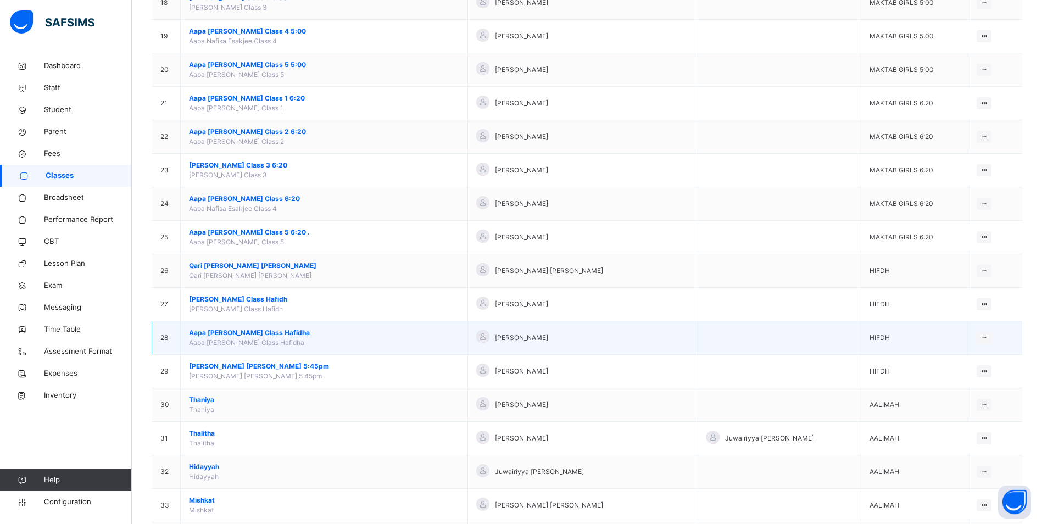
click at [249, 331] on span "Aapa [PERSON_NAME] Class Hafidha" at bounding box center [324, 333] width 270 height 10
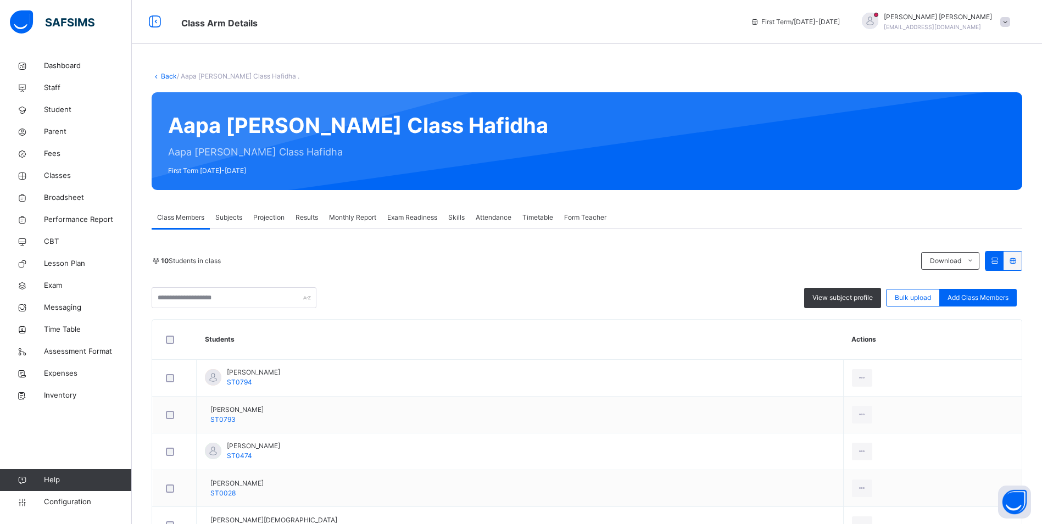
click at [507, 218] on span "Attendance" at bounding box center [494, 218] width 36 height 10
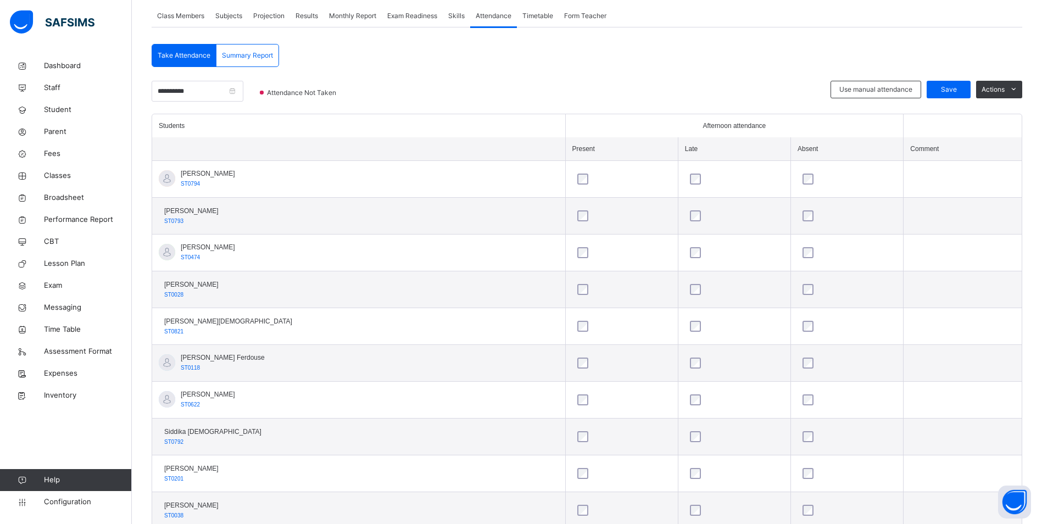
scroll to position [237, 0]
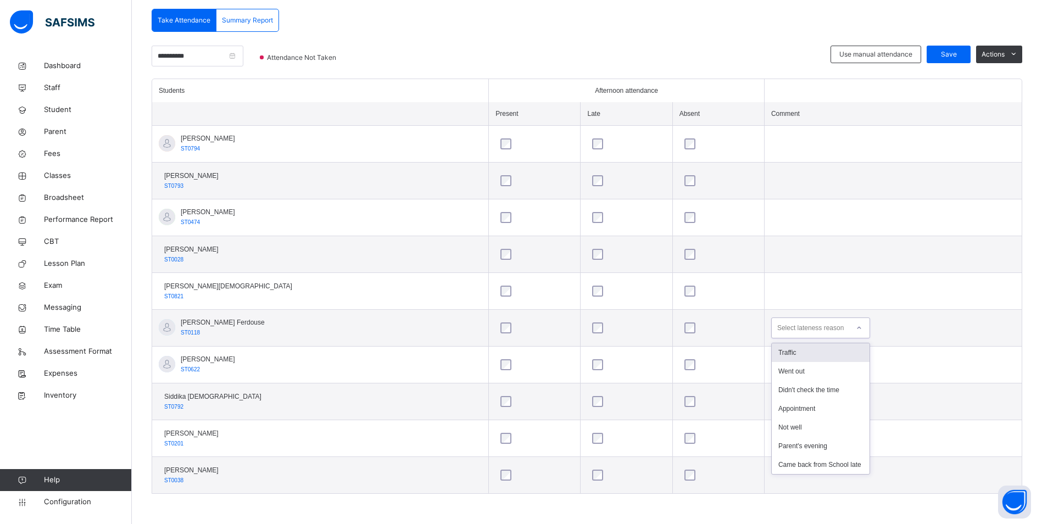
click at [856, 329] on icon at bounding box center [859, 328] width 7 height 11
click at [957, 58] on span "Save" at bounding box center [948, 54] width 27 height 10
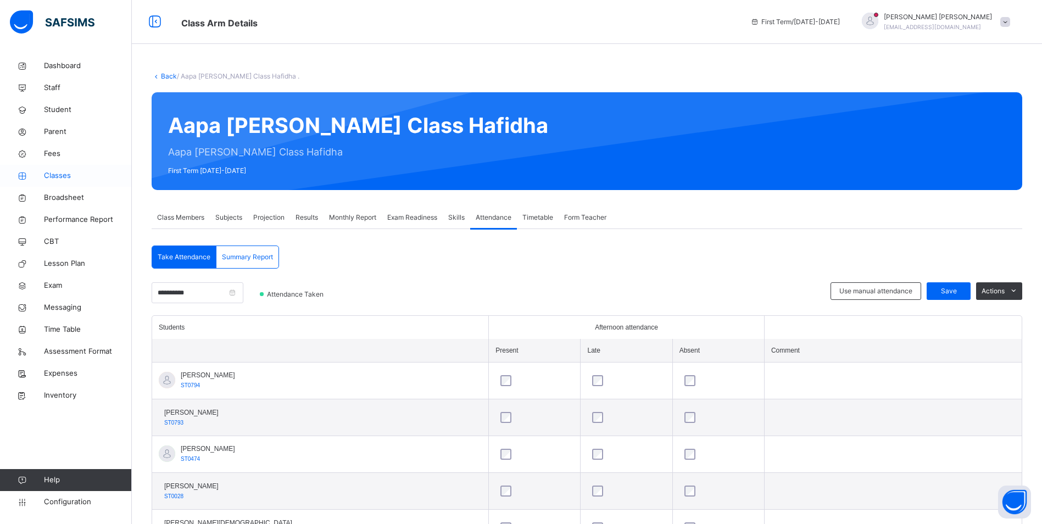
click at [65, 179] on span "Classes" at bounding box center [88, 175] width 88 height 11
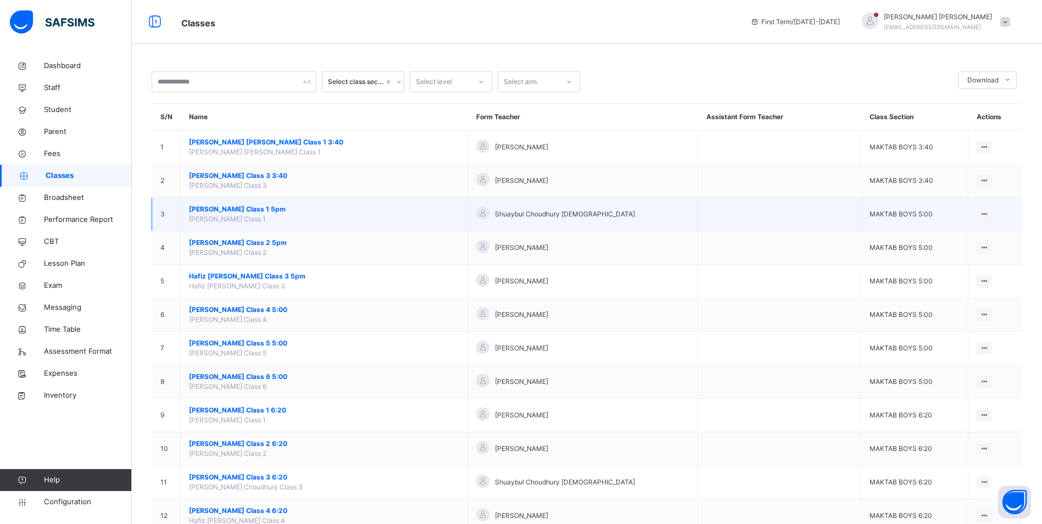
click at [259, 205] on span "[PERSON_NAME] Class 1 5pm" at bounding box center [324, 209] width 270 height 10
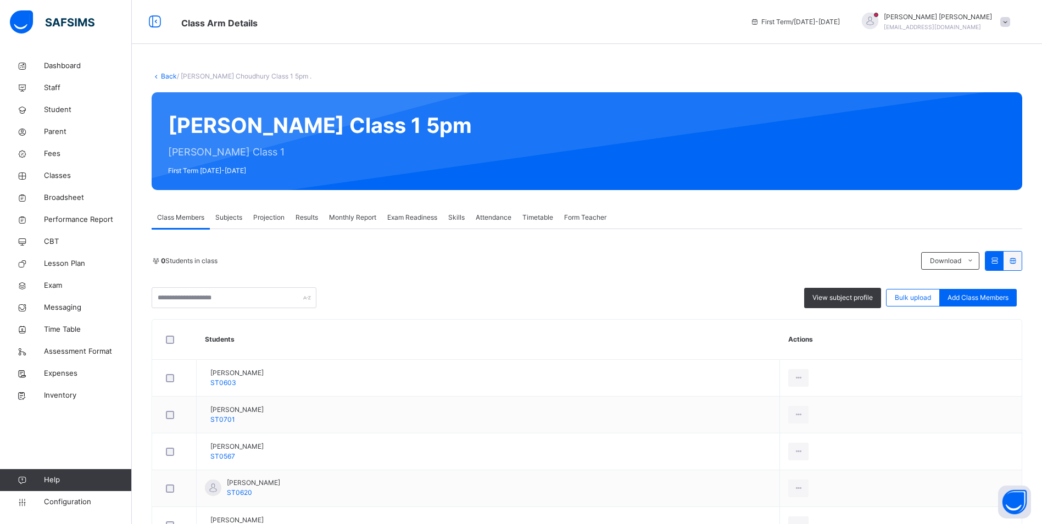
click at [487, 218] on span "Attendance" at bounding box center [494, 218] width 36 height 10
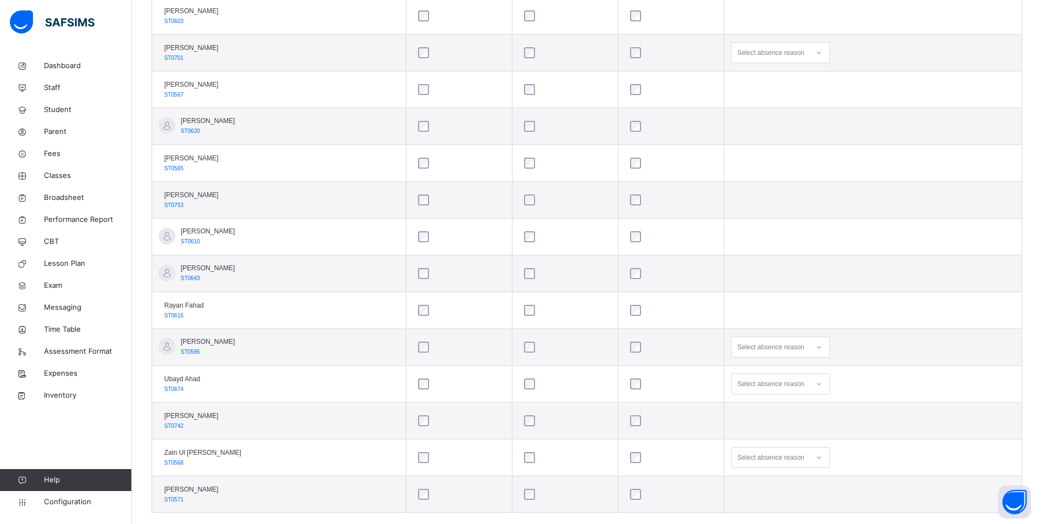
scroll to position [384, 0]
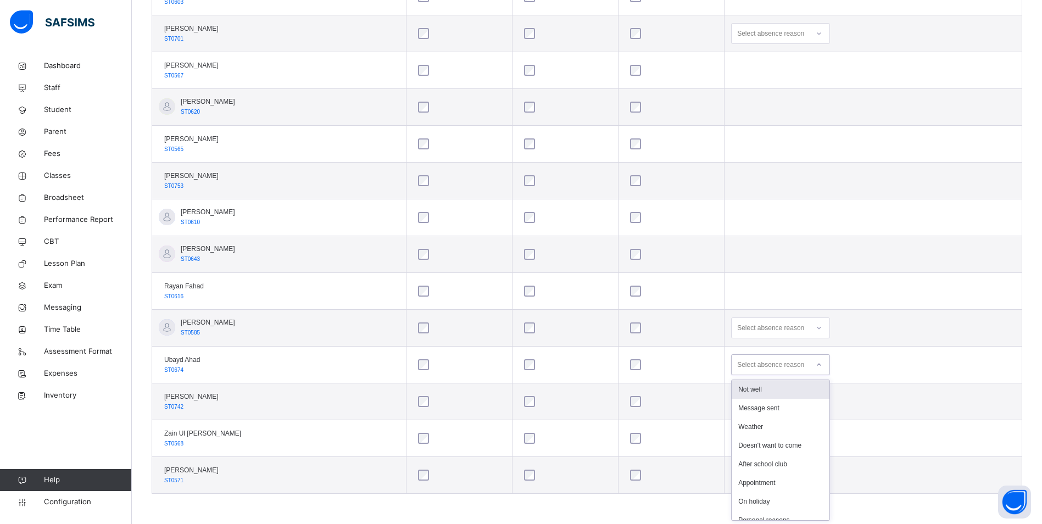
click at [829, 362] on div at bounding box center [819, 365] width 19 height 18
click at [816, 402] on div "Personal reasons" at bounding box center [781, 405] width 98 height 19
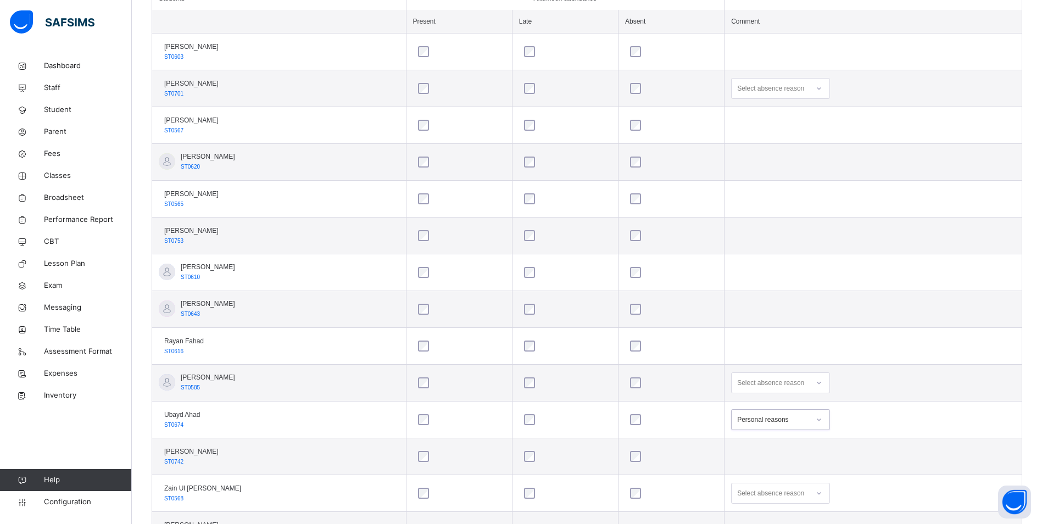
scroll to position [274, 0]
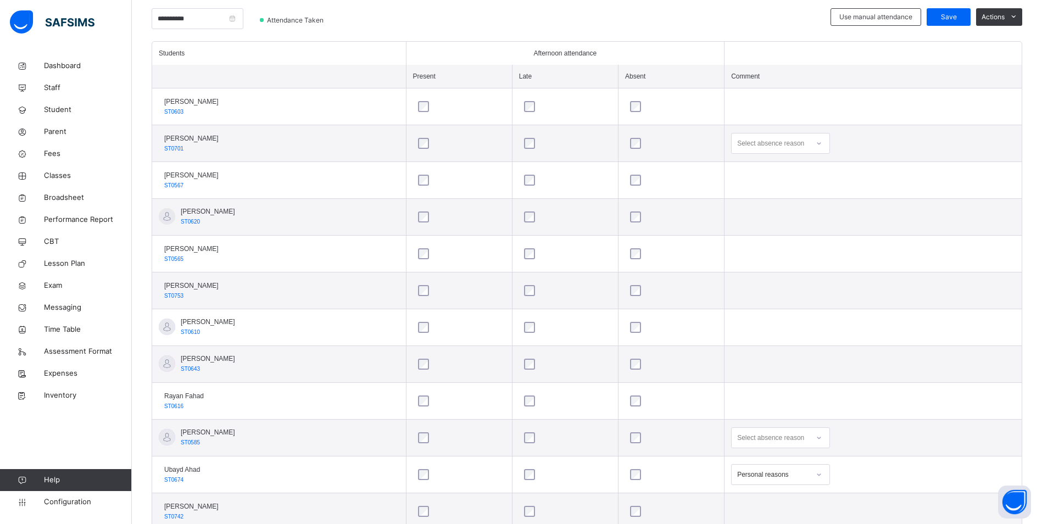
click at [829, 146] on div at bounding box center [819, 144] width 19 height 18
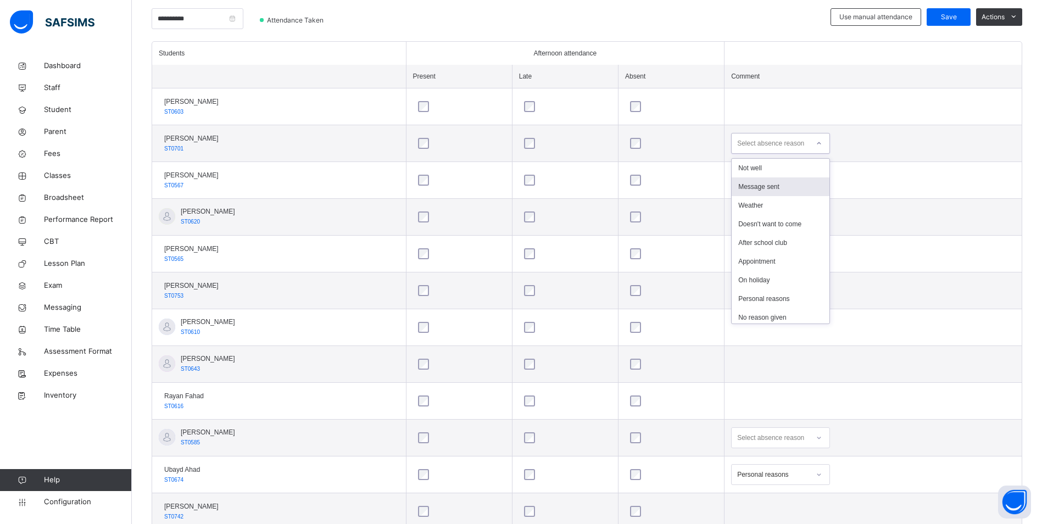
click at [819, 182] on div "Message sent" at bounding box center [781, 186] width 98 height 19
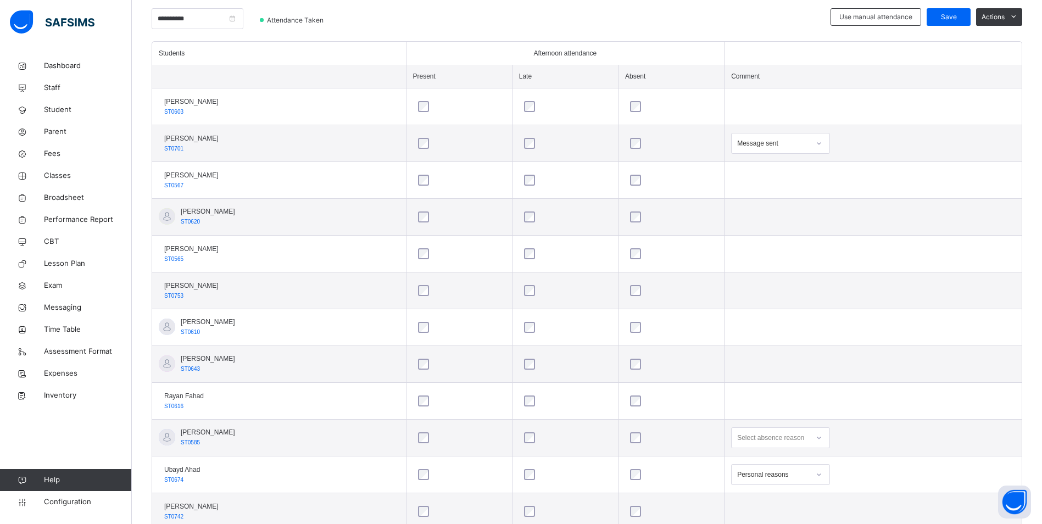
scroll to position [384, 0]
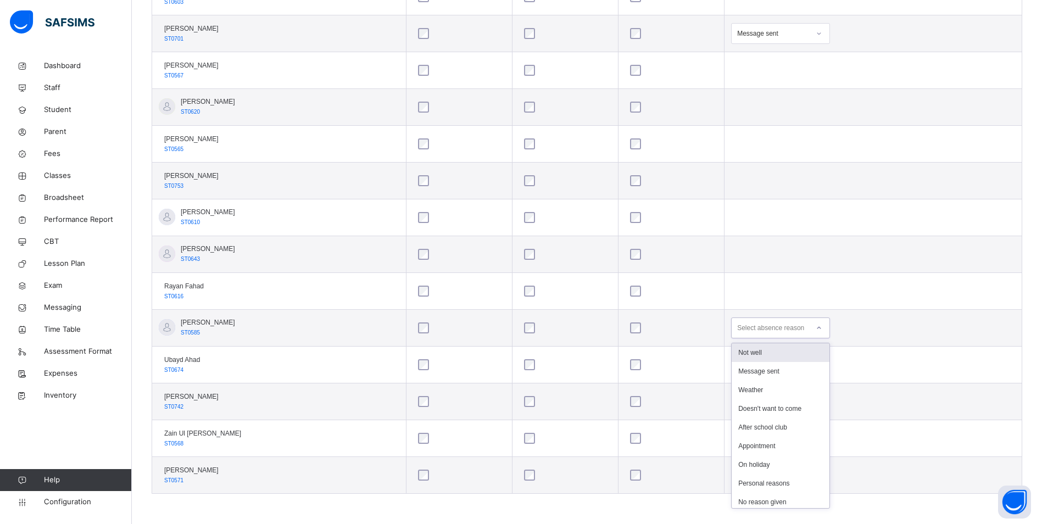
click at [829, 330] on div at bounding box center [819, 328] width 19 height 18
click at [828, 371] on div "Message sent" at bounding box center [781, 371] width 98 height 19
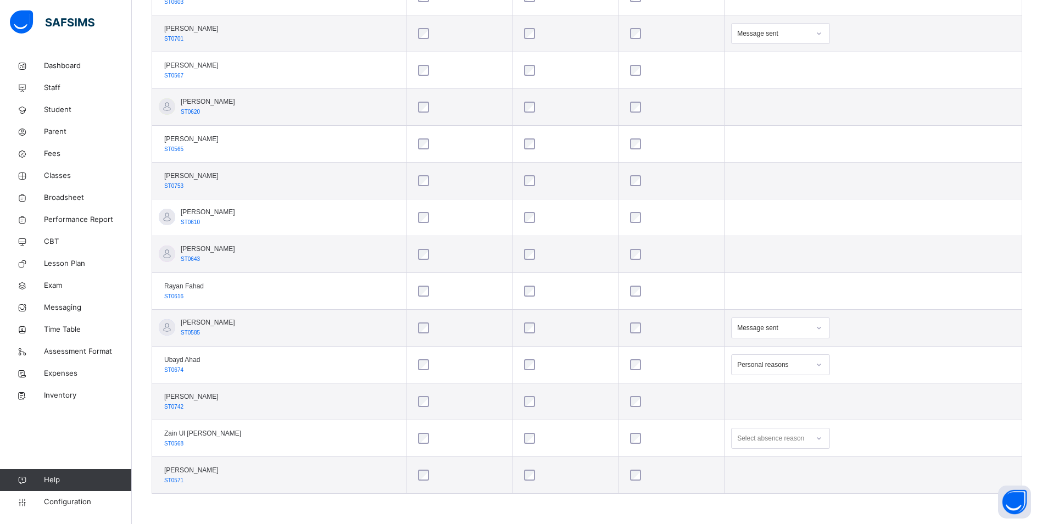
scroll to position [479, 0]
click at [830, 441] on div "Select absence reason" at bounding box center [780, 438] width 99 height 21
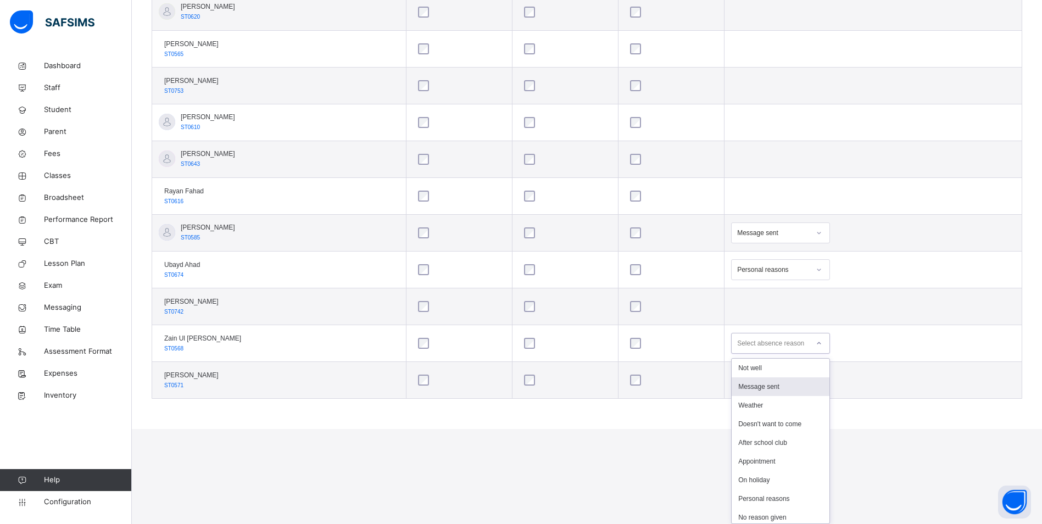
click at [796, 381] on div "Message sent" at bounding box center [781, 387] width 98 height 19
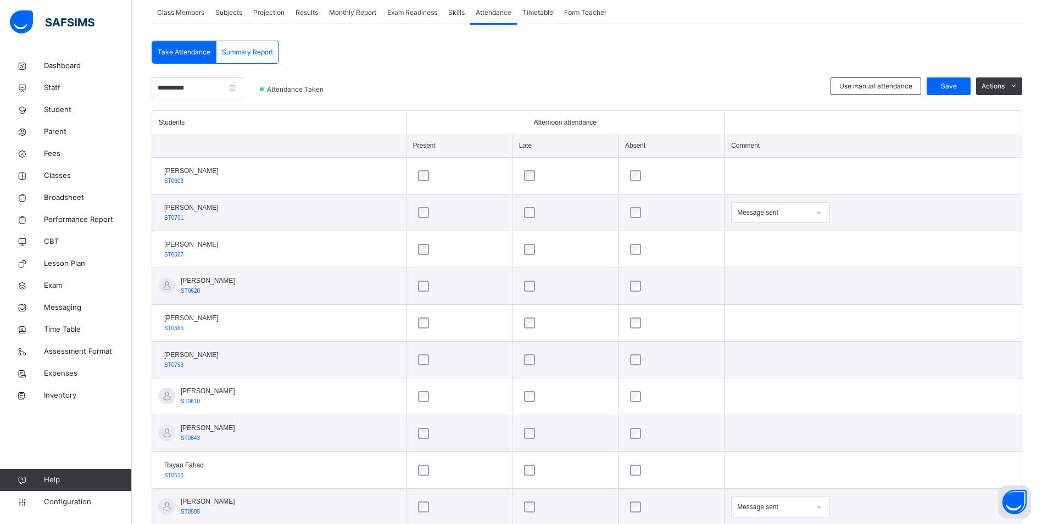
scroll to position [164, 0]
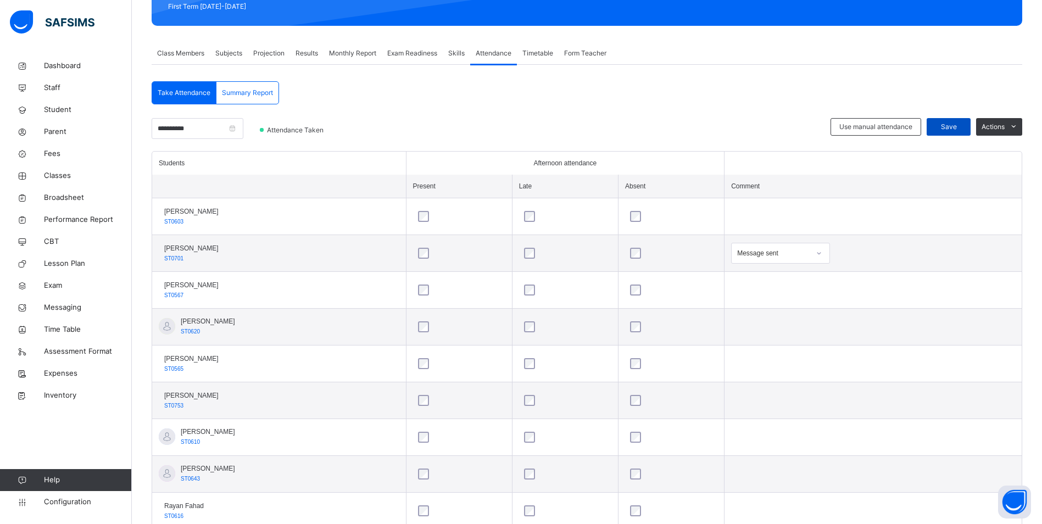
click at [957, 127] on span "Save" at bounding box center [948, 127] width 27 height 10
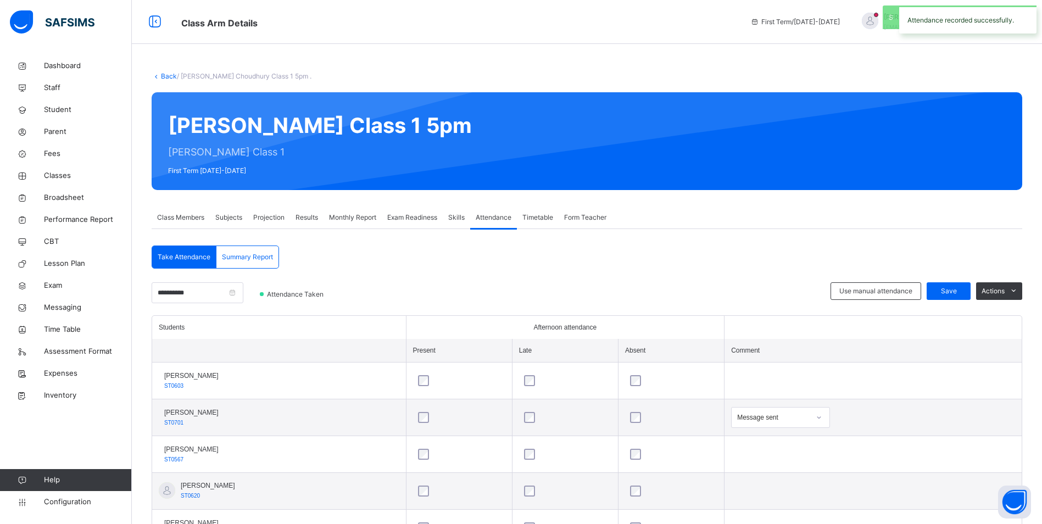
click at [64, 175] on span "Classes" at bounding box center [88, 175] width 88 height 11
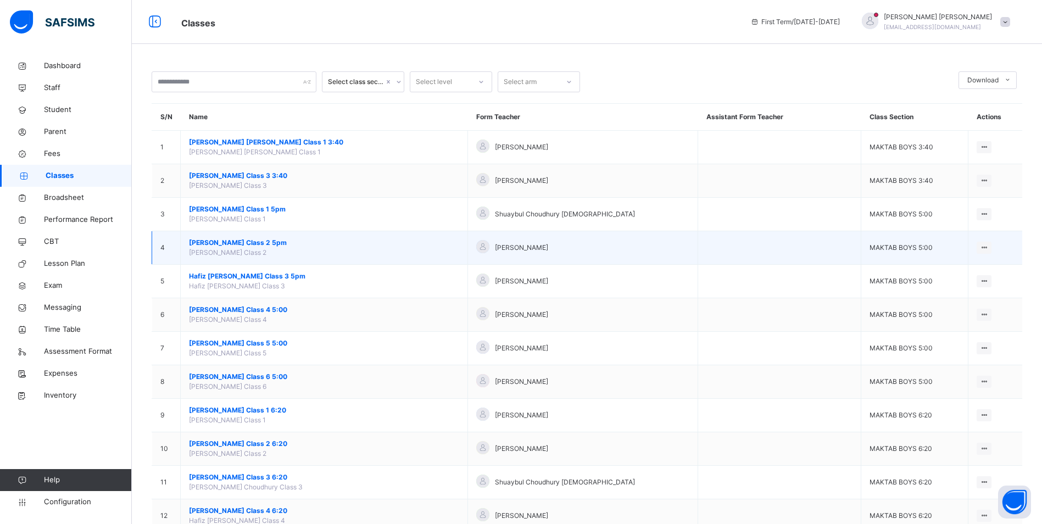
click at [283, 242] on span "[PERSON_NAME] Class 2 5pm" at bounding box center [324, 243] width 270 height 10
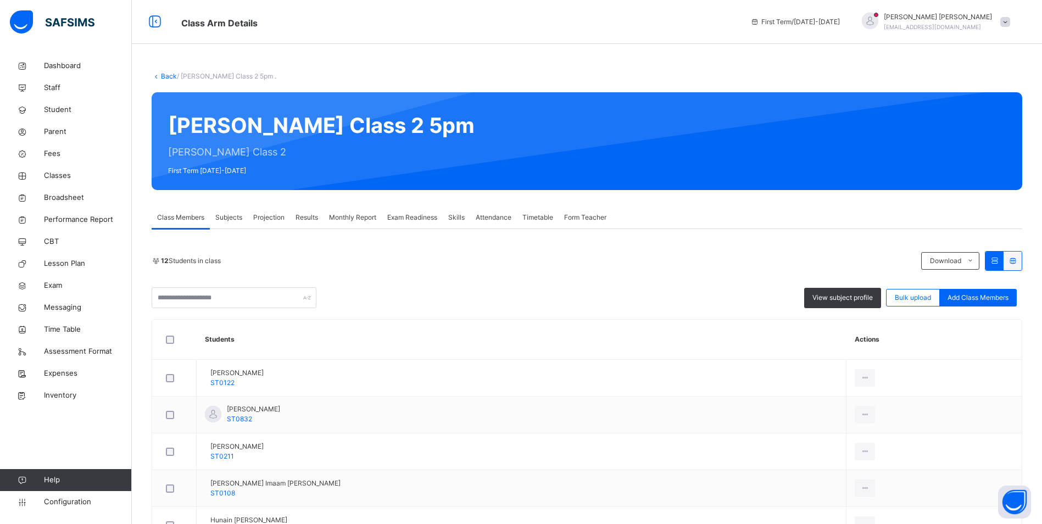
click at [486, 216] on span "Attendance" at bounding box center [494, 218] width 36 height 10
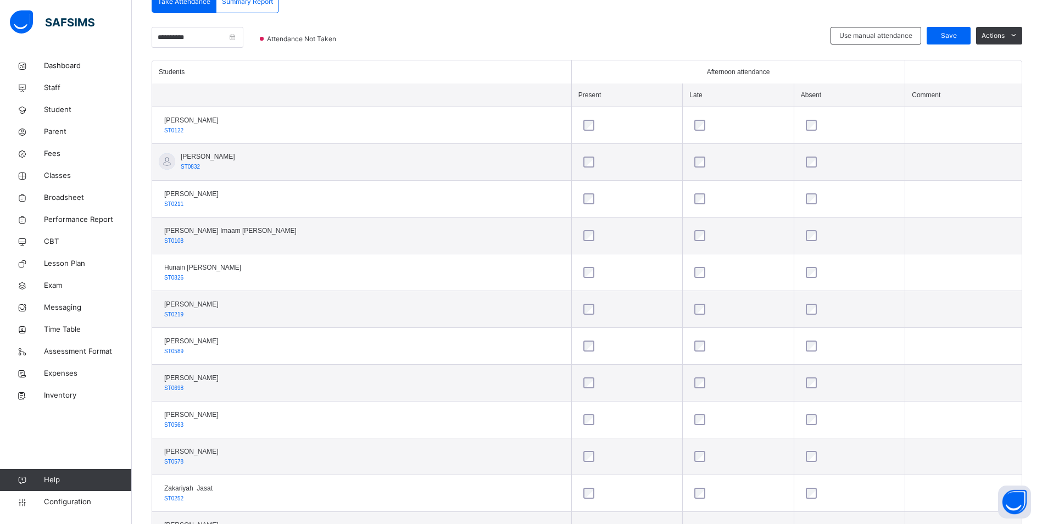
scroll to position [310, 0]
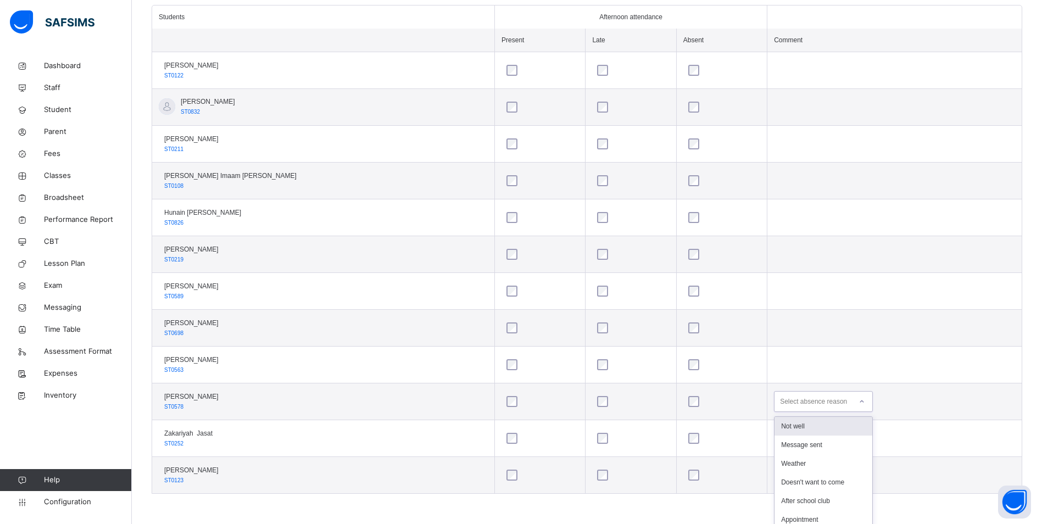
click at [859, 401] on icon at bounding box center [862, 401] width 7 height 11
click at [794, 442] on div "Message sent" at bounding box center [824, 445] width 98 height 19
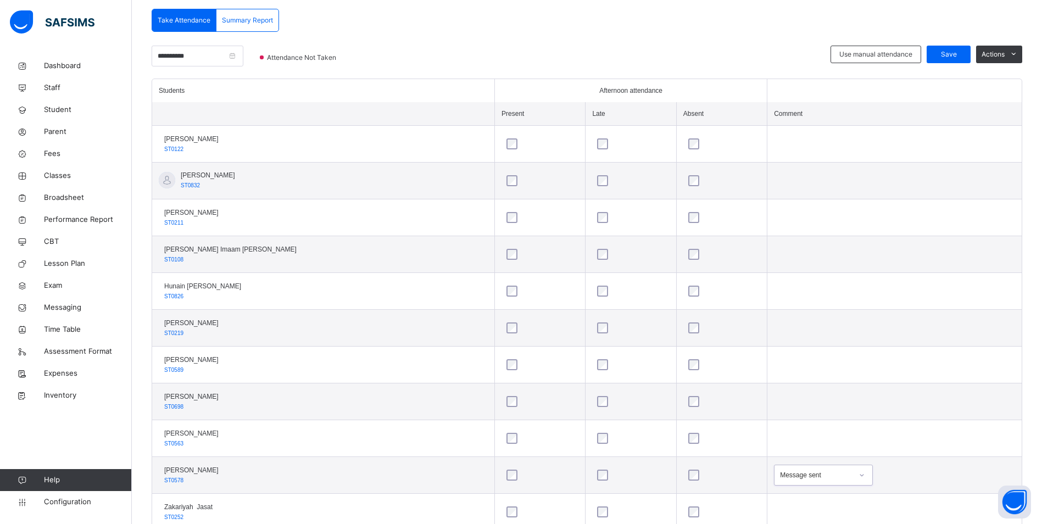
scroll to position [146, 0]
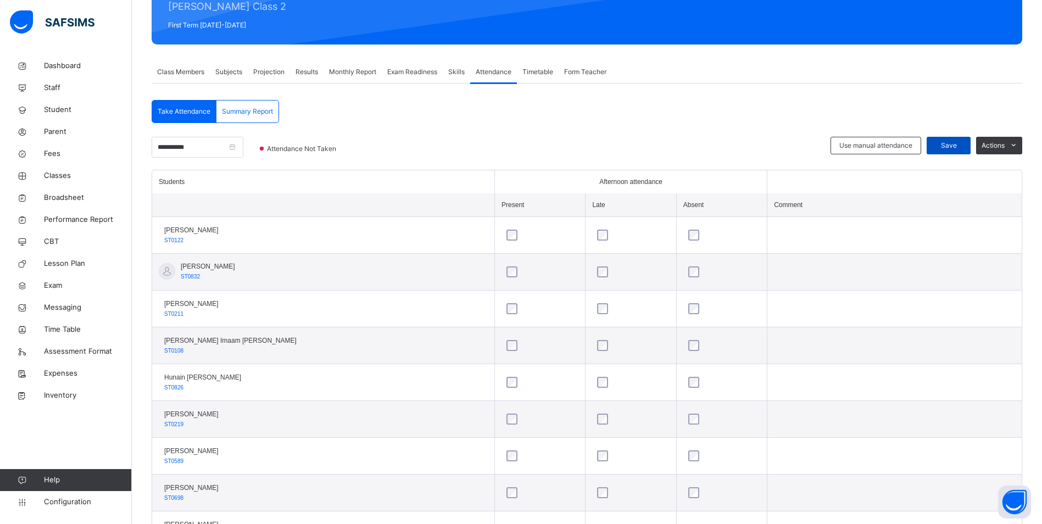
click at [955, 145] on span "Save" at bounding box center [948, 146] width 27 height 10
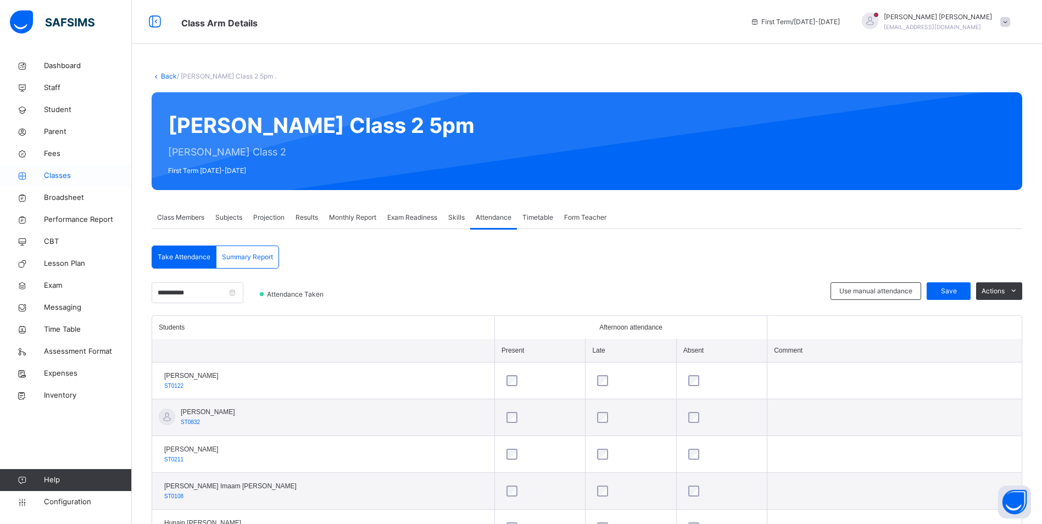
drag, startPoint x: 52, startPoint y: 174, endPoint x: 79, endPoint y: 183, distance: 28.8
click at [52, 174] on span "Classes" at bounding box center [88, 175] width 88 height 11
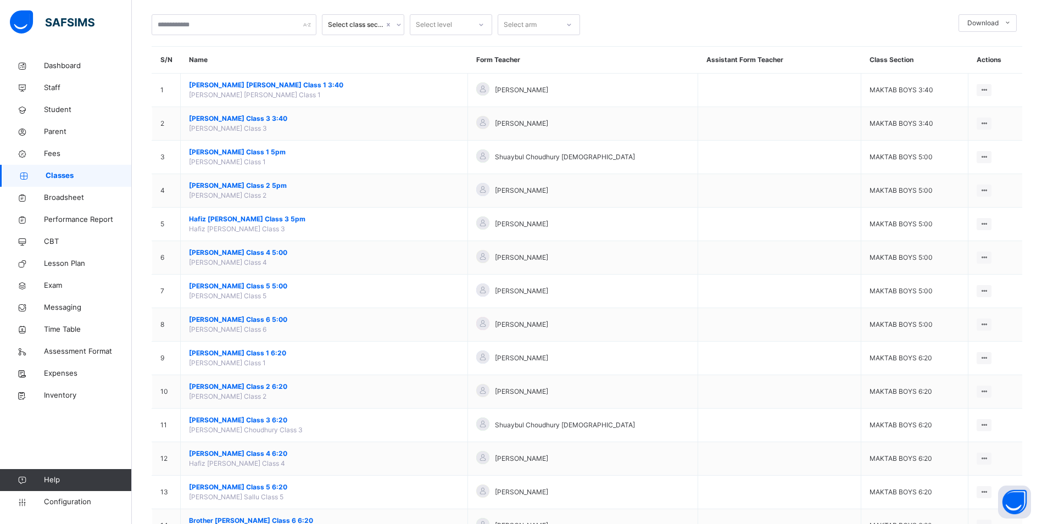
scroll to position [55, 0]
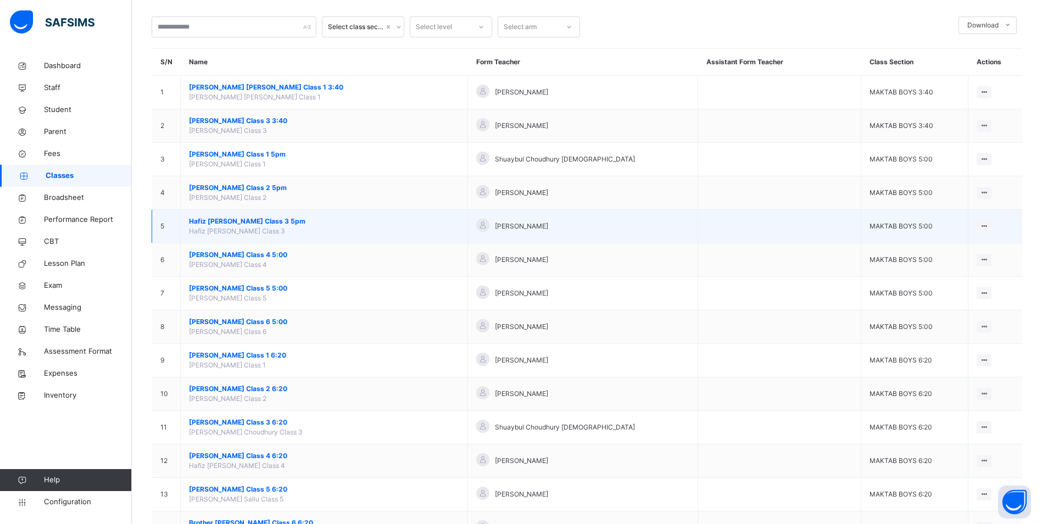
click at [243, 217] on span "Hafiz [PERSON_NAME] Class 3 5pm" at bounding box center [324, 222] width 270 height 10
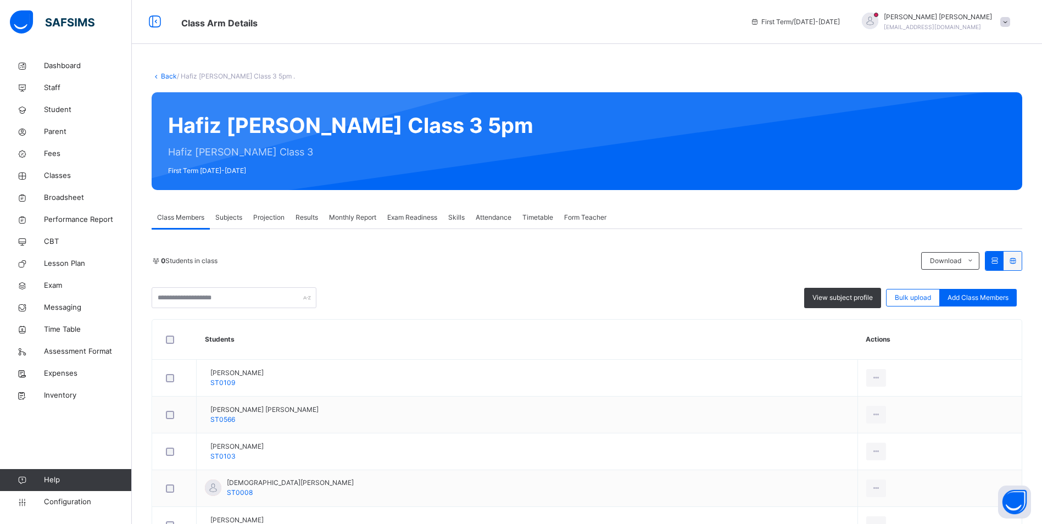
click at [509, 213] on span "Attendance" at bounding box center [494, 218] width 36 height 10
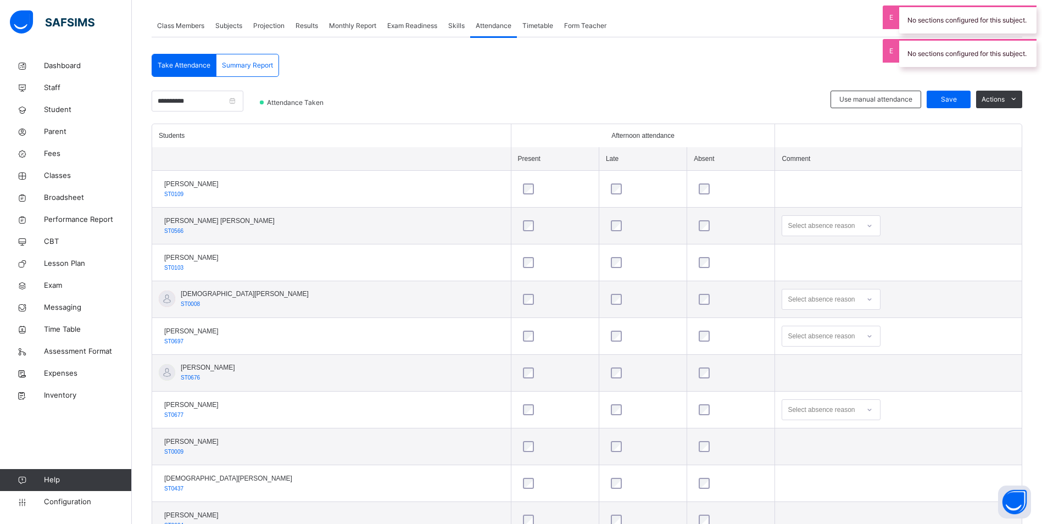
scroll to position [182, 0]
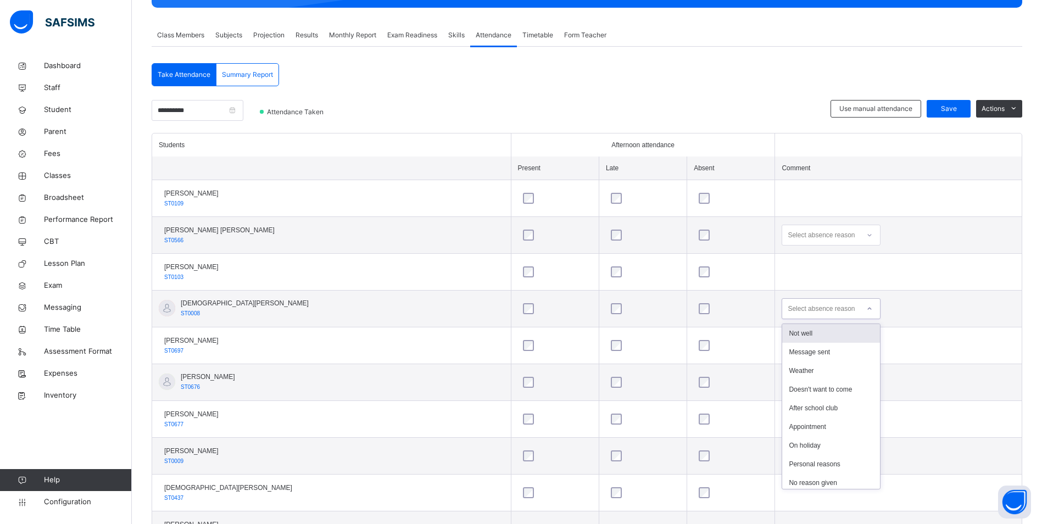
click at [867, 309] on icon at bounding box center [870, 308] width 7 height 11
click at [812, 336] on div "Not well" at bounding box center [832, 333] width 98 height 19
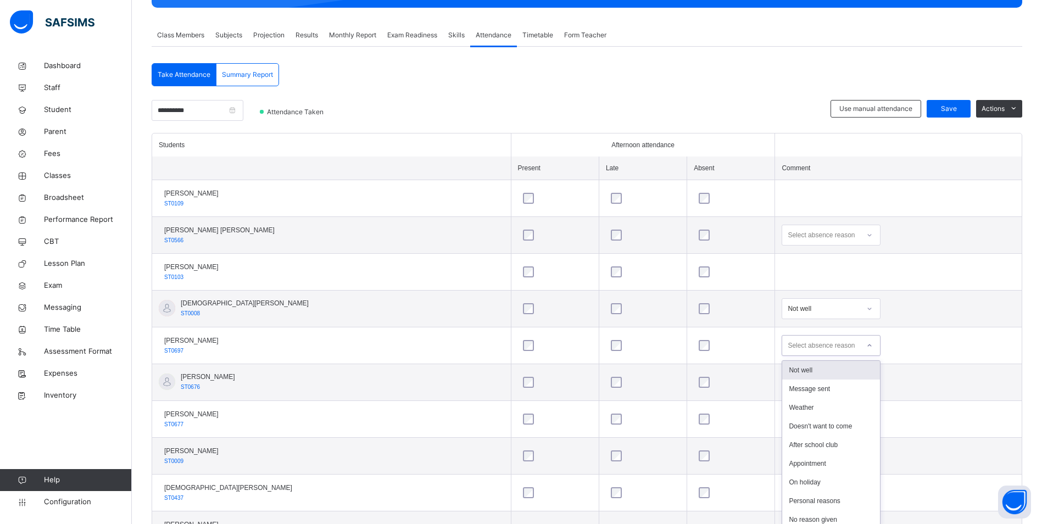
click at [867, 345] on icon at bounding box center [870, 345] width 7 height 11
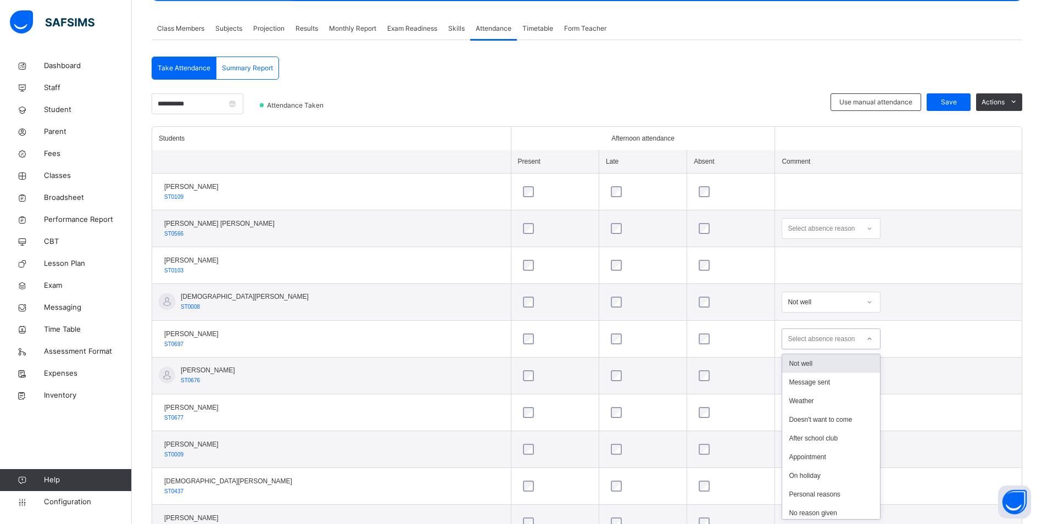
click at [813, 362] on div "Not well" at bounding box center [832, 363] width 98 height 19
click at [855, 411] on td "Select absence reason" at bounding box center [898, 413] width 247 height 37
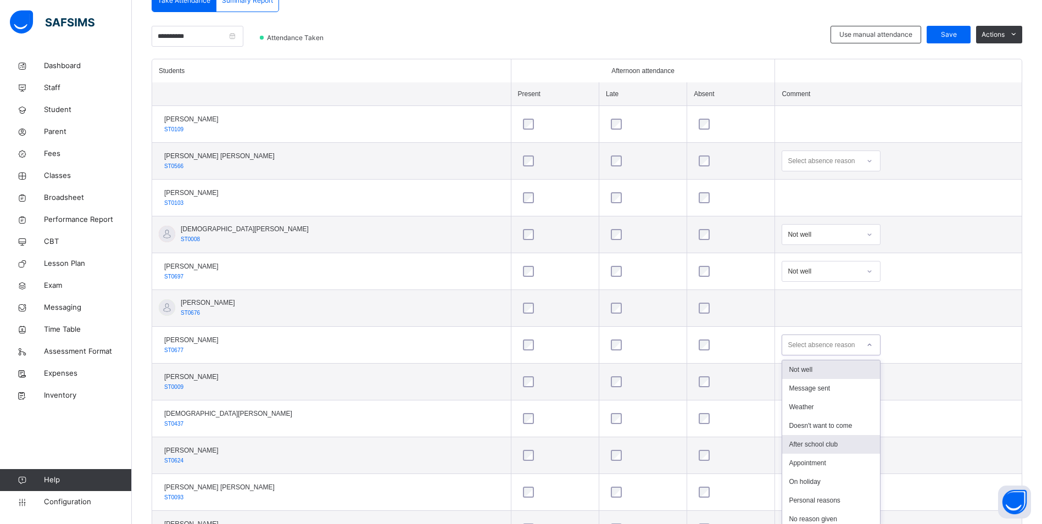
scroll to position [263, 0]
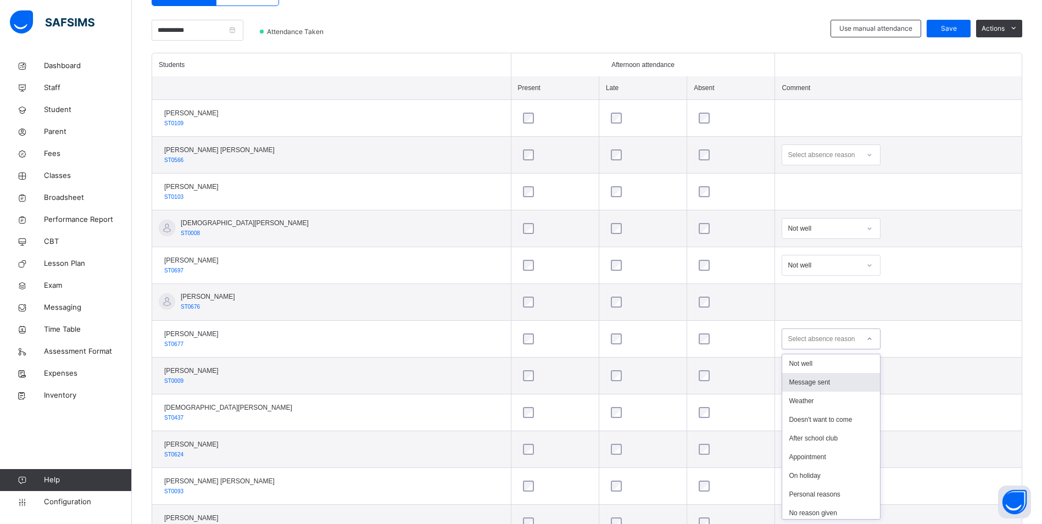
click at [805, 383] on div "Message sent" at bounding box center [832, 382] width 98 height 19
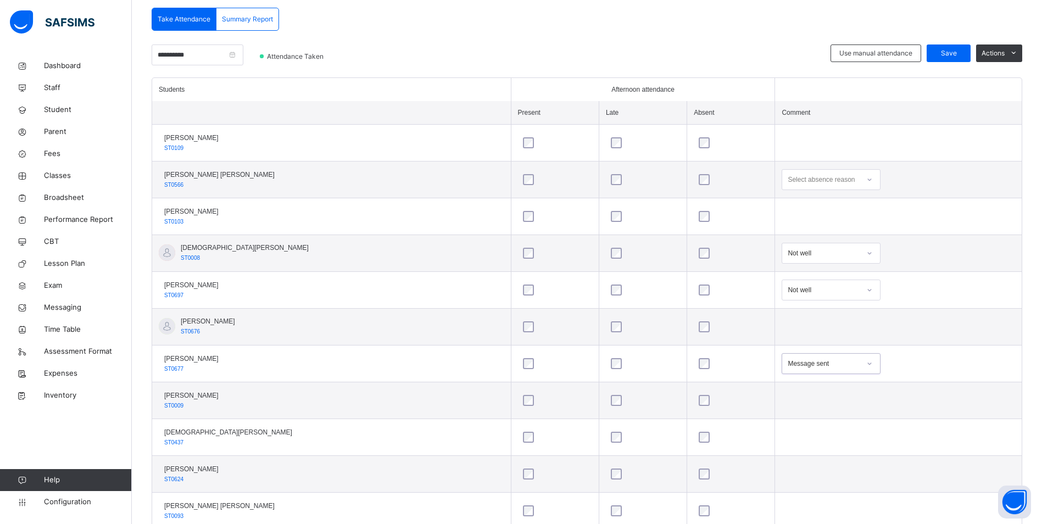
scroll to position [237, 0]
click at [868, 181] on icon at bounding box center [870, 180] width 4 height 2
click at [812, 222] on div "Message sent" at bounding box center [832, 223] width 98 height 19
click at [950, 51] on span "Save" at bounding box center [948, 54] width 27 height 10
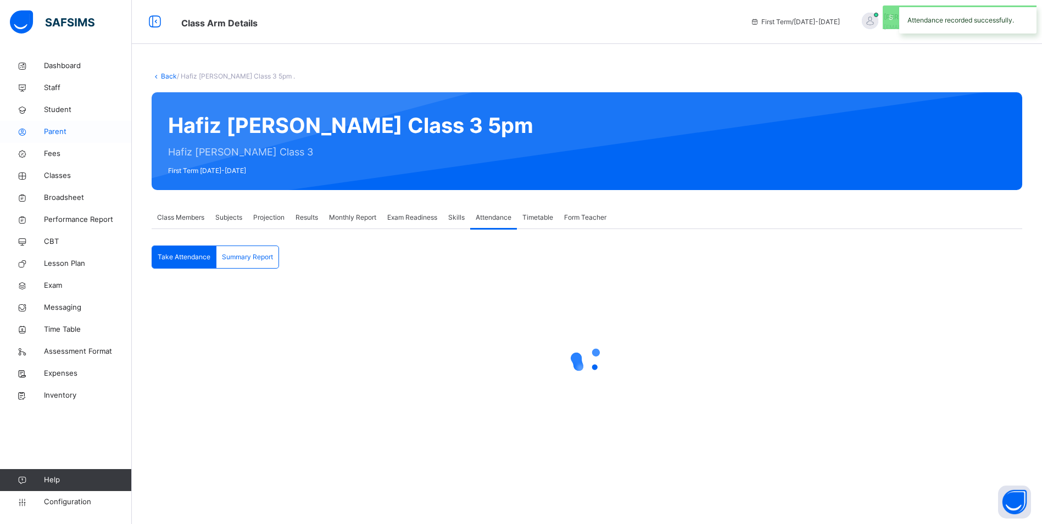
scroll to position [0, 0]
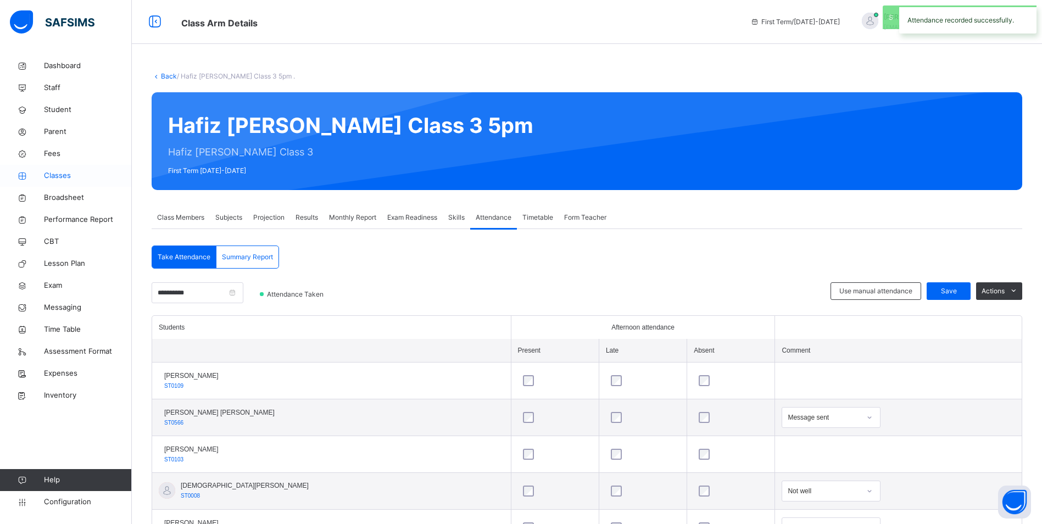
click at [61, 175] on span "Classes" at bounding box center [88, 175] width 88 height 11
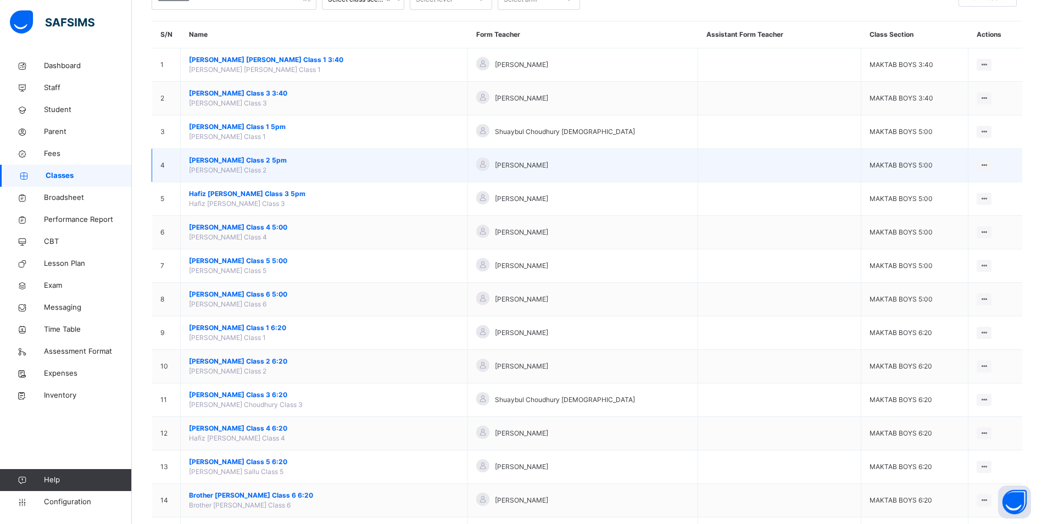
scroll to position [110, 0]
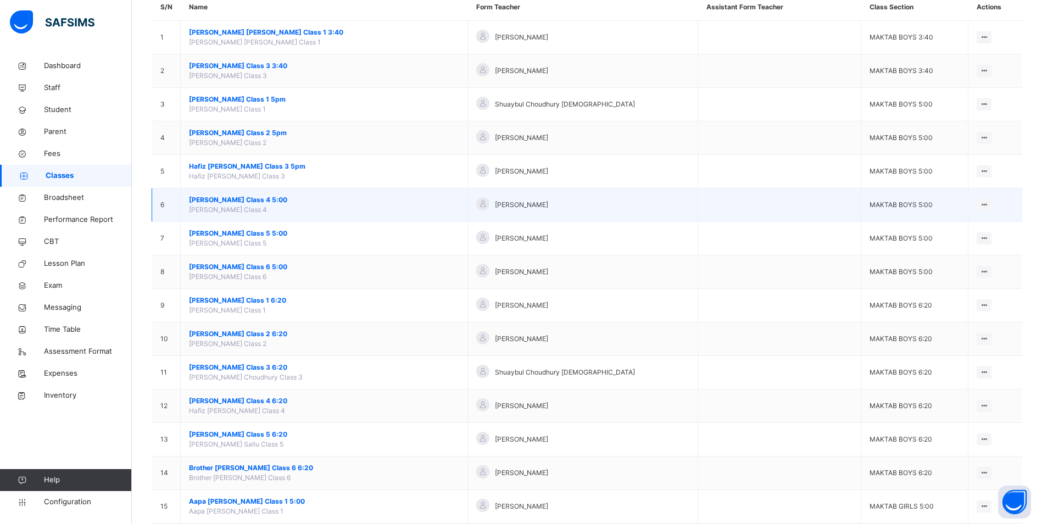
click at [236, 199] on span "[PERSON_NAME] Class 4 5:00" at bounding box center [324, 200] width 270 height 10
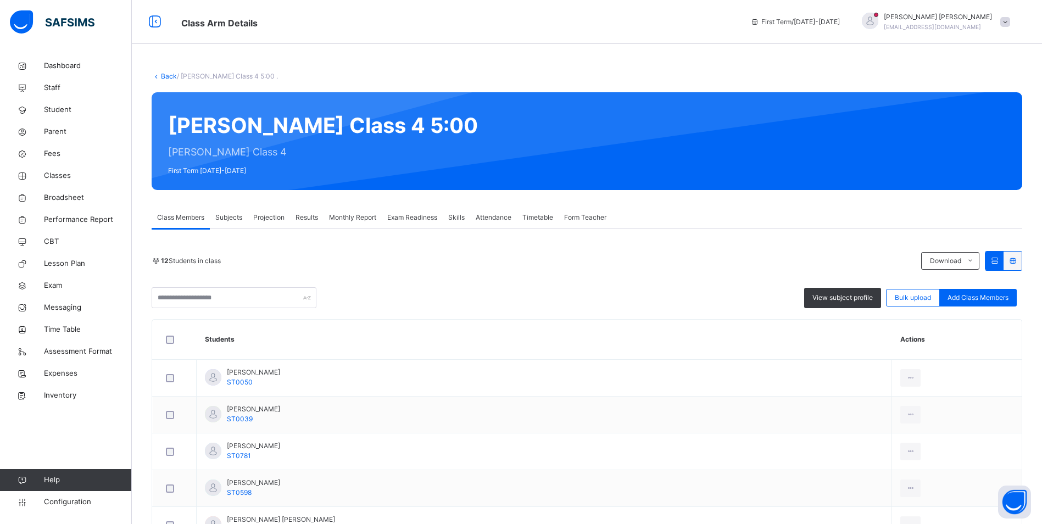
click at [497, 218] on span "Attendance" at bounding box center [494, 218] width 36 height 10
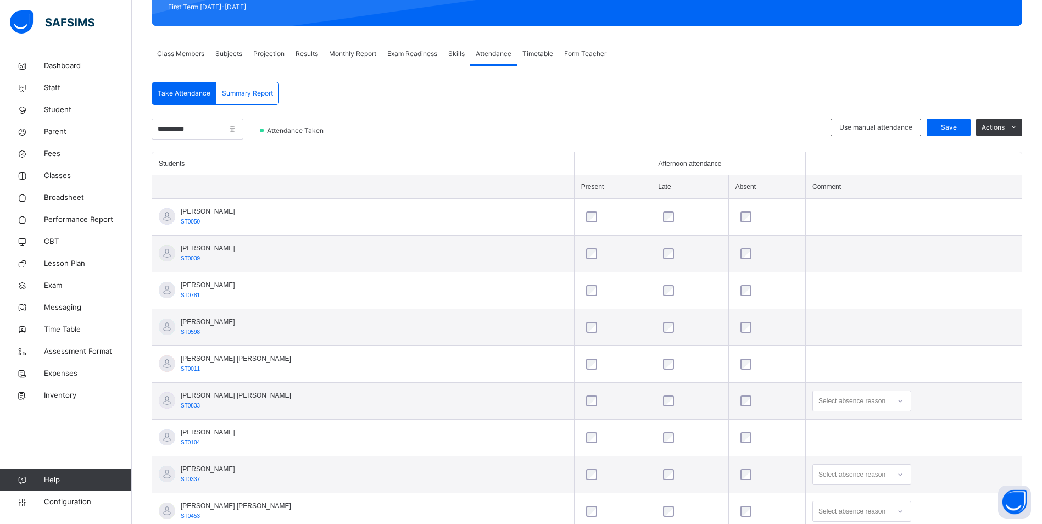
scroll to position [275, 0]
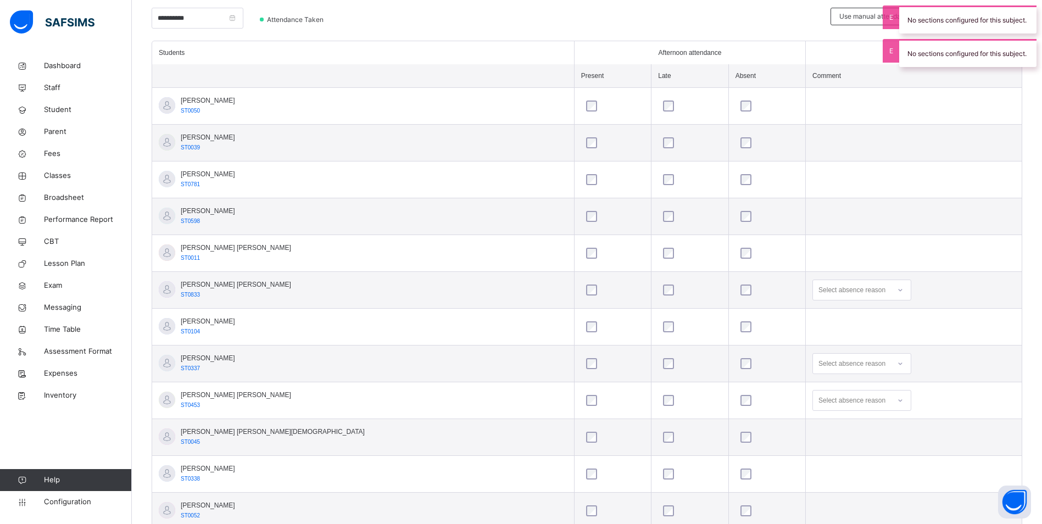
click at [897, 291] on icon at bounding box center [900, 290] width 7 height 11
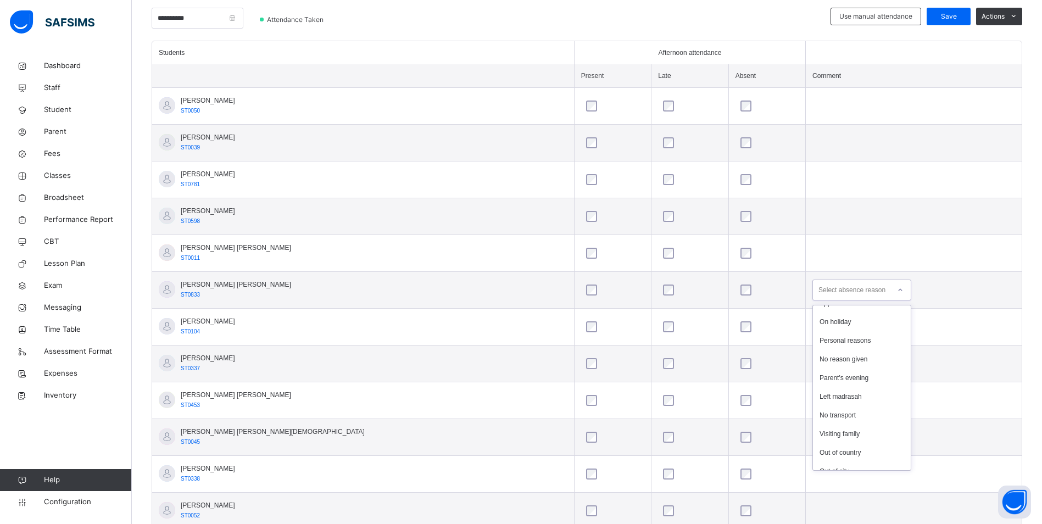
scroll to position [110, 0]
click at [819, 391] on div "Left madrasah" at bounding box center [862, 391] width 98 height 19
click at [891, 362] on div at bounding box center [900, 364] width 19 height 18
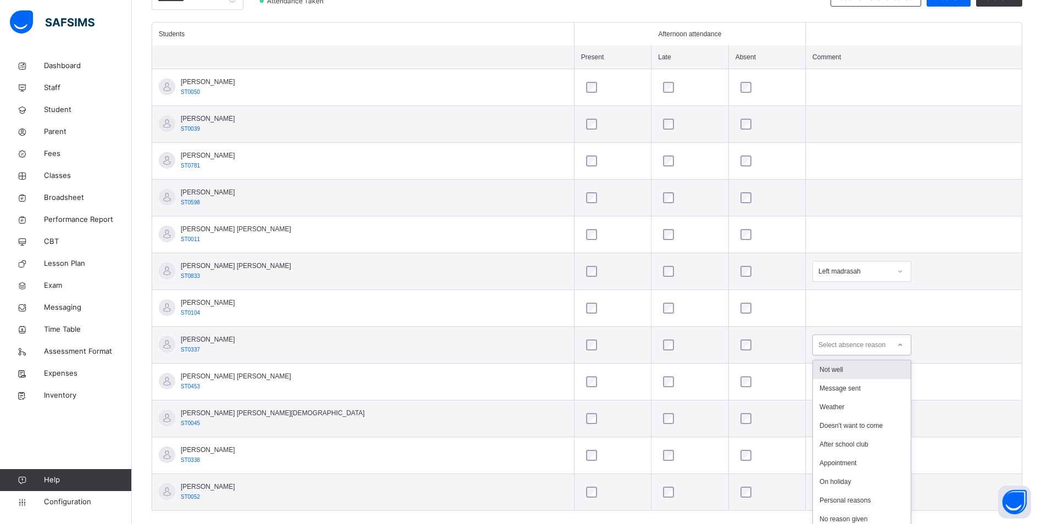
scroll to position [299, 0]
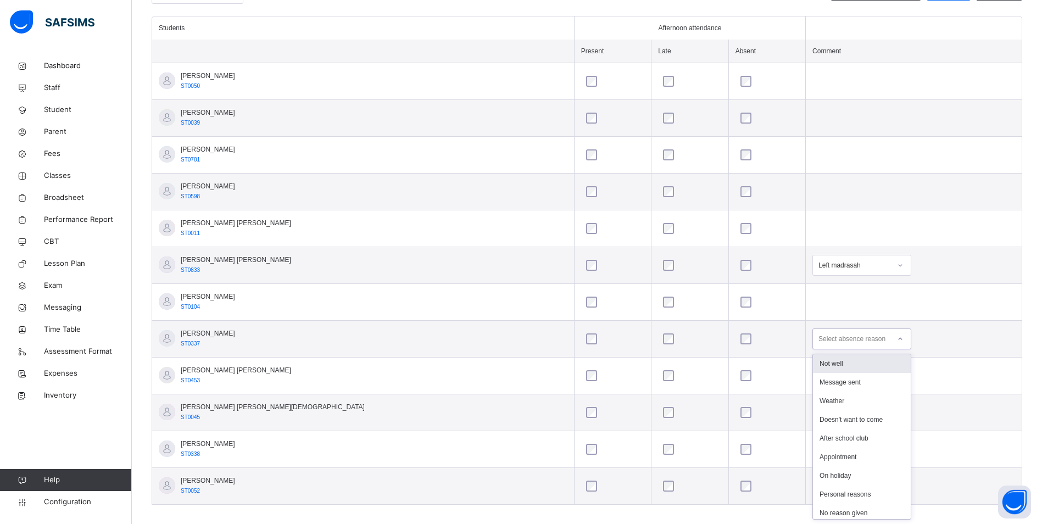
click at [813, 361] on div "Not well" at bounding box center [862, 363] width 98 height 19
click at [856, 380] on div "option Not well focused, 1 of 19. 19 results available. Use Up and Down to choo…" at bounding box center [862, 375] width 99 height 21
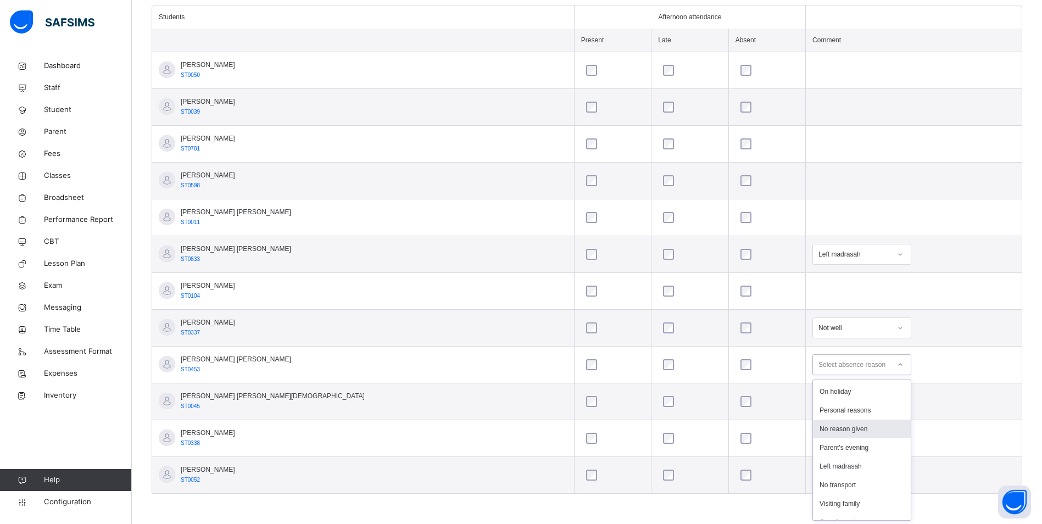
scroll to position [225, 0]
click at [813, 483] on div "Came back from School late" at bounding box center [862, 492] width 98 height 19
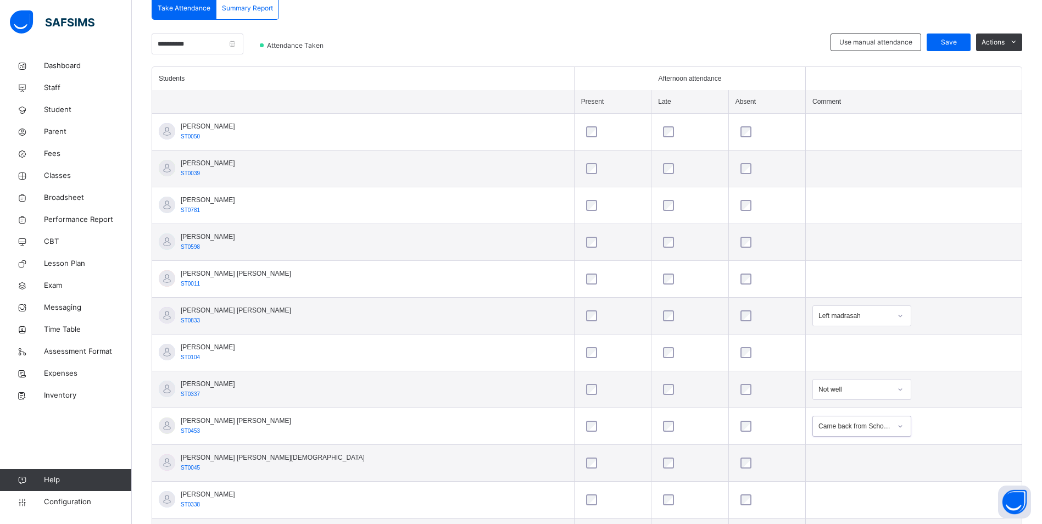
scroll to position [146, 0]
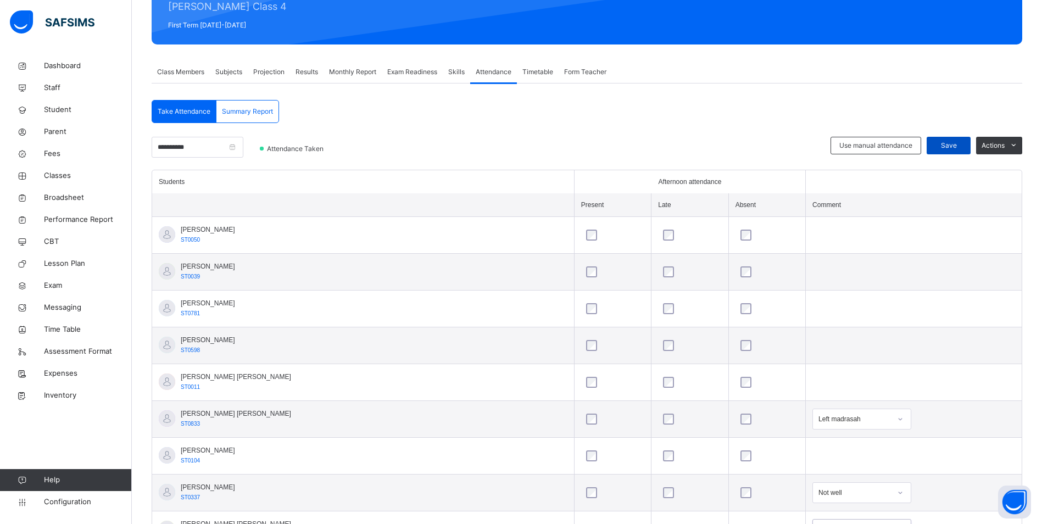
click at [961, 143] on span "Save" at bounding box center [948, 146] width 27 height 10
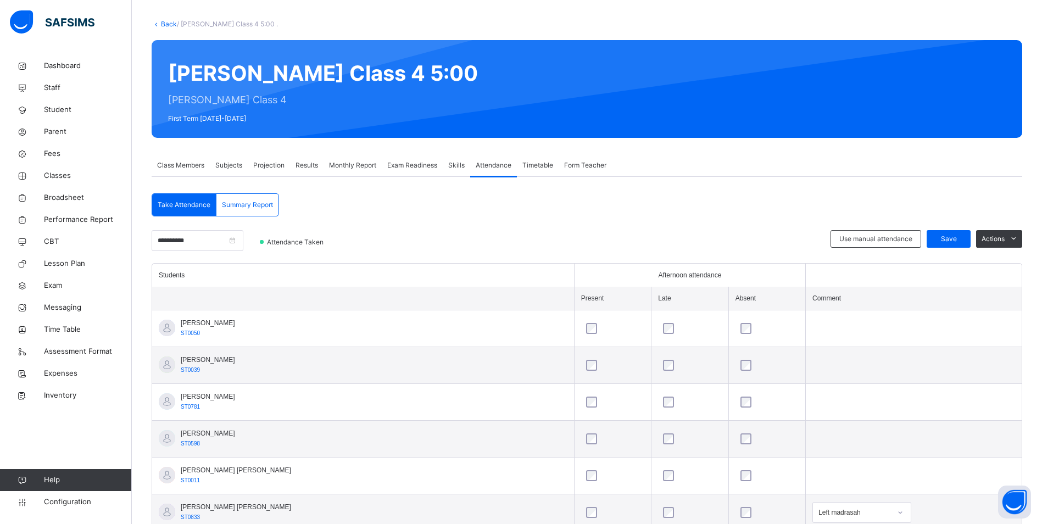
scroll to position [0, 0]
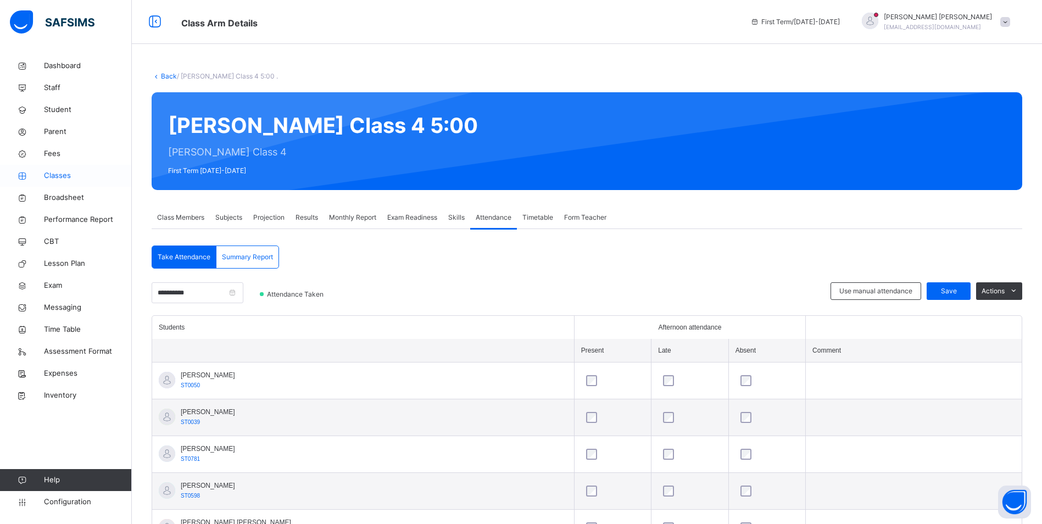
click at [62, 171] on span "Classes" at bounding box center [88, 175] width 88 height 11
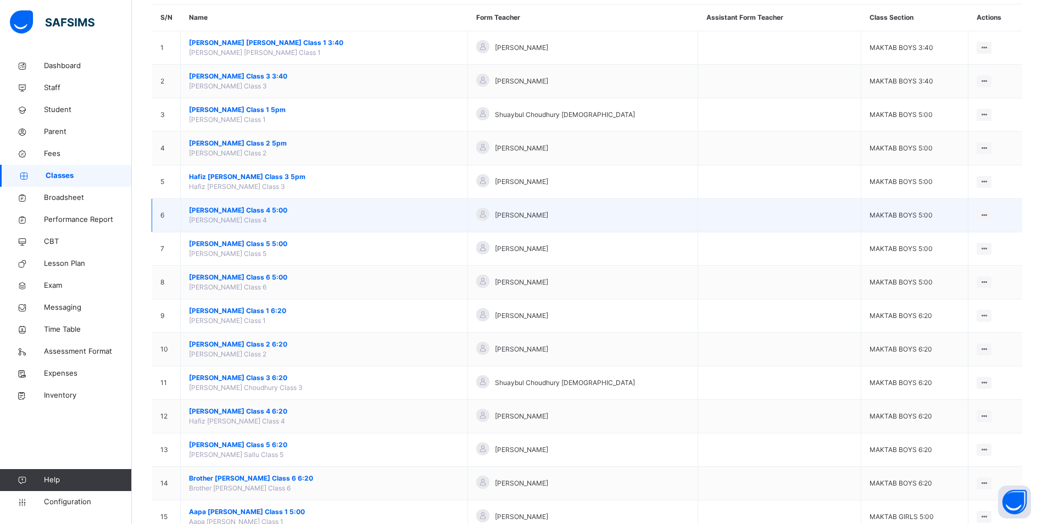
scroll to position [110, 0]
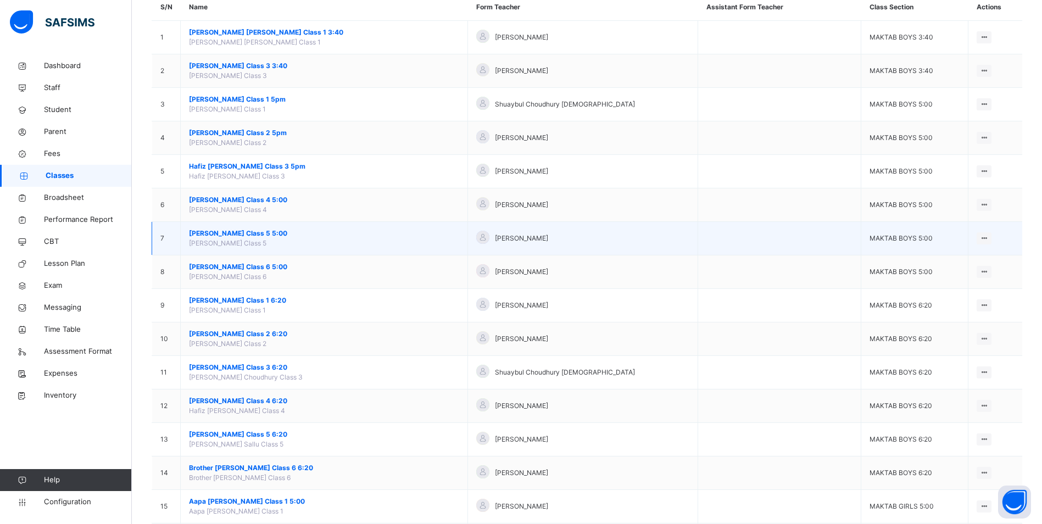
click at [288, 235] on span "[PERSON_NAME] Class 5 5:00" at bounding box center [324, 234] width 270 height 10
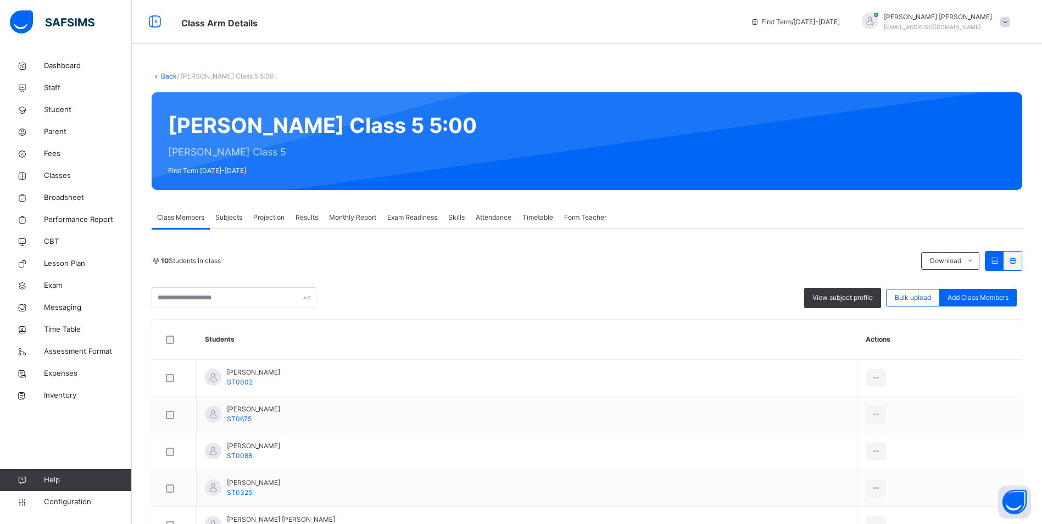
click at [490, 218] on span "Attendance" at bounding box center [494, 218] width 36 height 10
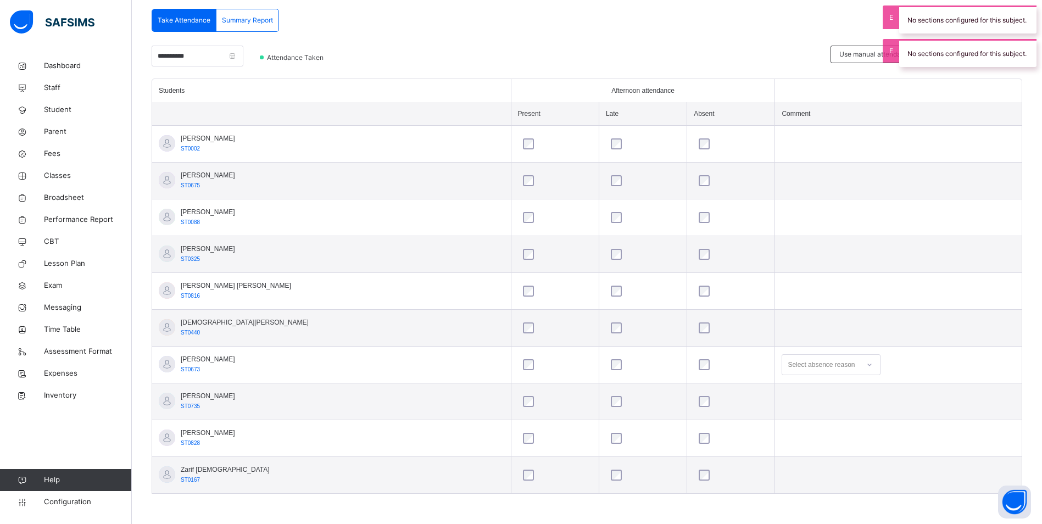
scroll to position [127, 0]
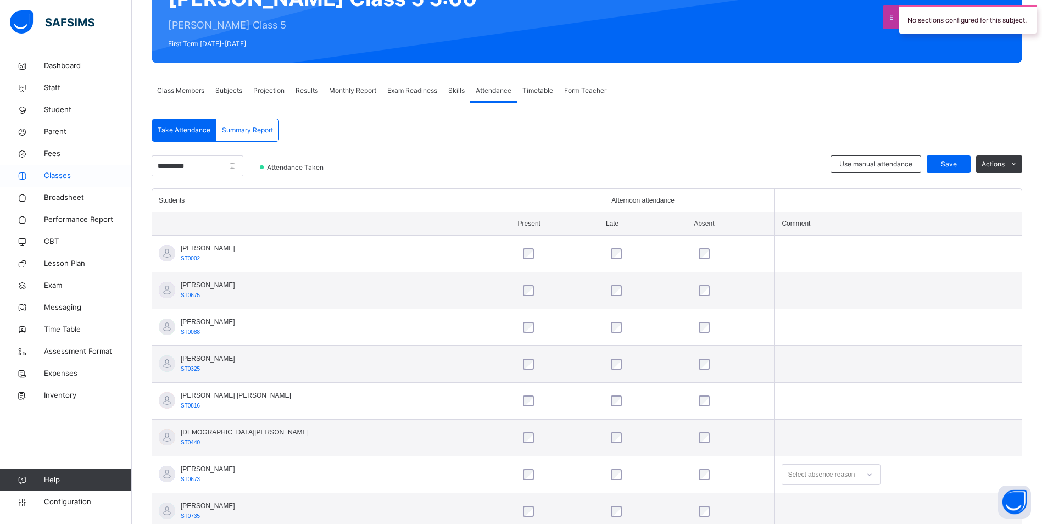
click at [67, 177] on span "Classes" at bounding box center [88, 175] width 88 height 11
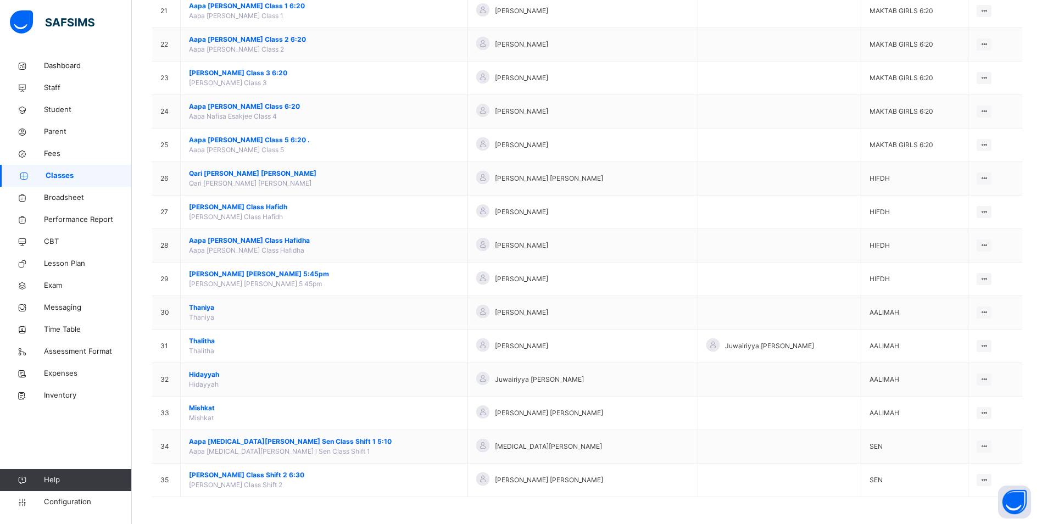
scroll to position [807, 0]
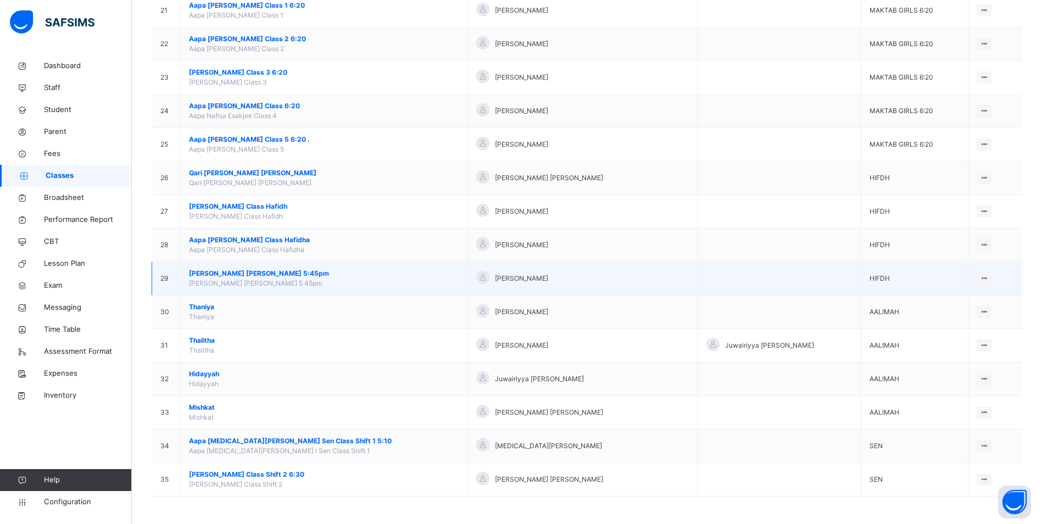
click at [284, 273] on span "[PERSON_NAME] [PERSON_NAME] 5:45pm" at bounding box center [324, 274] width 270 height 10
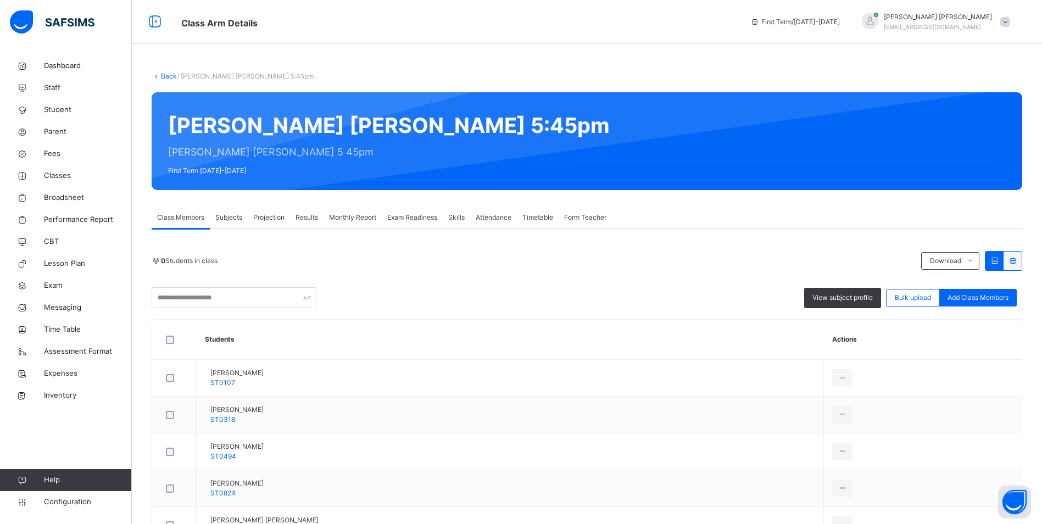
click at [497, 219] on span "Attendance" at bounding box center [494, 218] width 36 height 10
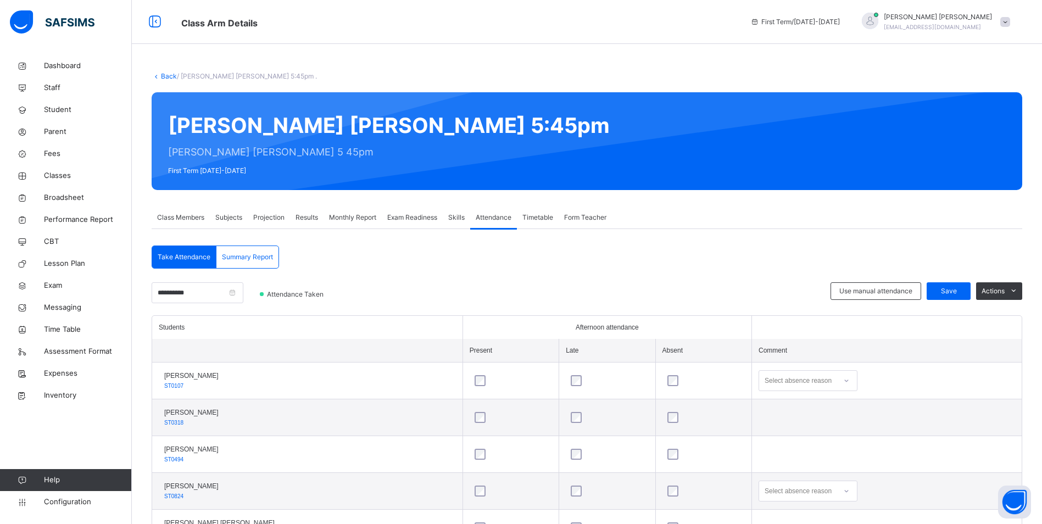
click at [845, 380] on div at bounding box center [846, 381] width 19 height 18
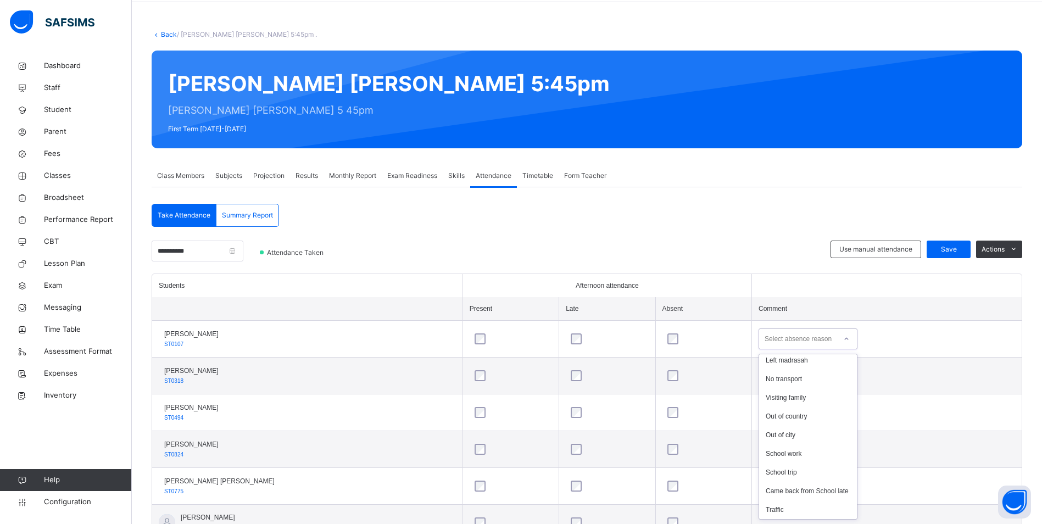
scroll to position [200, 0]
click at [793, 484] on div "Came back from School late" at bounding box center [808, 491] width 98 height 19
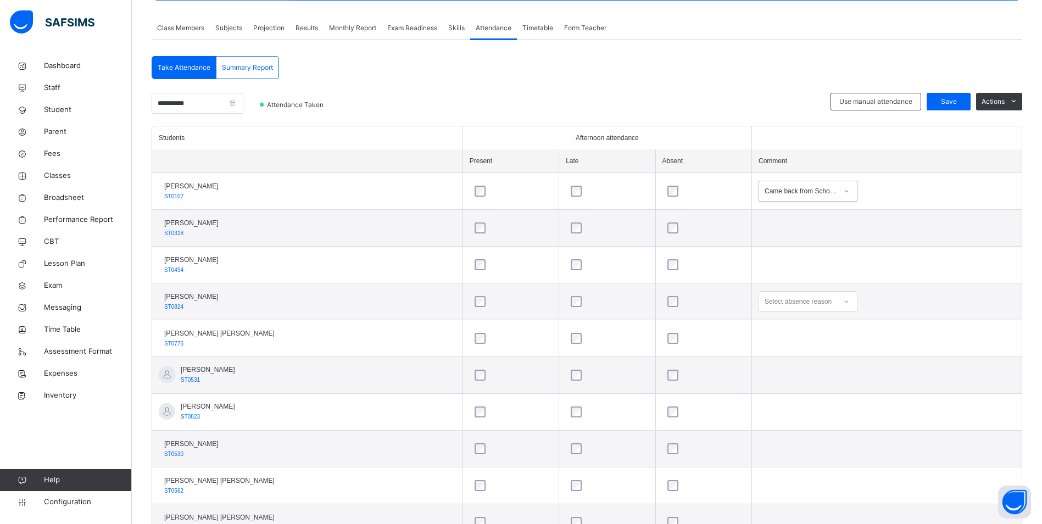
scroll to position [237, 0]
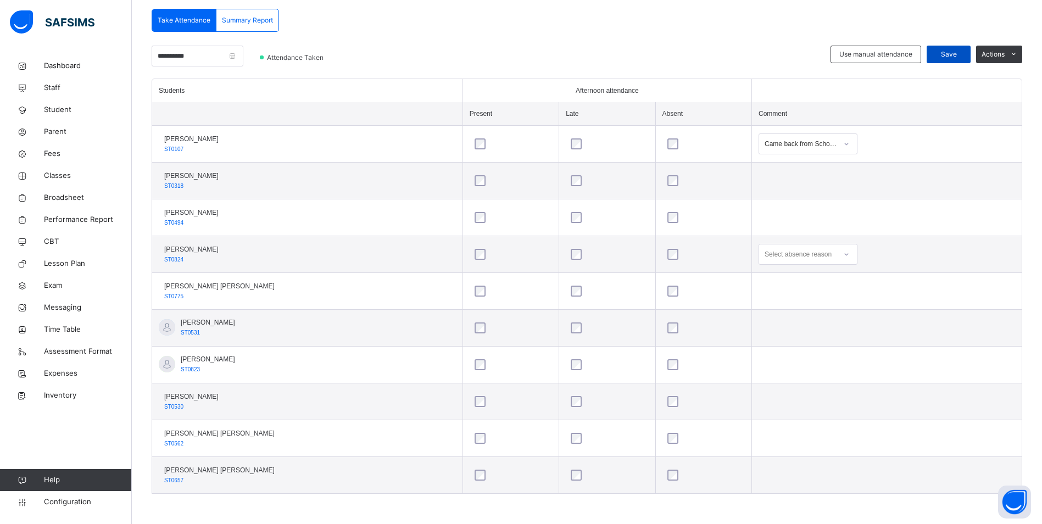
click at [969, 48] on div "Save" at bounding box center [949, 55] width 44 height 18
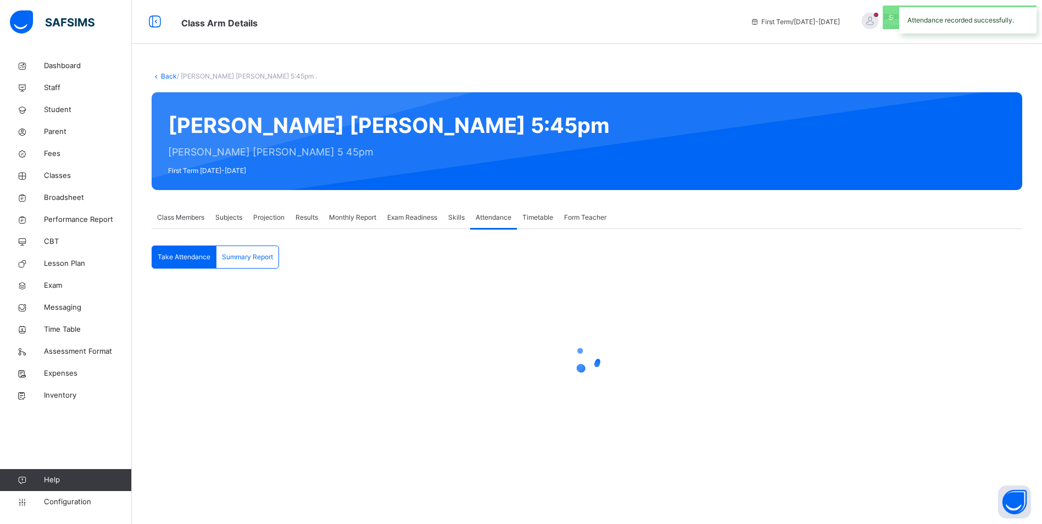
scroll to position [0, 0]
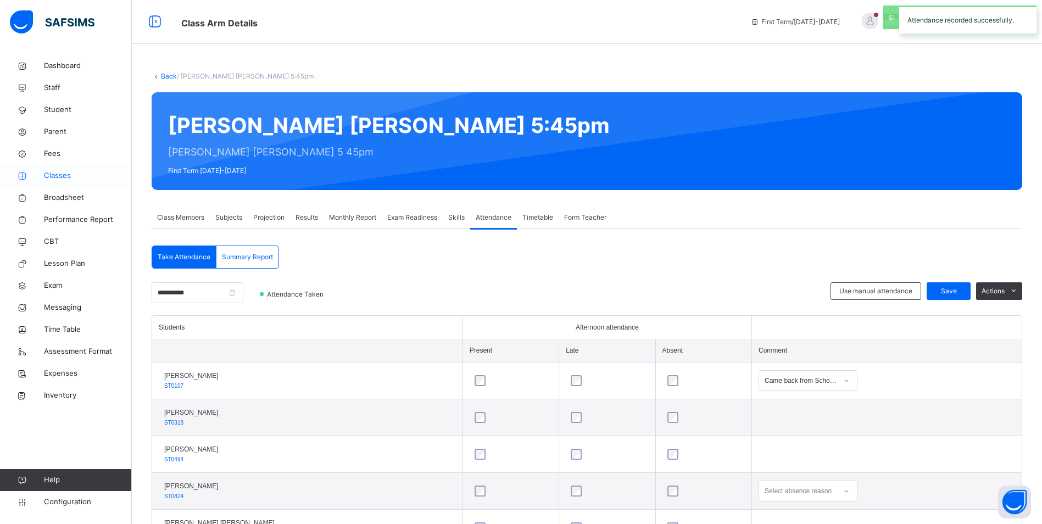
click at [60, 170] on span "Classes" at bounding box center [88, 175] width 88 height 11
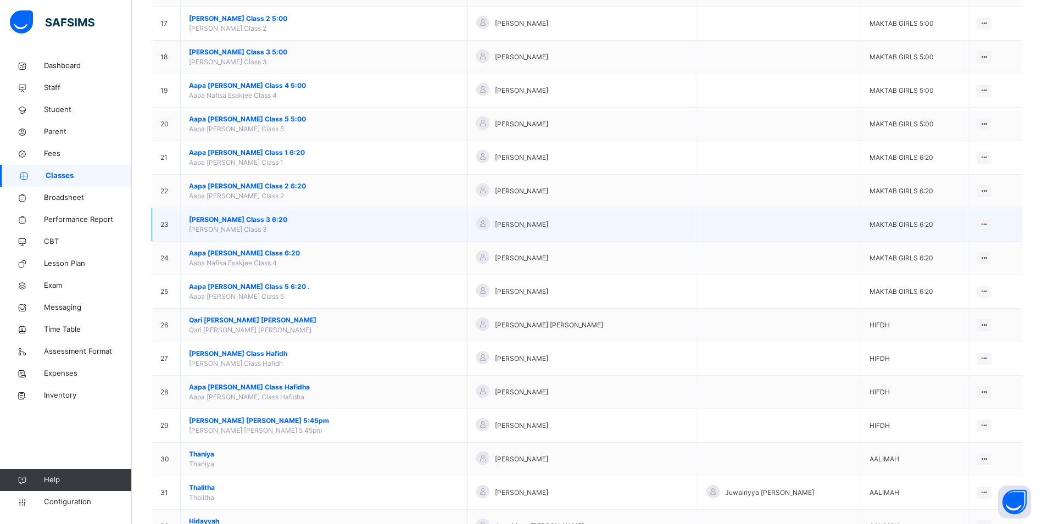
scroll to position [659, 0]
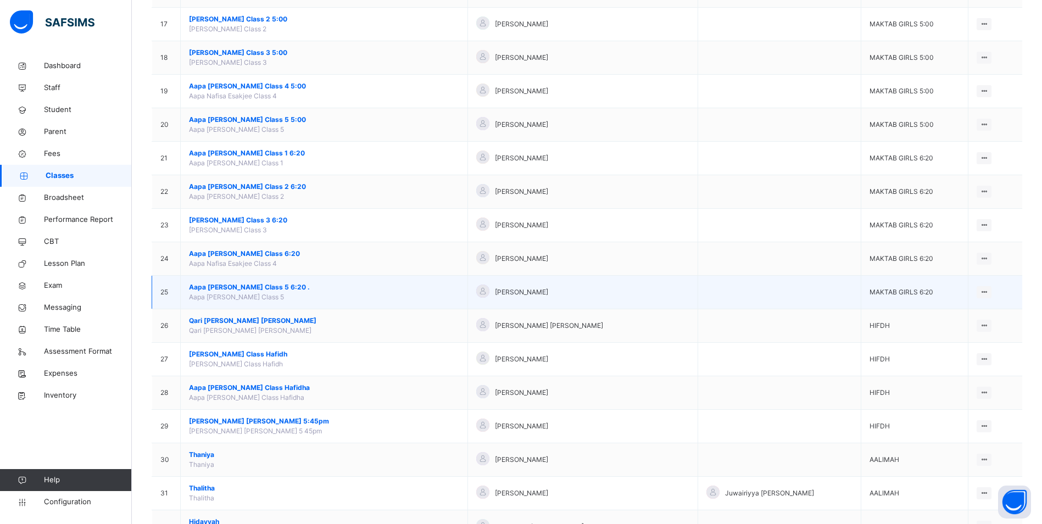
click at [226, 285] on span "Aapa [PERSON_NAME] Class 5 6:20 ." at bounding box center [324, 287] width 270 height 10
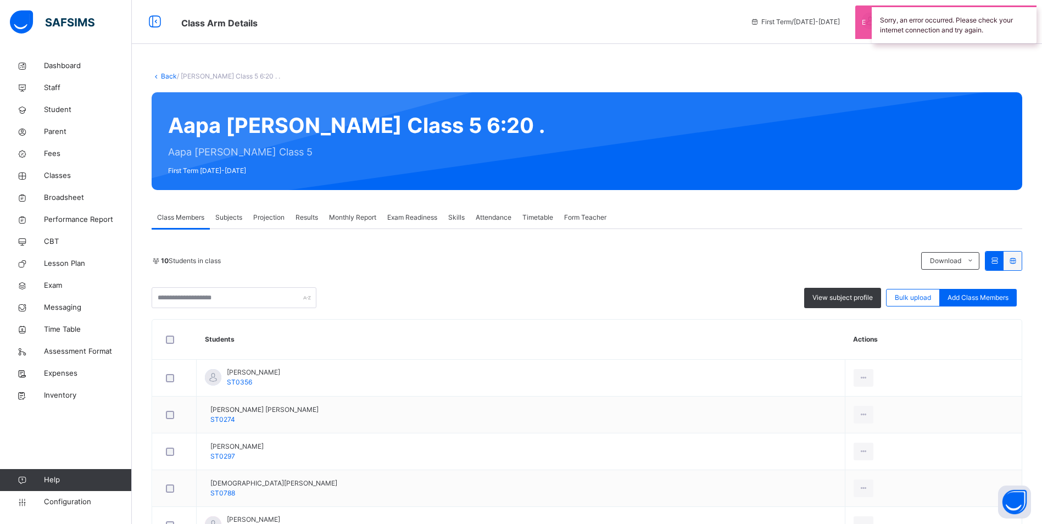
click at [506, 218] on span "Attendance" at bounding box center [494, 218] width 36 height 10
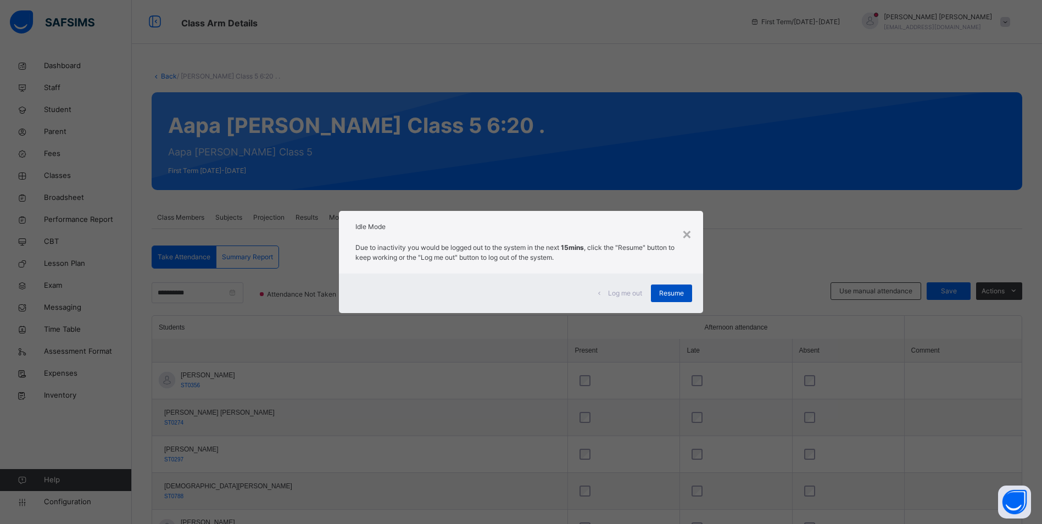
click at [687, 297] on div "Resume" at bounding box center [671, 294] width 41 height 18
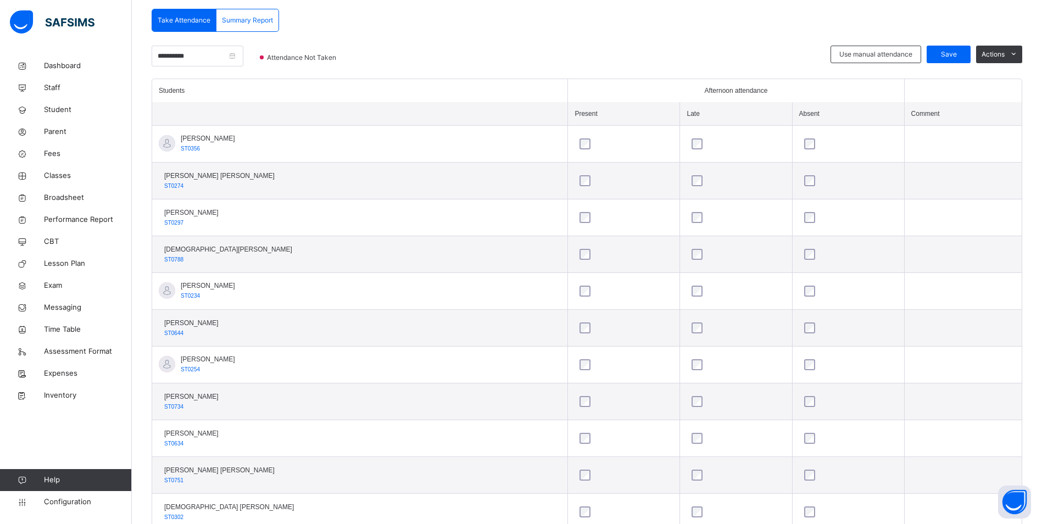
scroll to position [275, 0]
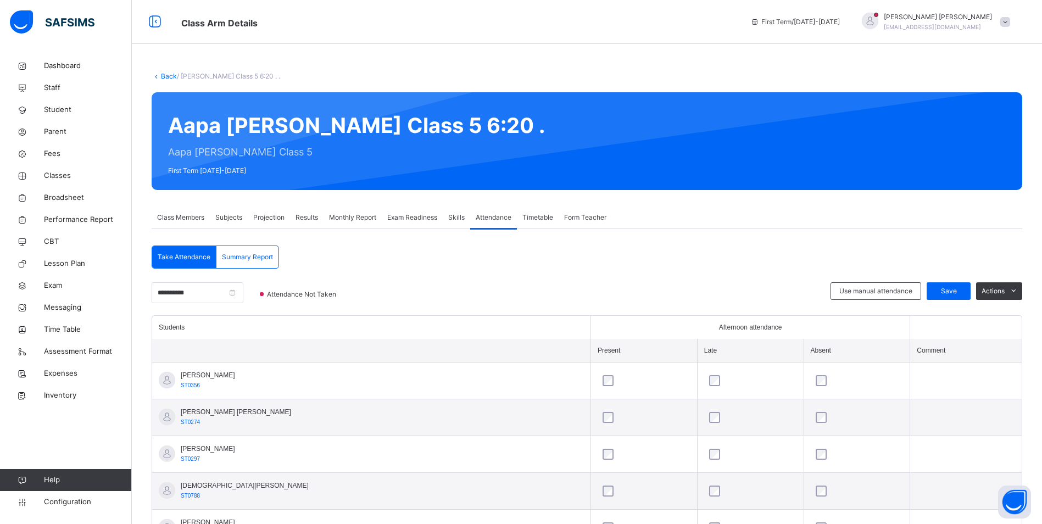
scroll to position [275, 0]
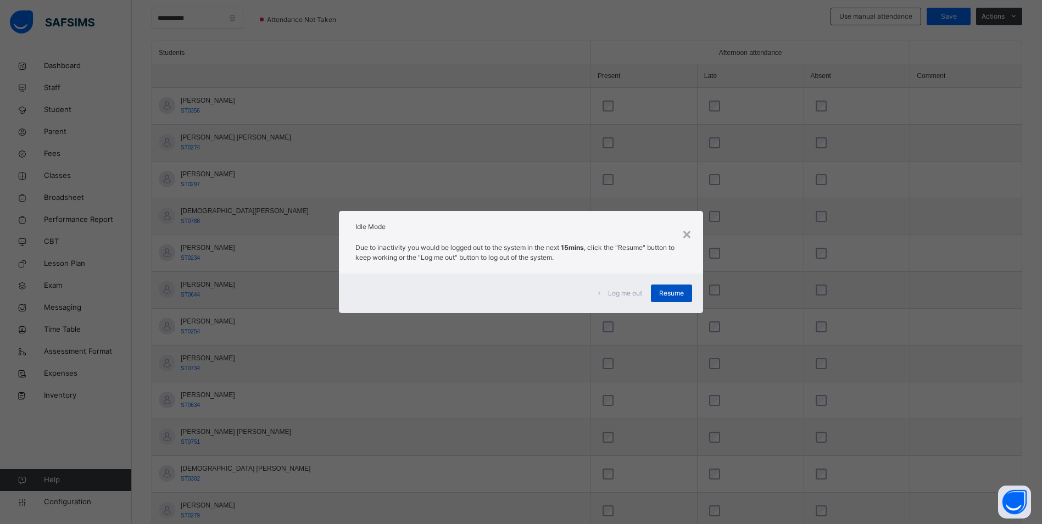
click at [673, 294] on span "Resume" at bounding box center [671, 293] width 25 height 10
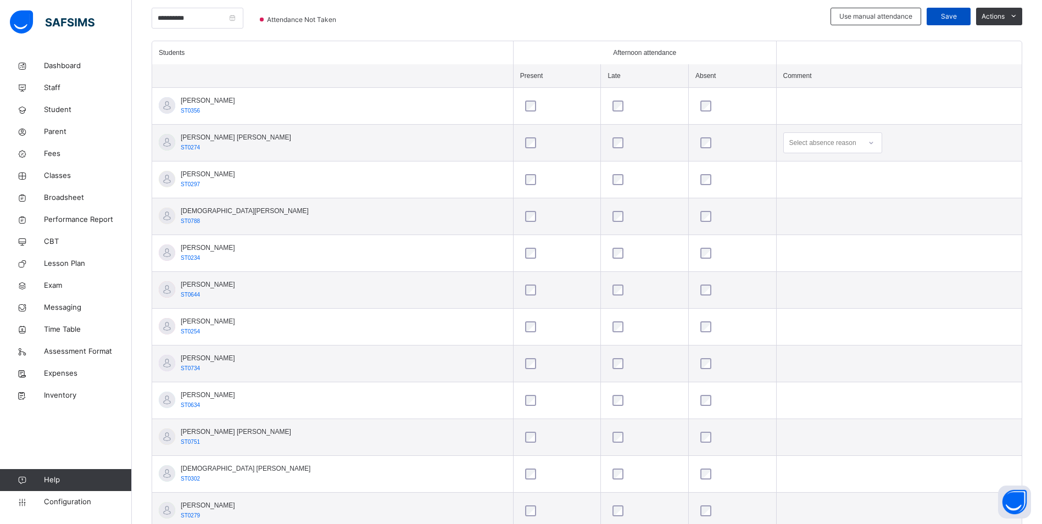
click at [942, 12] on div "Save" at bounding box center [949, 17] width 44 height 18
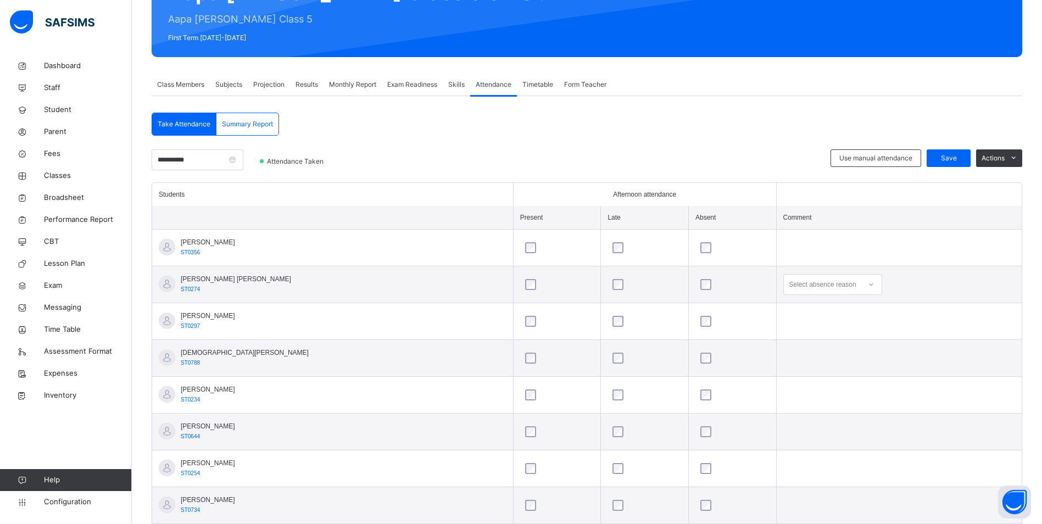
scroll to position [165, 0]
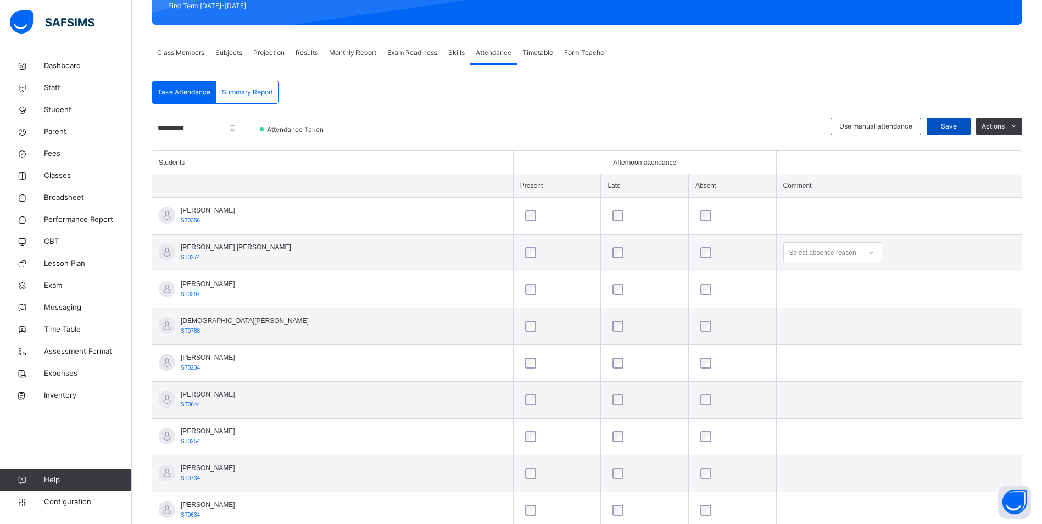
click at [951, 121] on div "Save" at bounding box center [949, 127] width 44 height 18
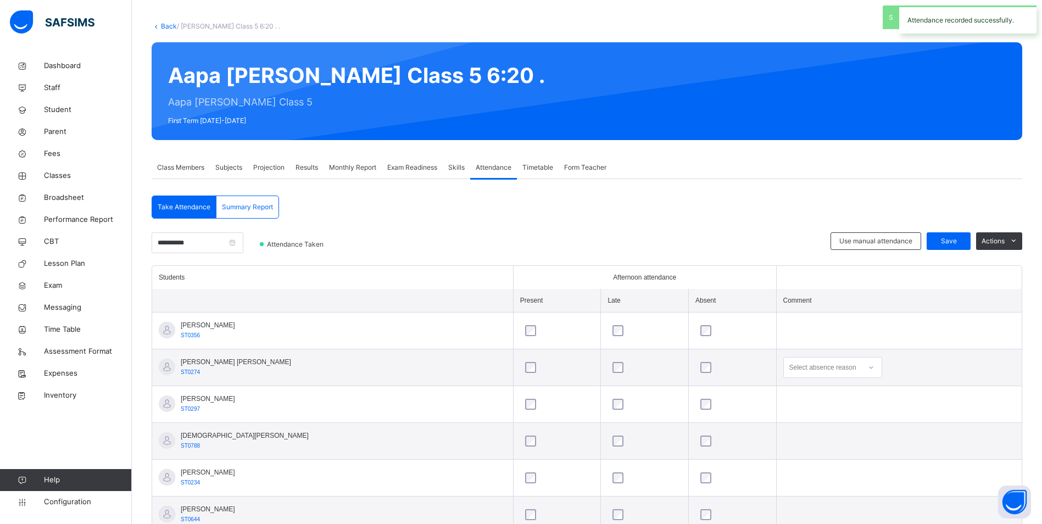
scroll to position [110, 0]
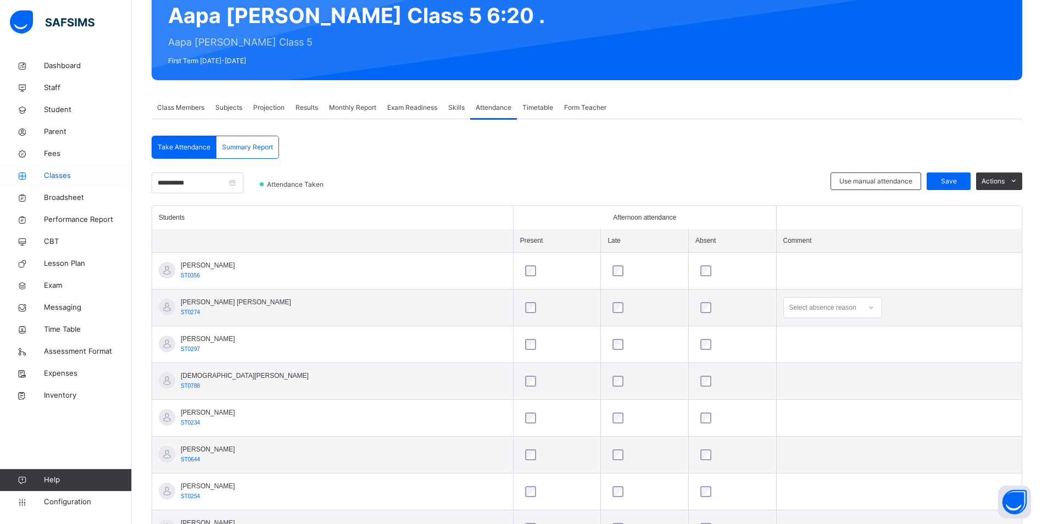
click at [59, 171] on span "Classes" at bounding box center [88, 175] width 88 height 11
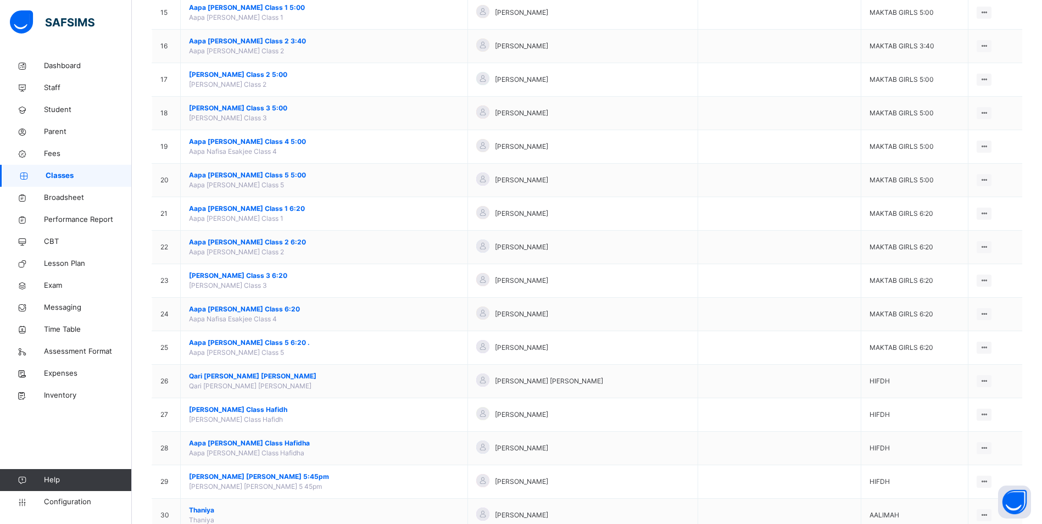
scroll to position [604, 0]
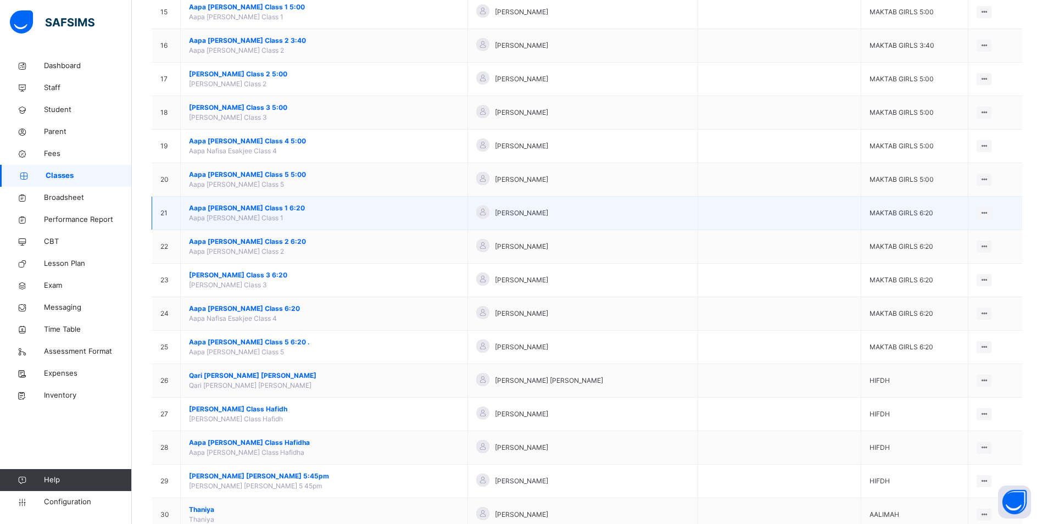
click at [249, 209] on span "Aapa [PERSON_NAME] Class 1 6:20" at bounding box center [324, 208] width 270 height 10
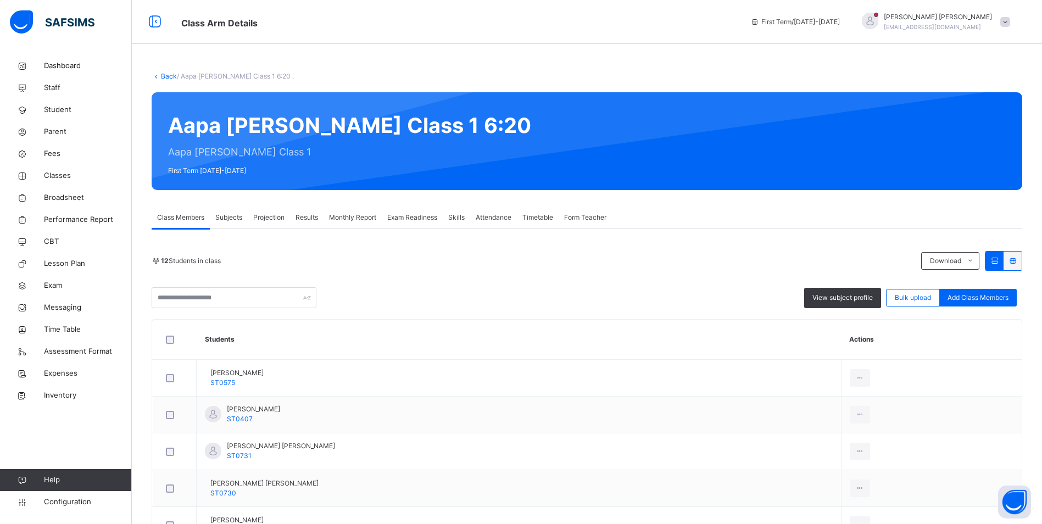
click at [491, 213] on span "Attendance" at bounding box center [494, 218] width 36 height 10
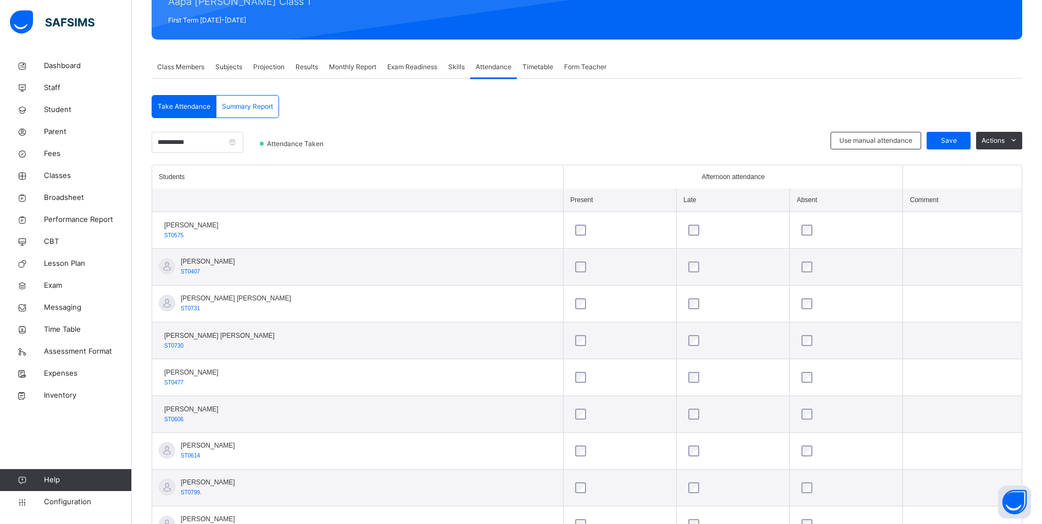
scroll to position [91, 0]
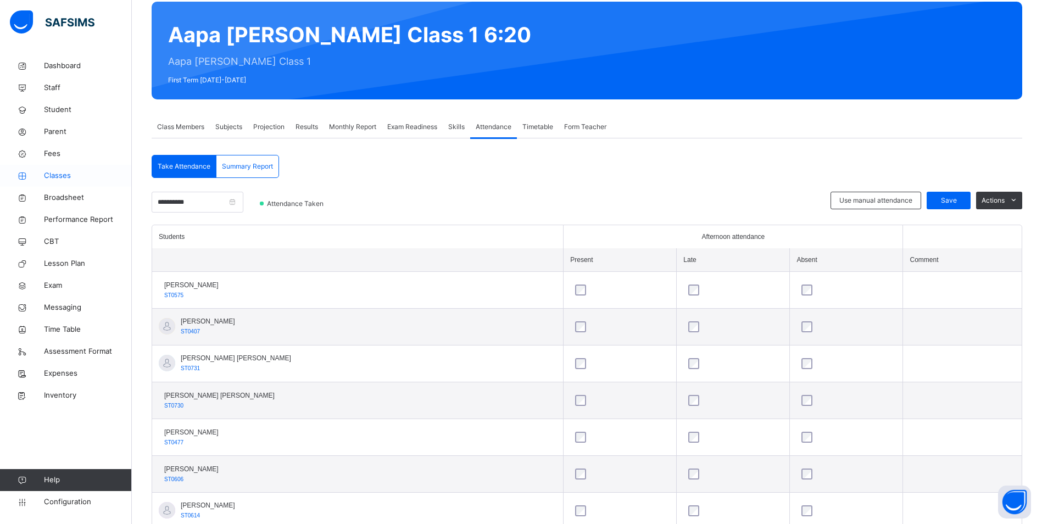
click at [43, 174] on icon at bounding box center [22, 176] width 44 height 8
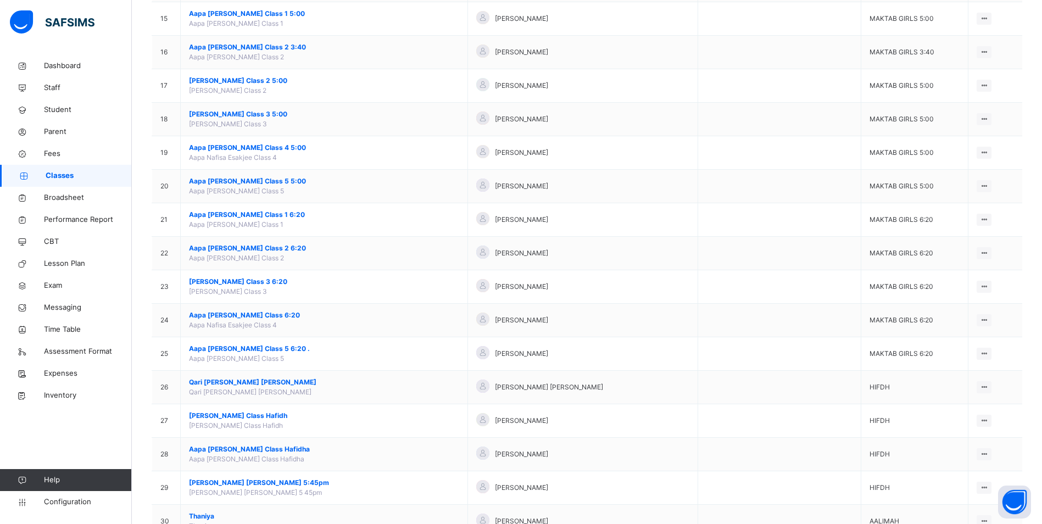
scroll to position [604, 0]
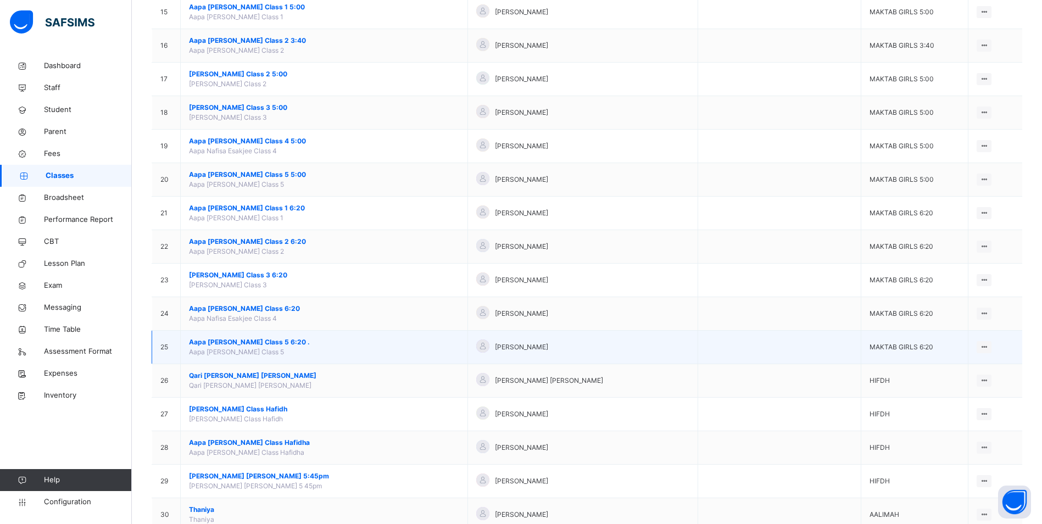
click at [282, 341] on span "Aapa [PERSON_NAME] Class 5 6:20 ." at bounding box center [324, 342] width 270 height 10
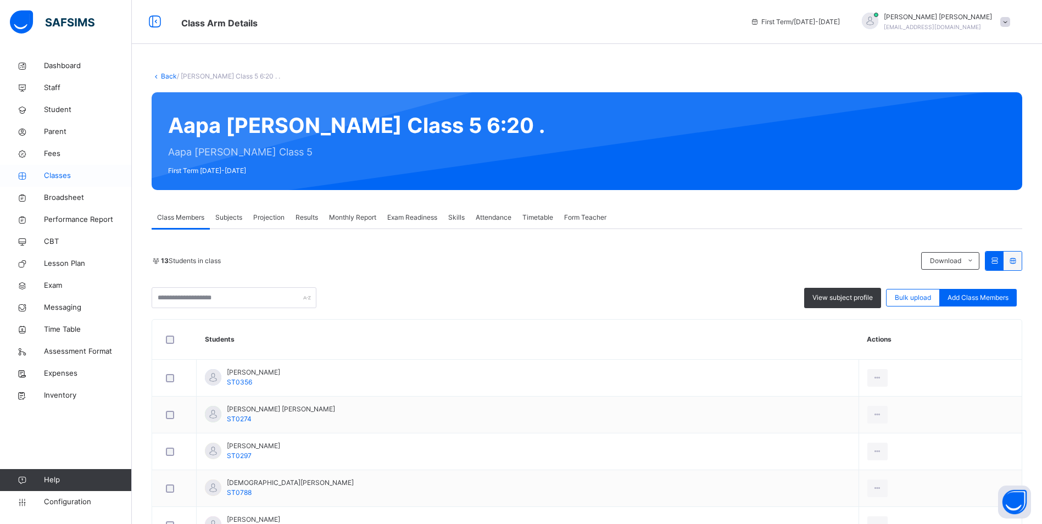
click at [57, 173] on span "Classes" at bounding box center [88, 175] width 88 height 11
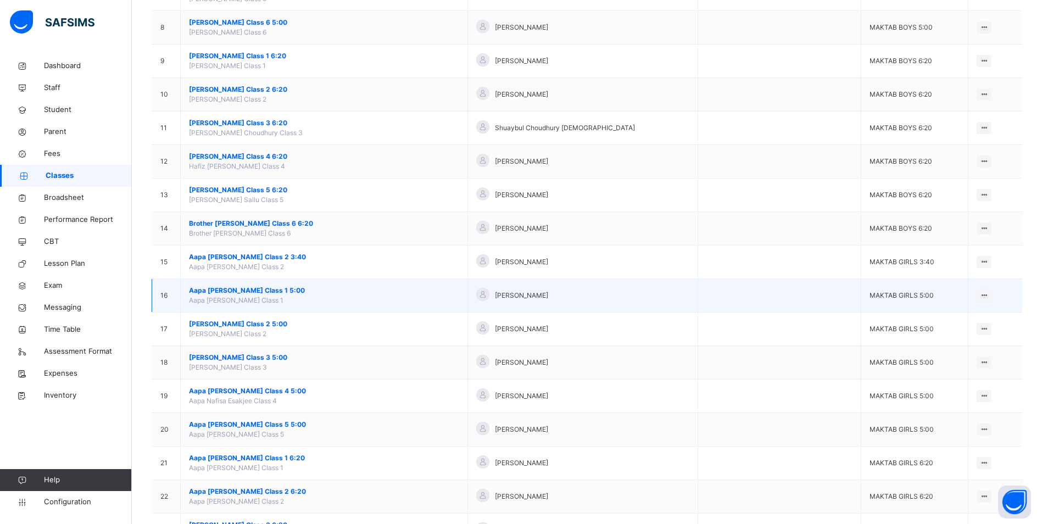
scroll to position [330, 0]
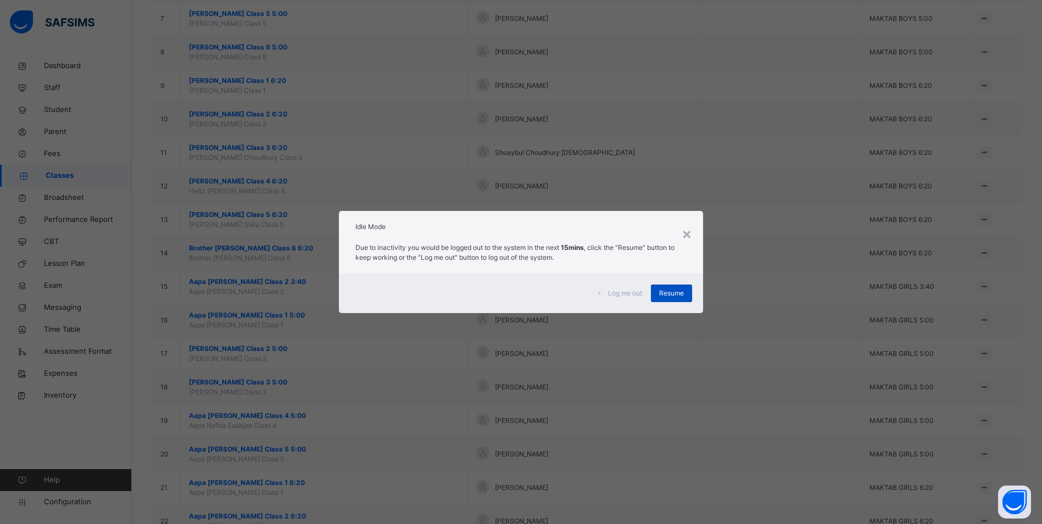
click at [671, 291] on span "Resume" at bounding box center [671, 293] width 25 height 10
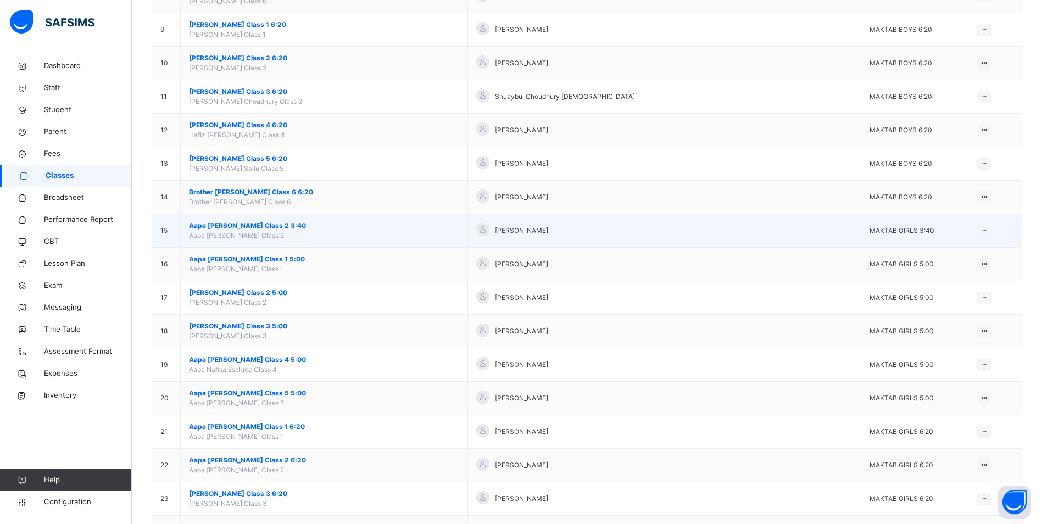
scroll to position [385, 0]
